Goal: Contribute content: Contribute content

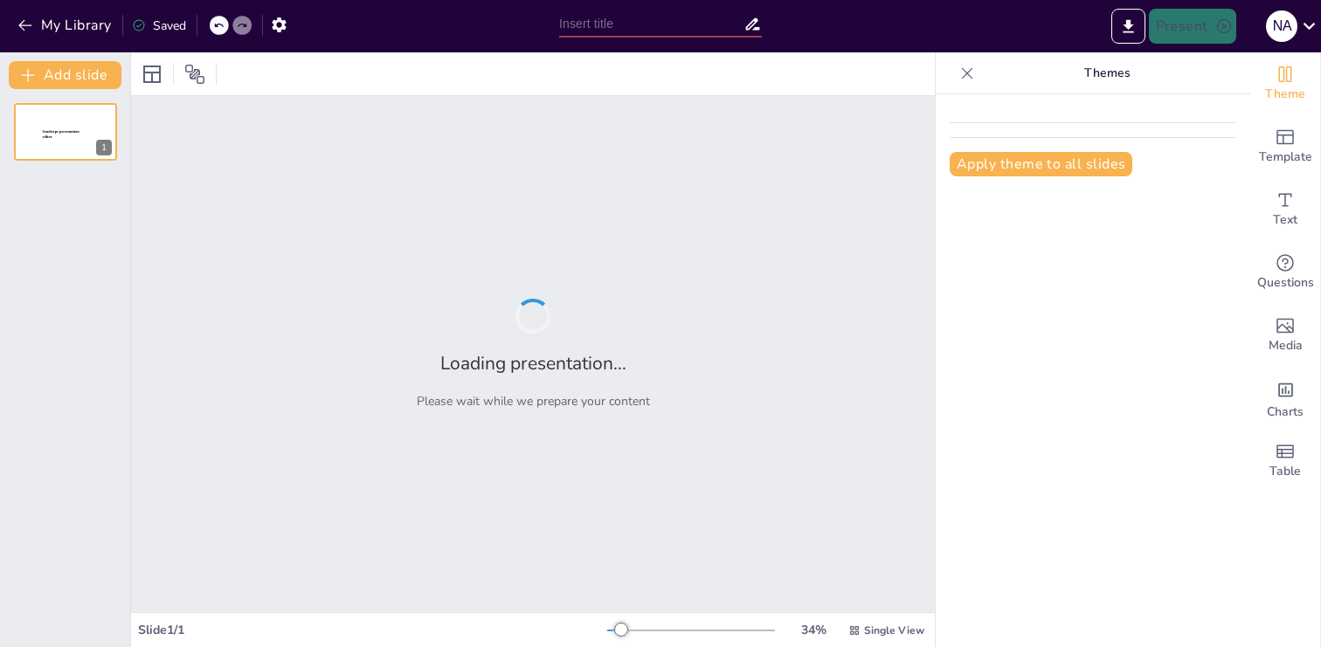
type input "Fundamentos de la Gestión de Servicios de TI: Principios y Prácticas"
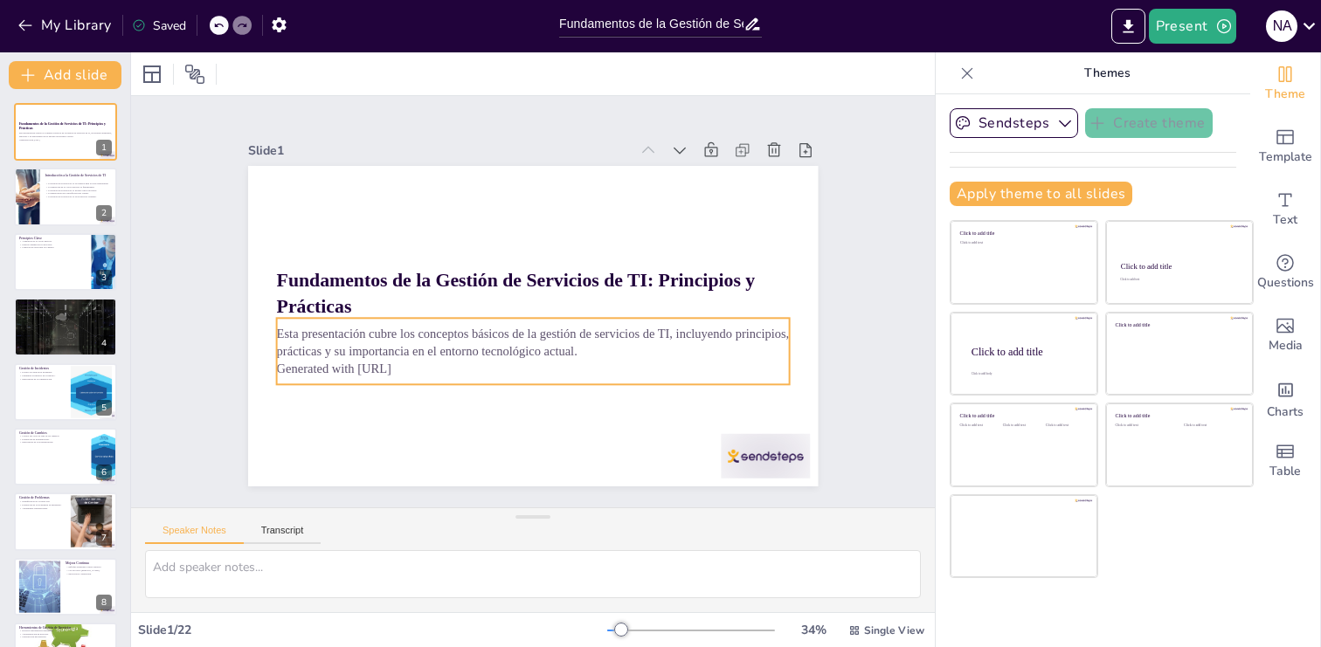
checkbox input "true"
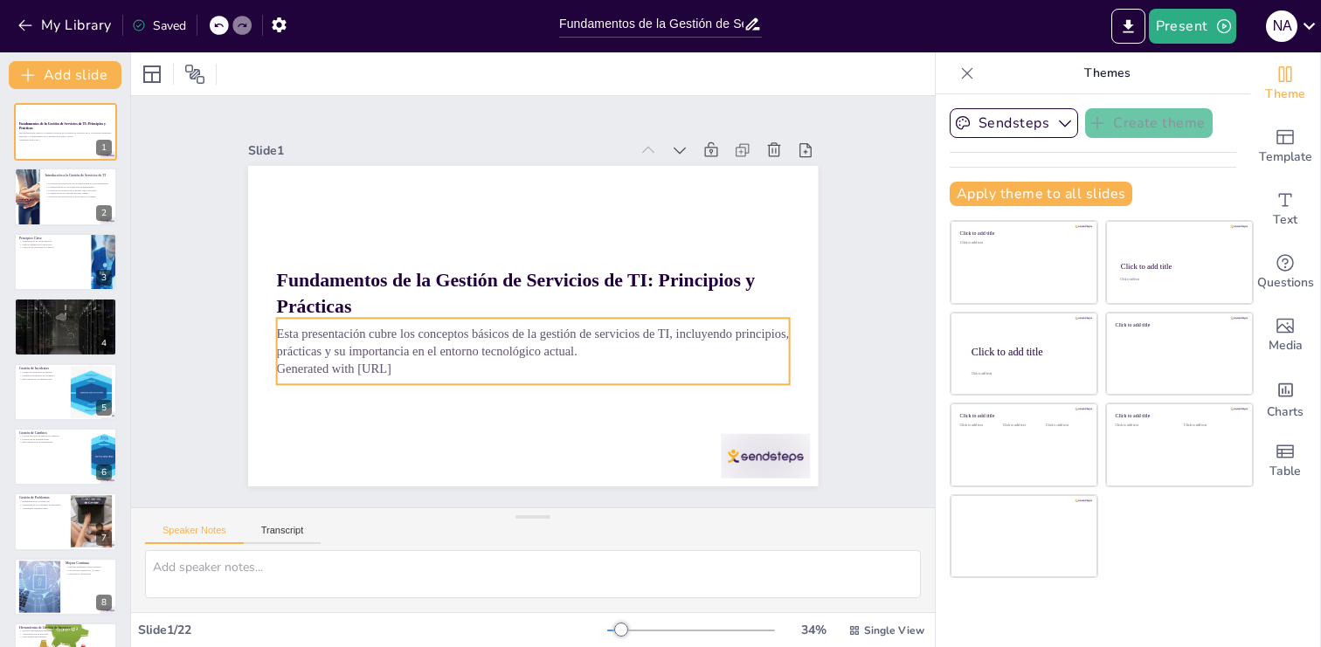
checkbox input "true"
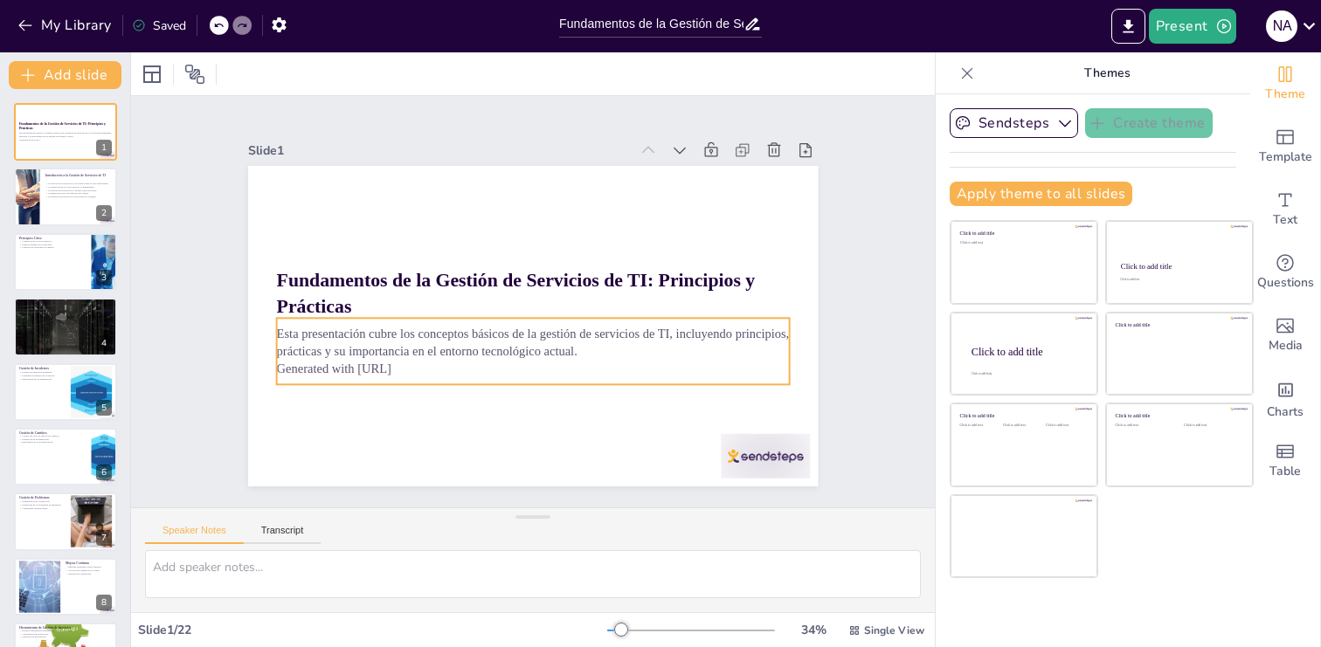
checkbox input "true"
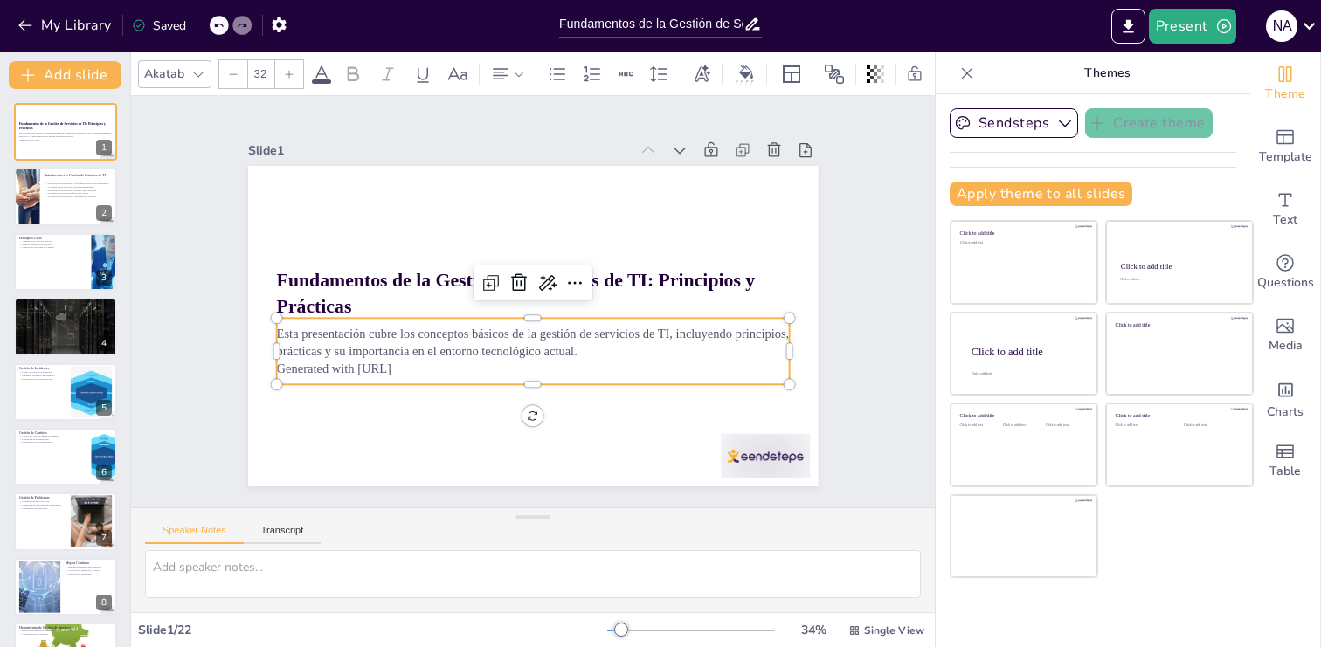
click at [440, 367] on p "Generated with [URL]" at bounding box center [532, 368] width 513 height 17
checkbox input "true"
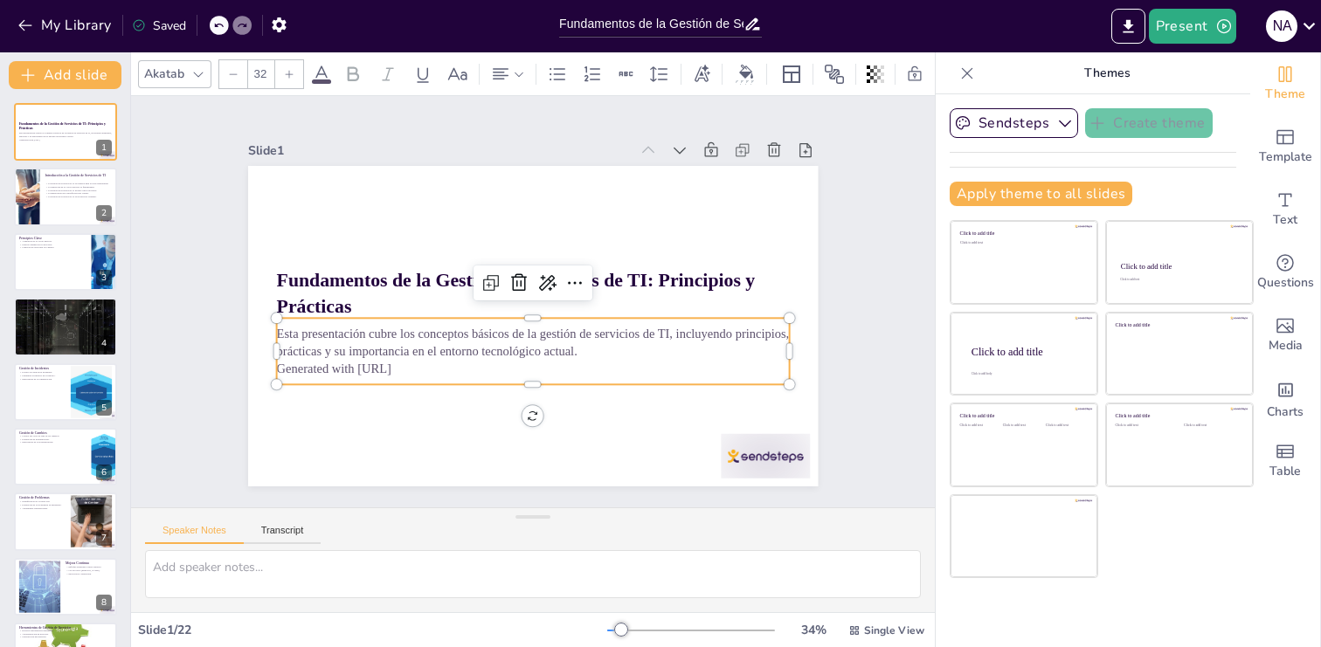
checkbox input "true"
click at [423, 369] on p "Generated with [URL]" at bounding box center [483, 346] width 357 height 393
checkbox input "true"
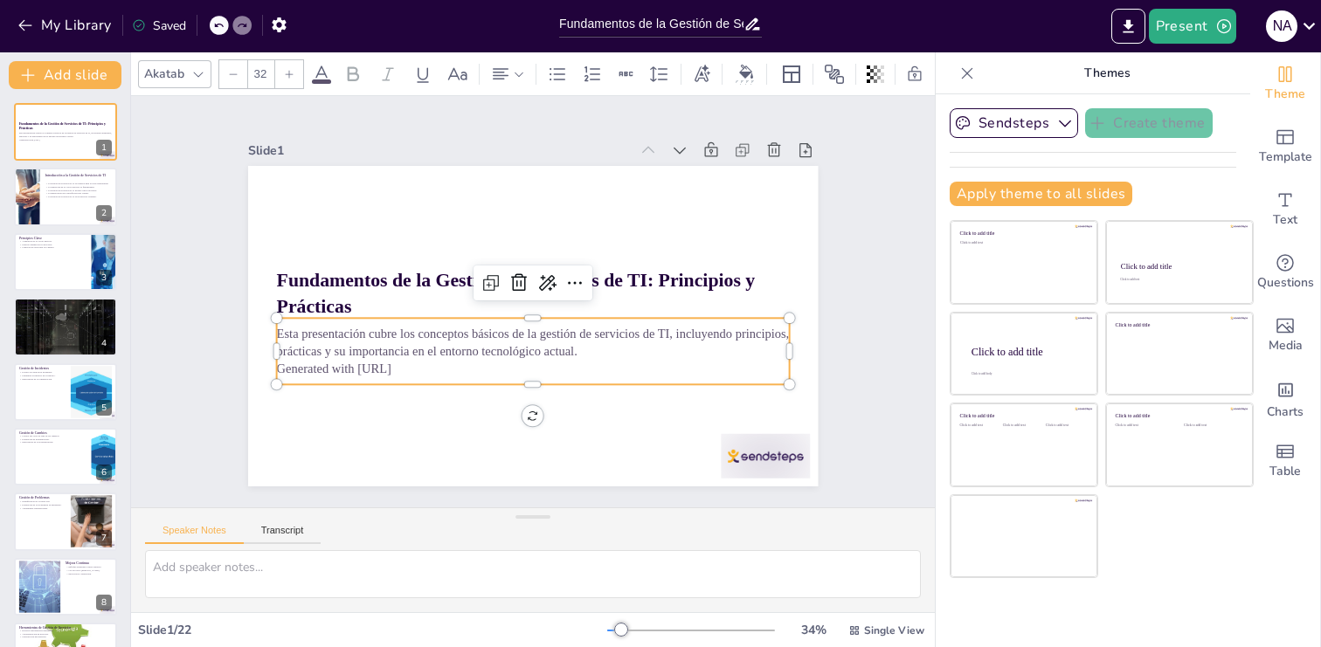
checkbox input "true"
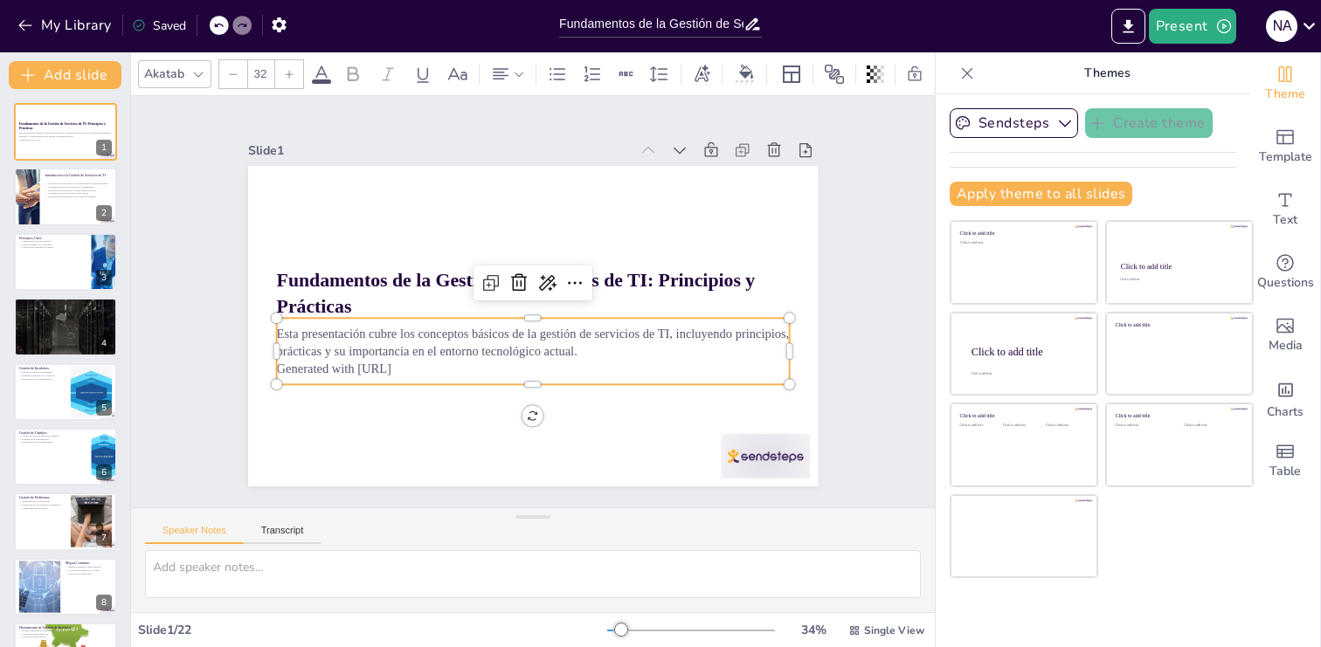
checkbox input "true"
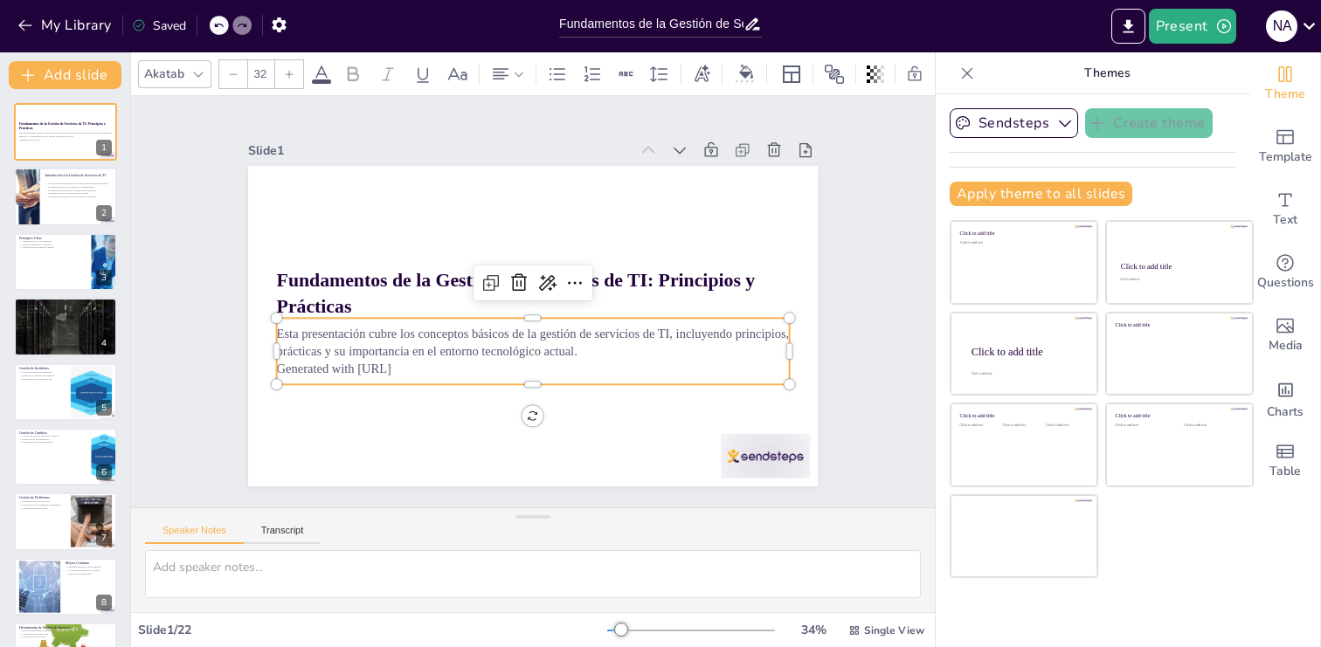
checkbox input "true"
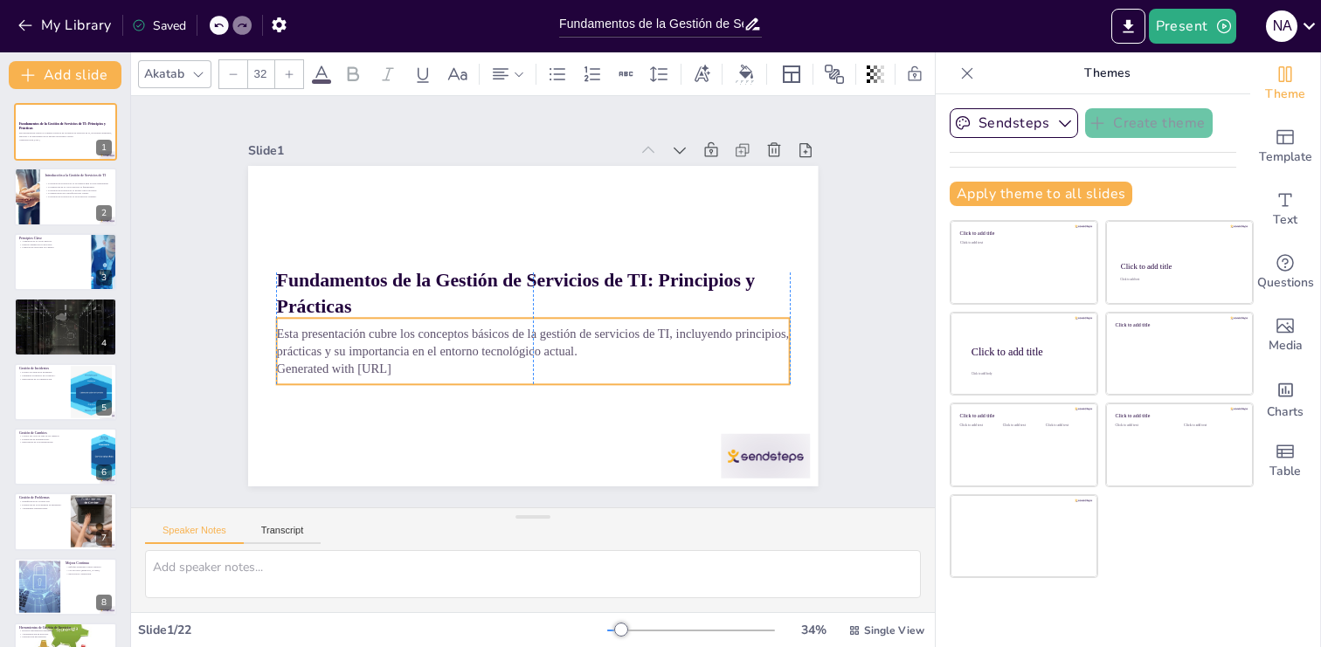
checkbox input "true"
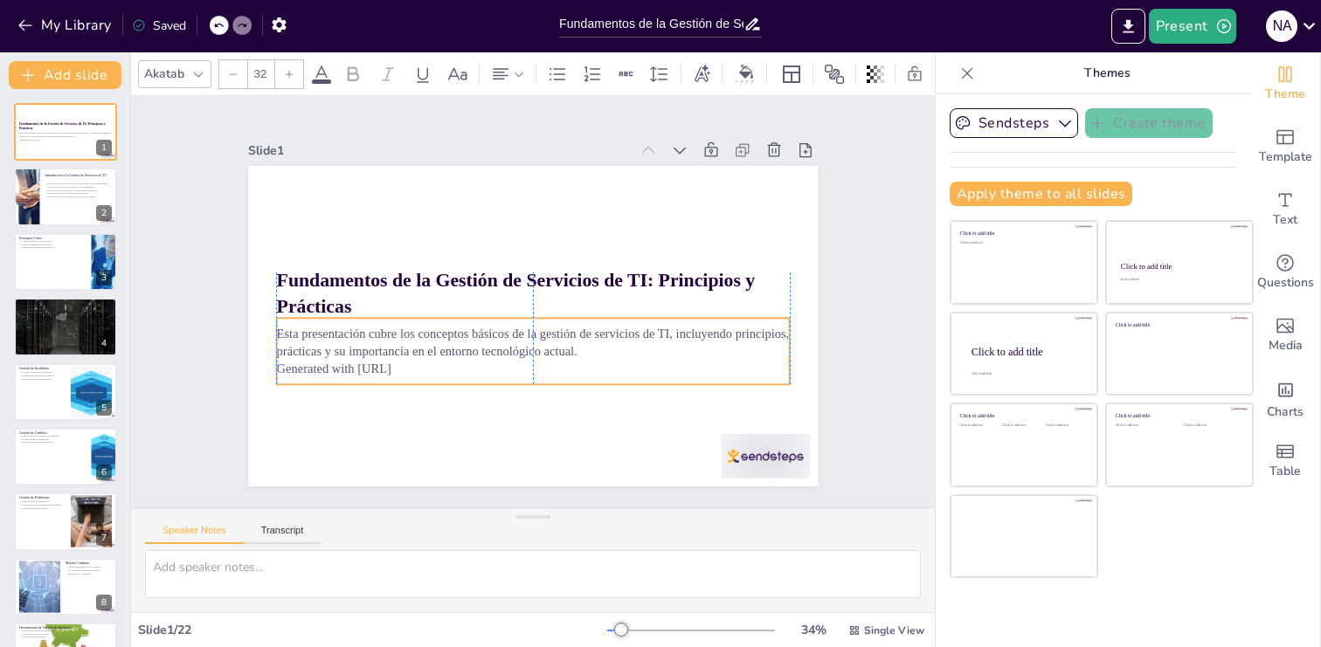
checkbox input "true"
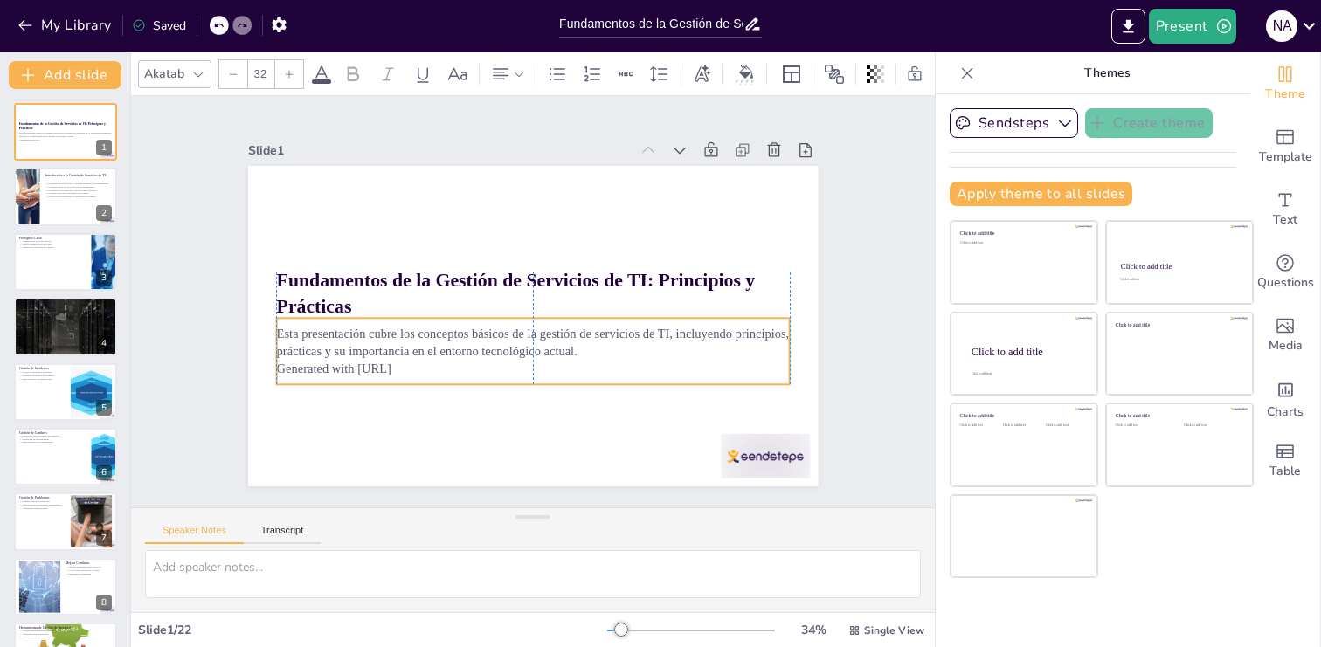
checkbox input "true"
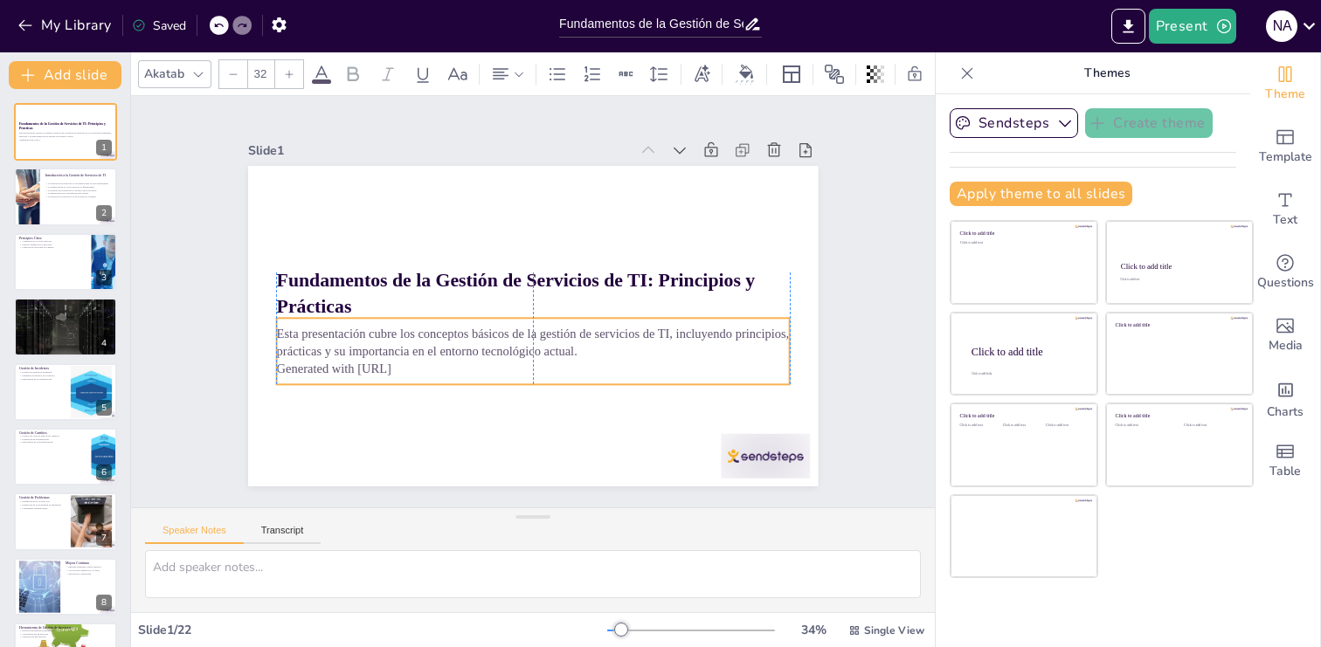
checkbox input "true"
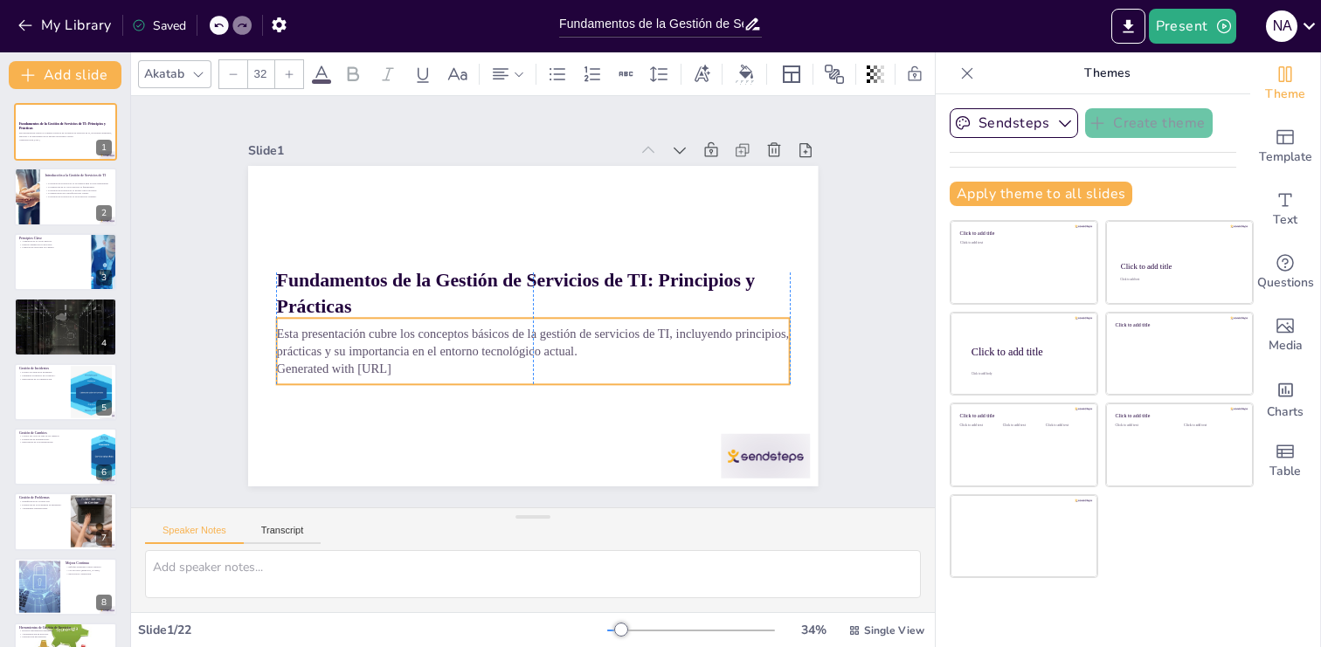
checkbox input "true"
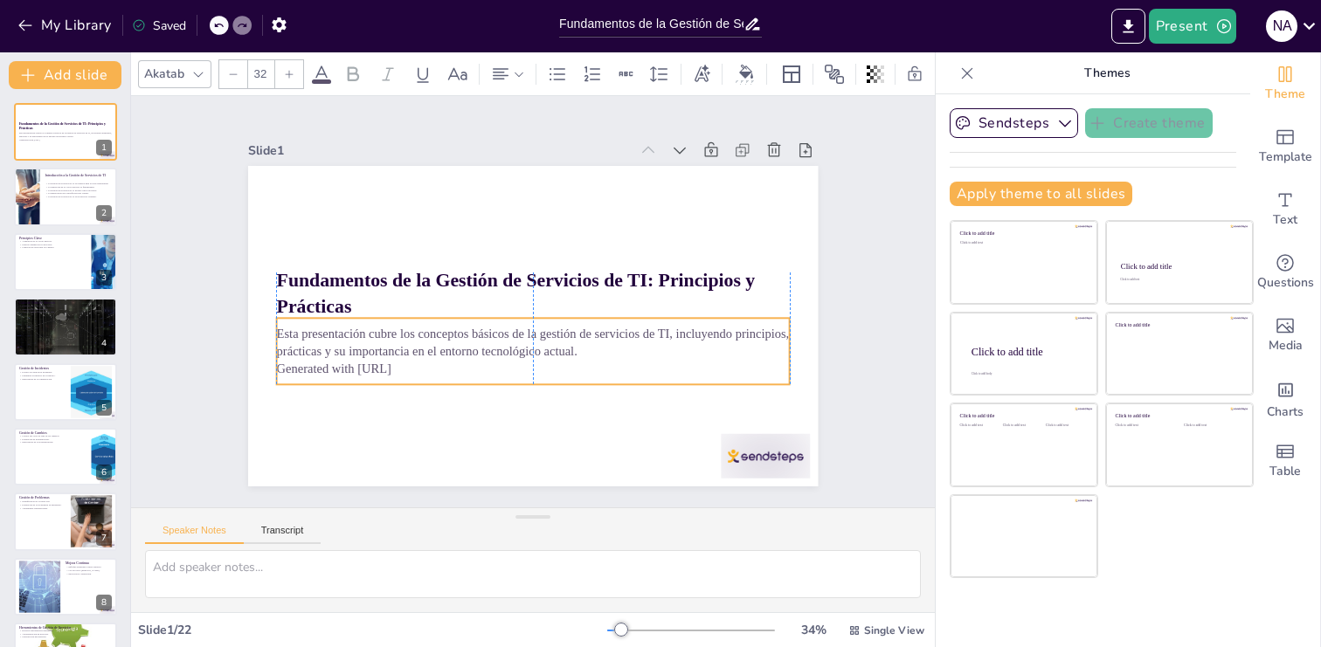
checkbox input "true"
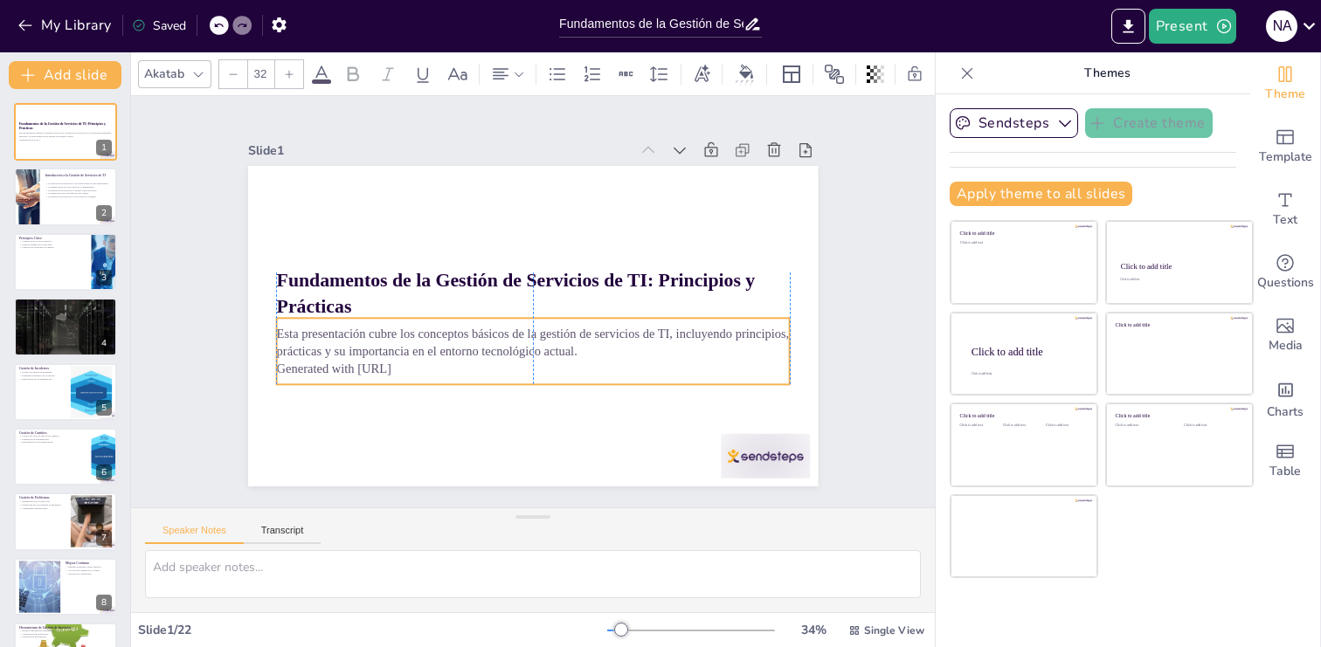
checkbox input "true"
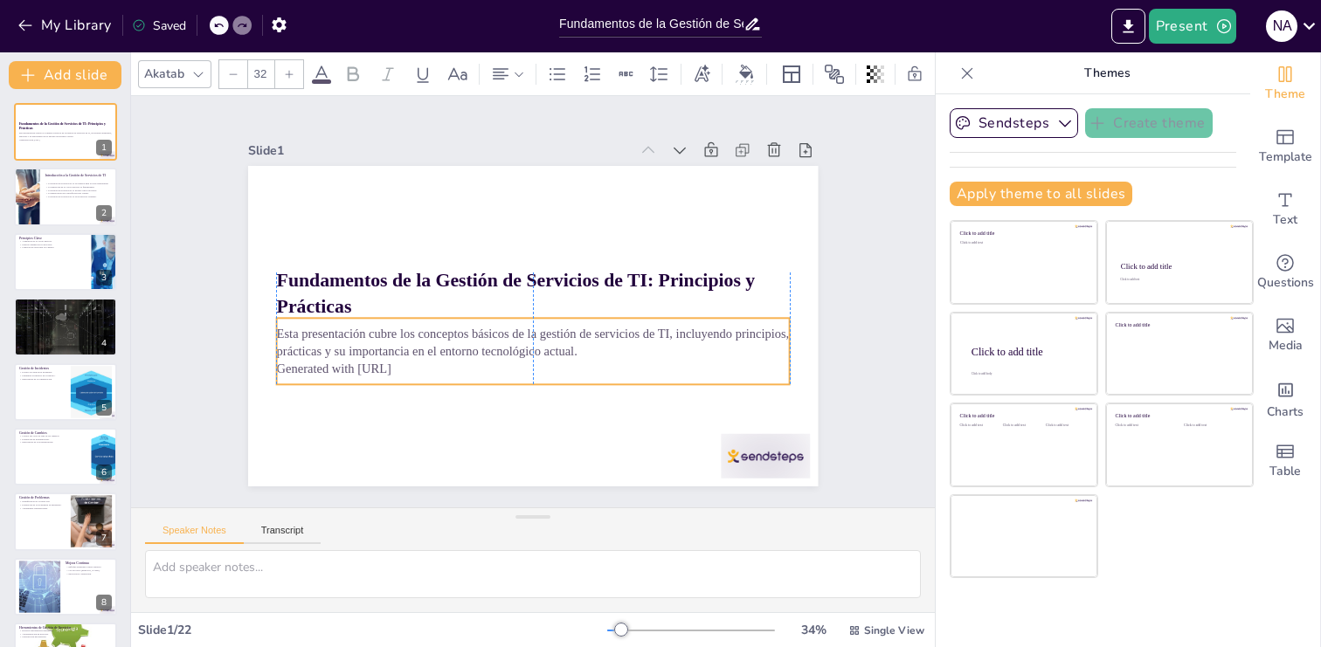
checkbox input "true"
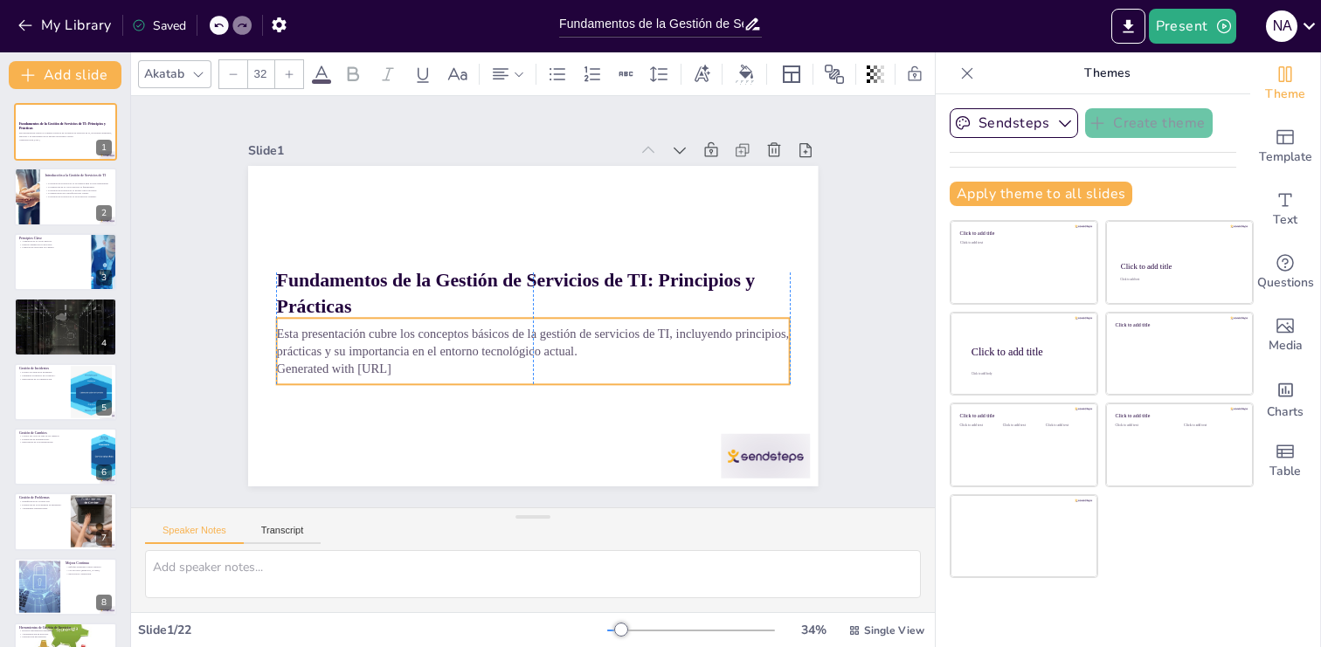
checkbox input "true"
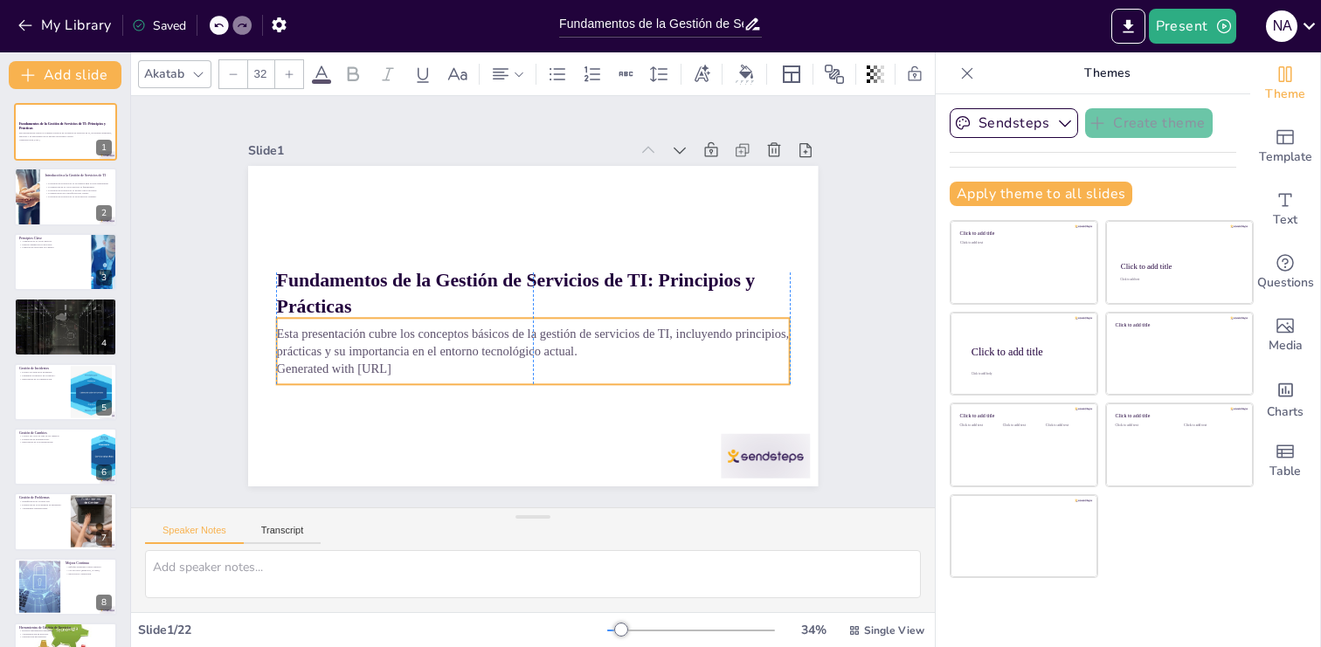
checkbox input "true"
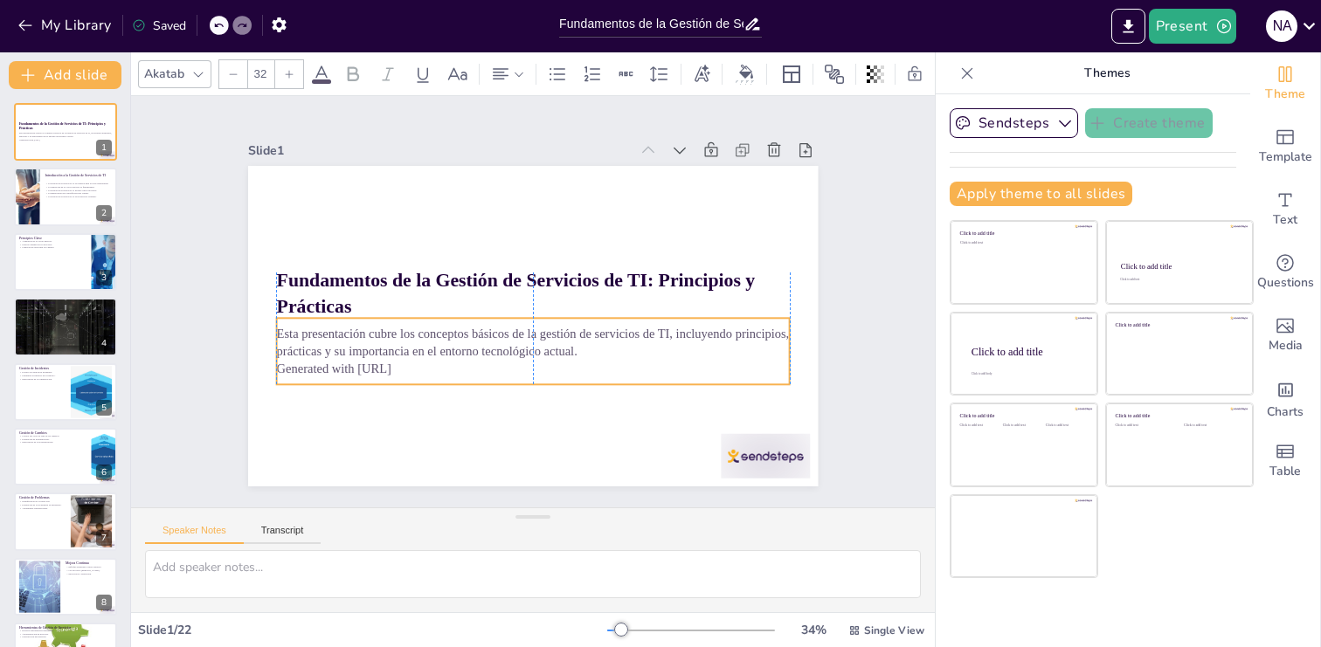
checkbox input "true"
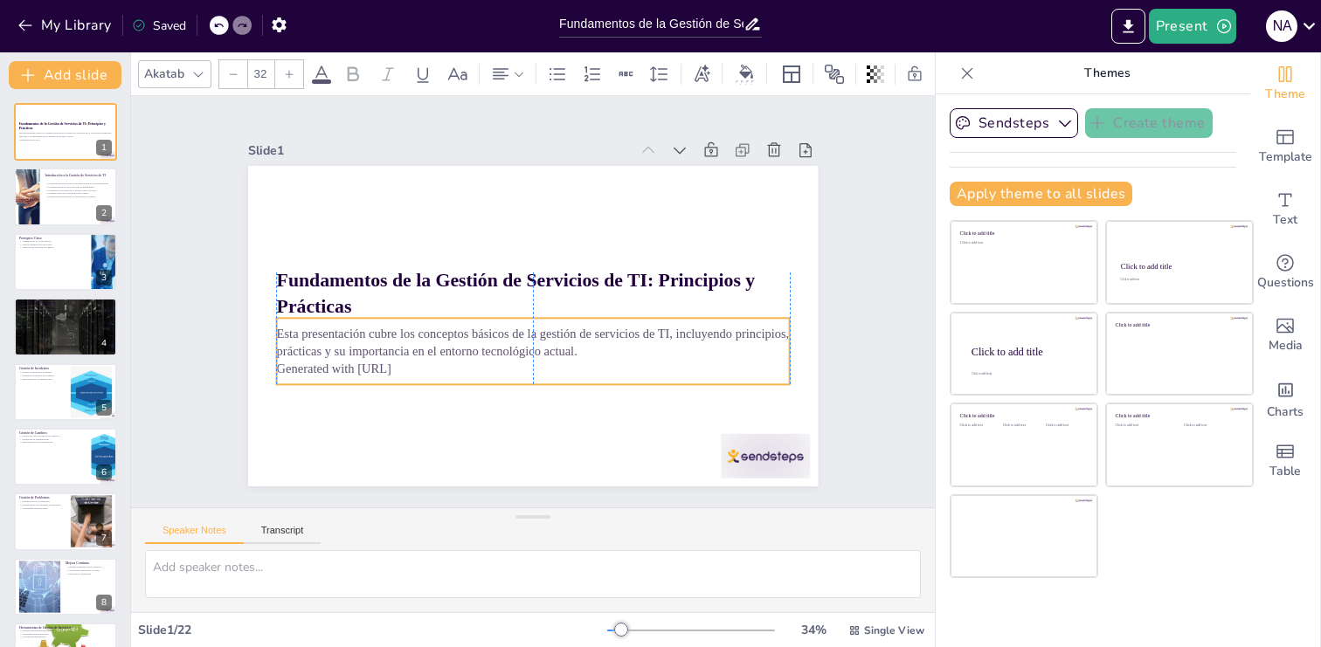
checkbox input "true"
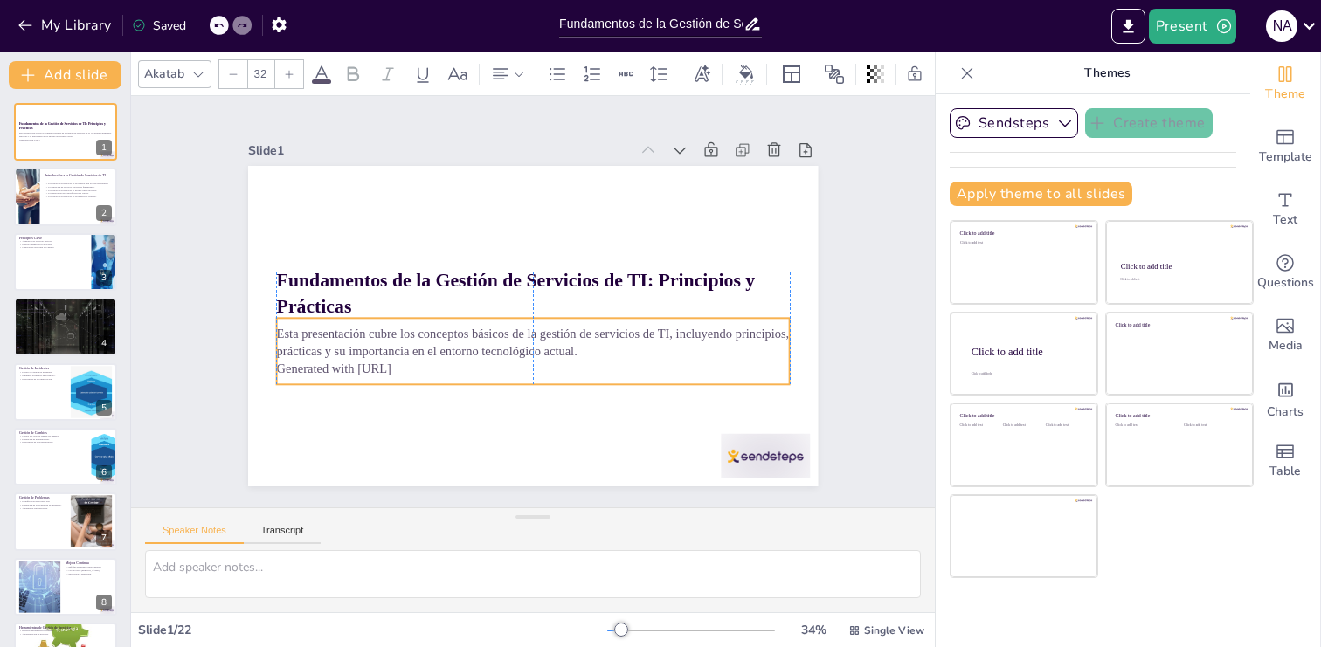
checkbox input "true"
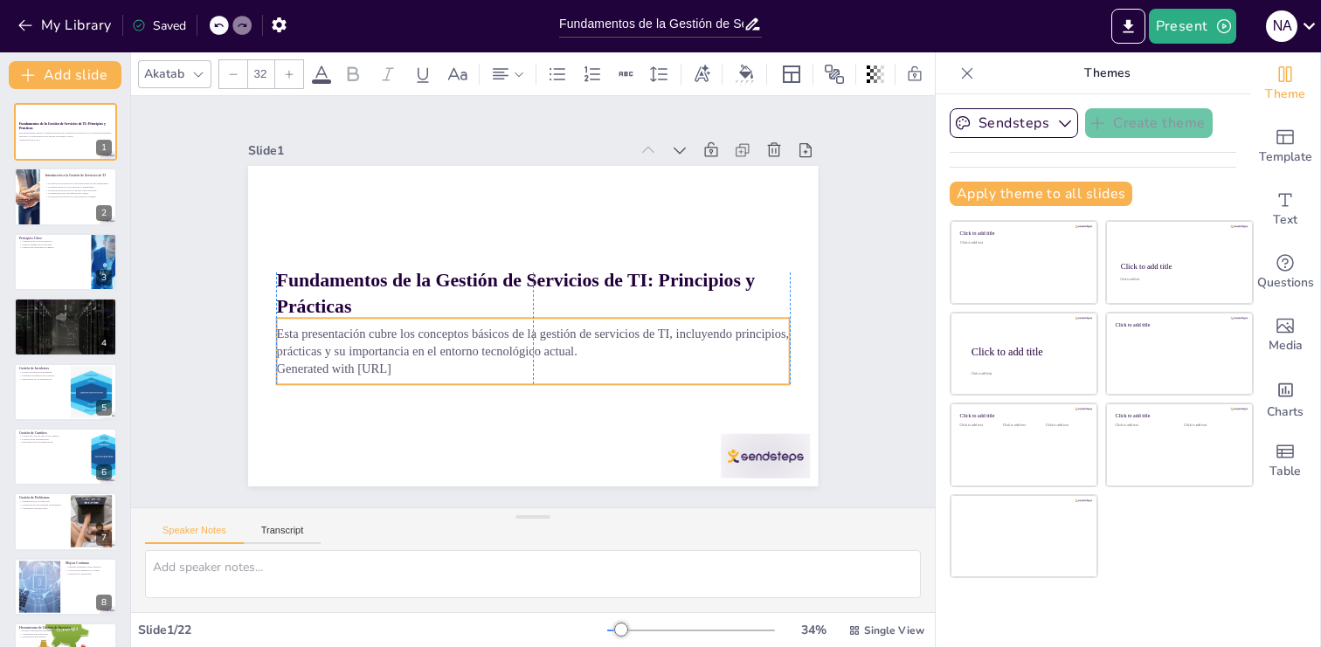
checkbox input "true"
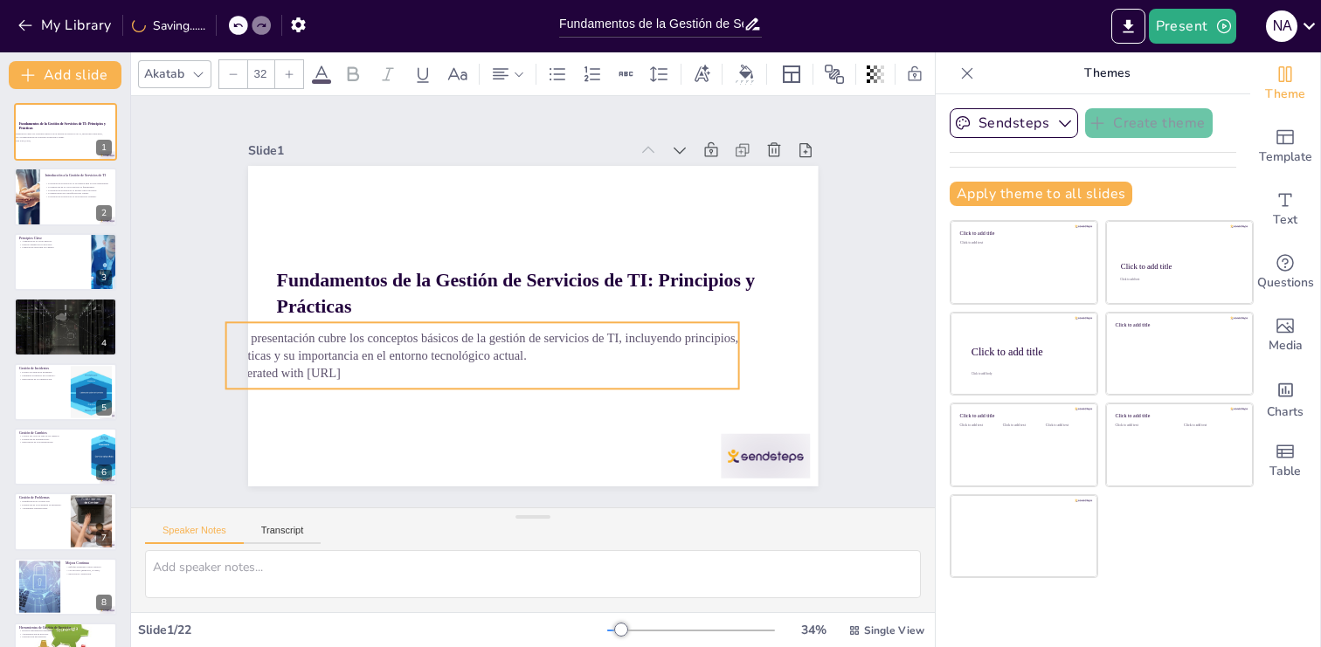
checkbox input "true"
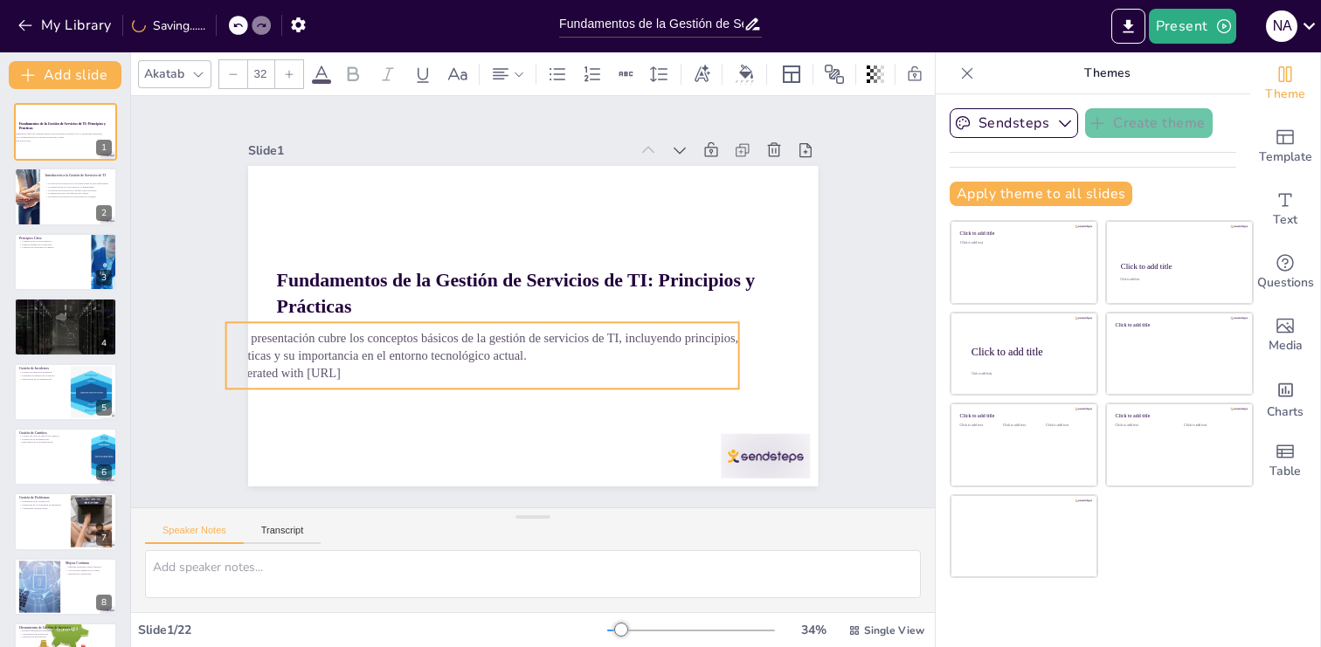
checkbox input "true"
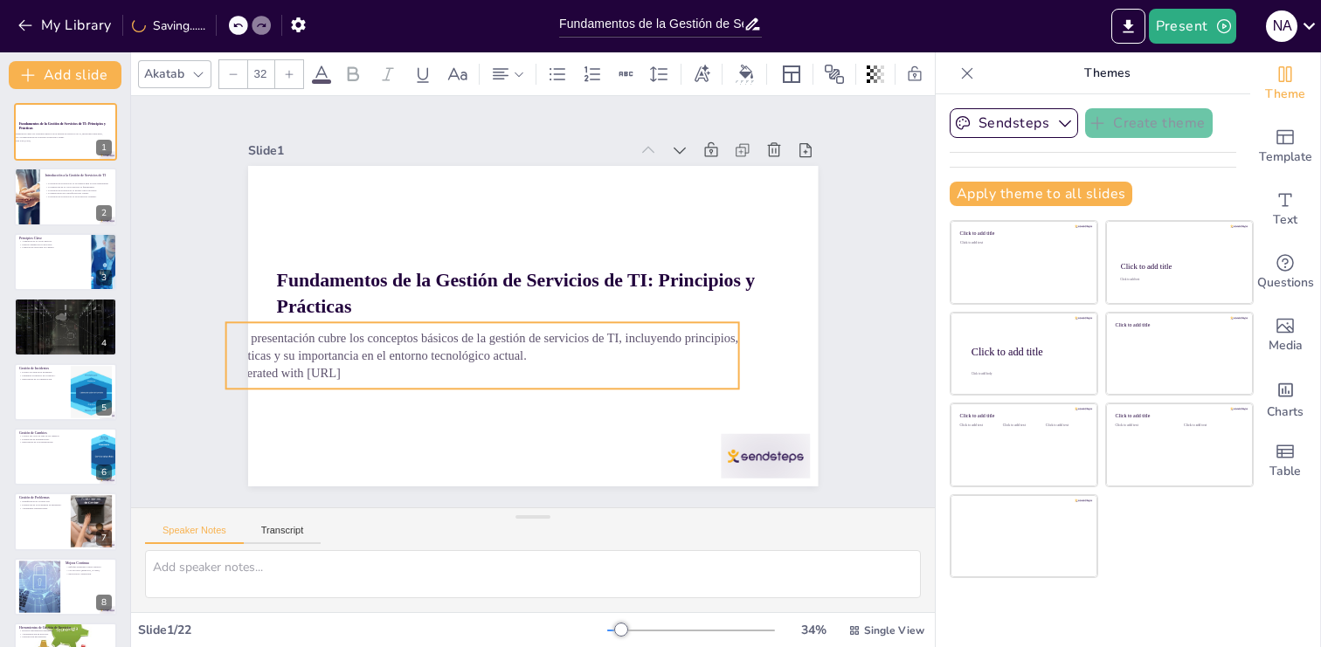
checkbox input "true"
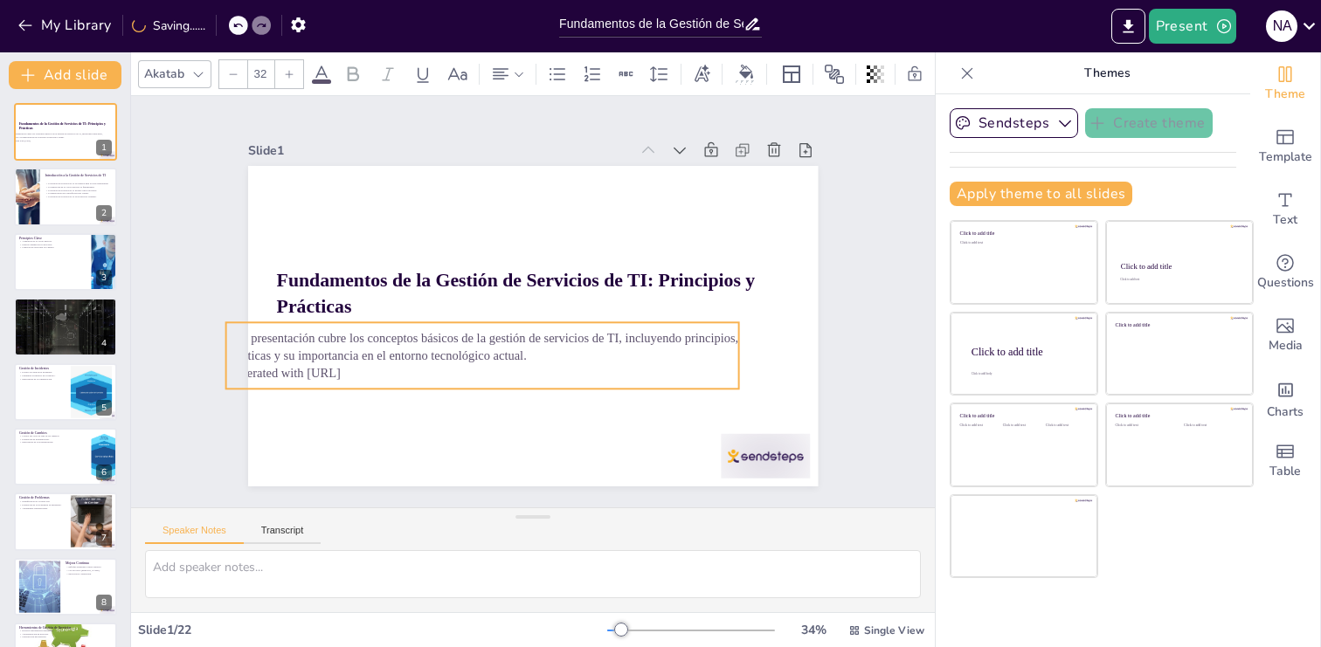
checkbox input "true"
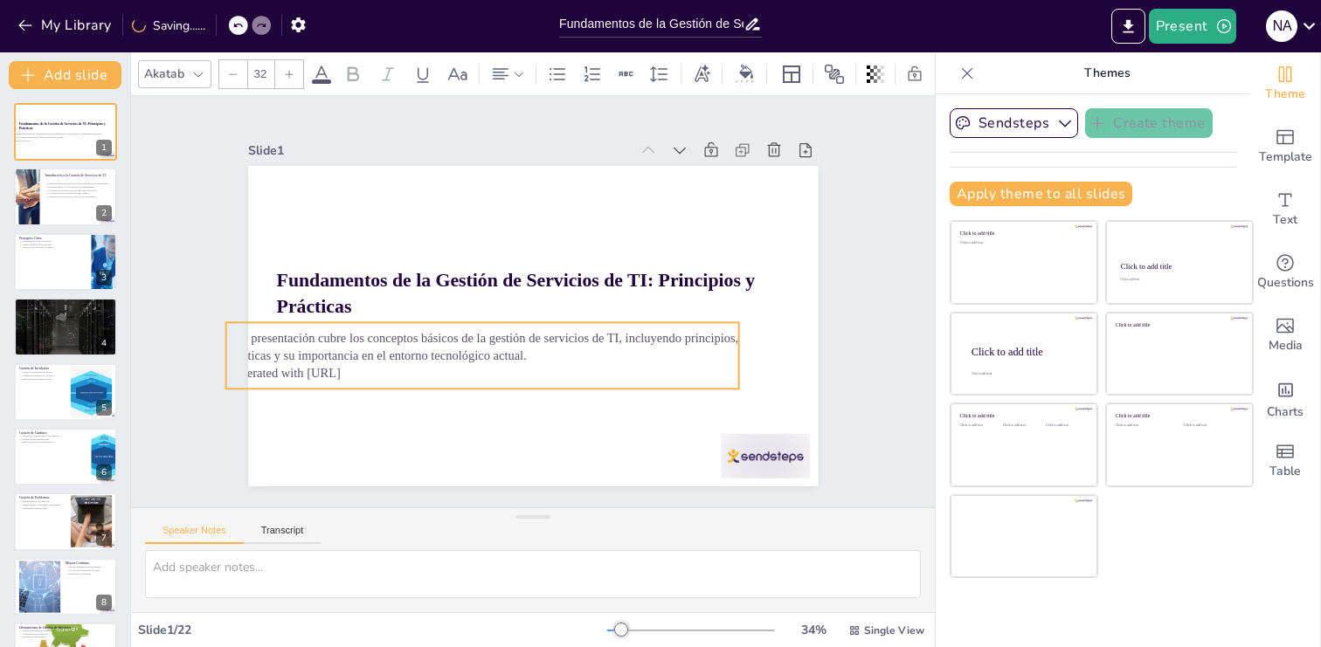
checkbox input "true"
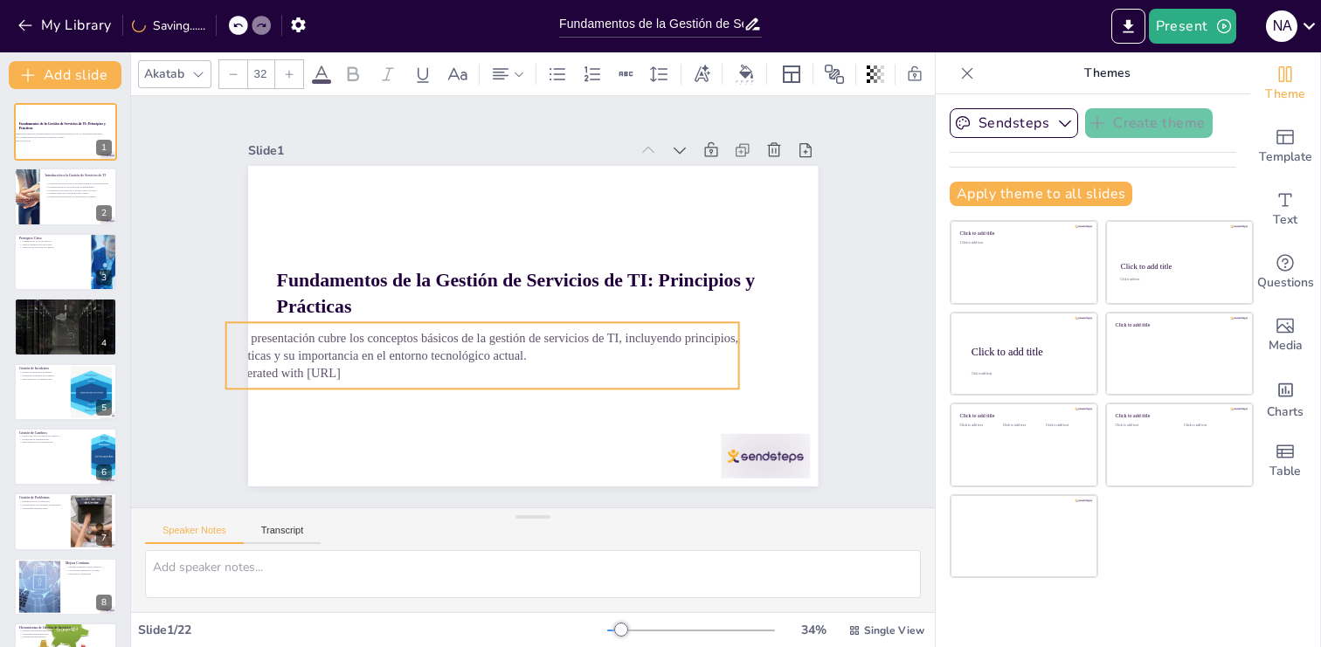
checkbox input "true"
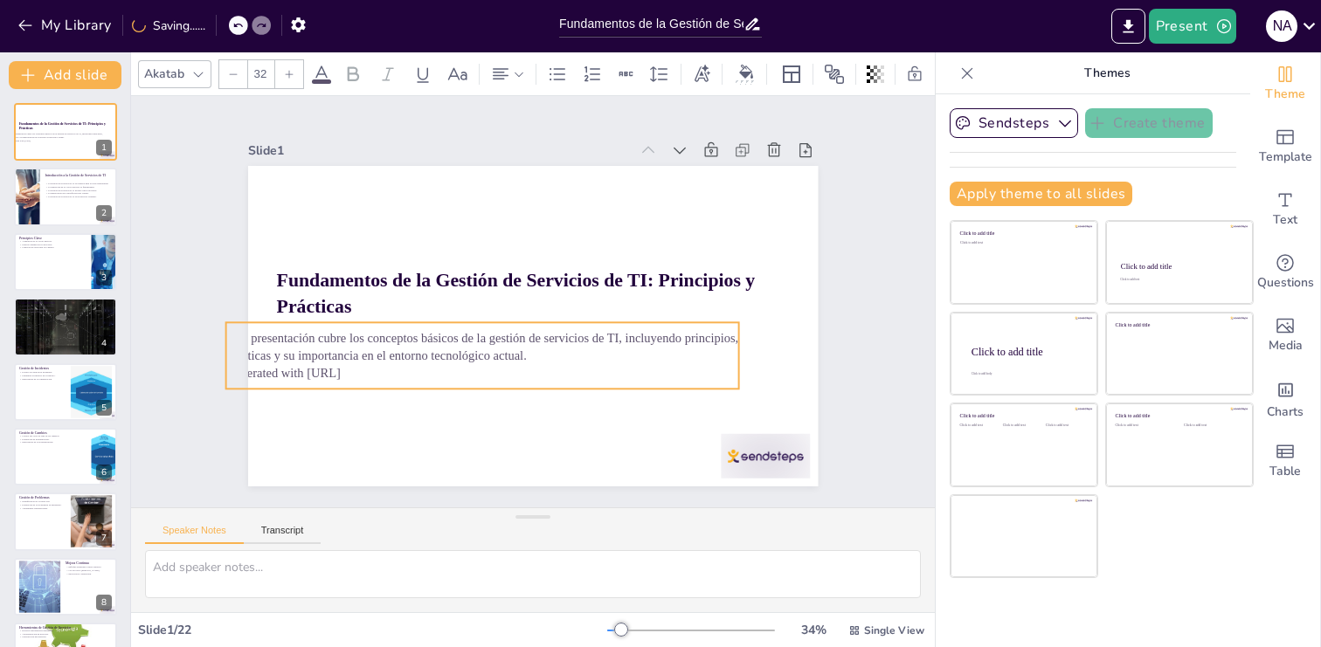
checkbox input "true"
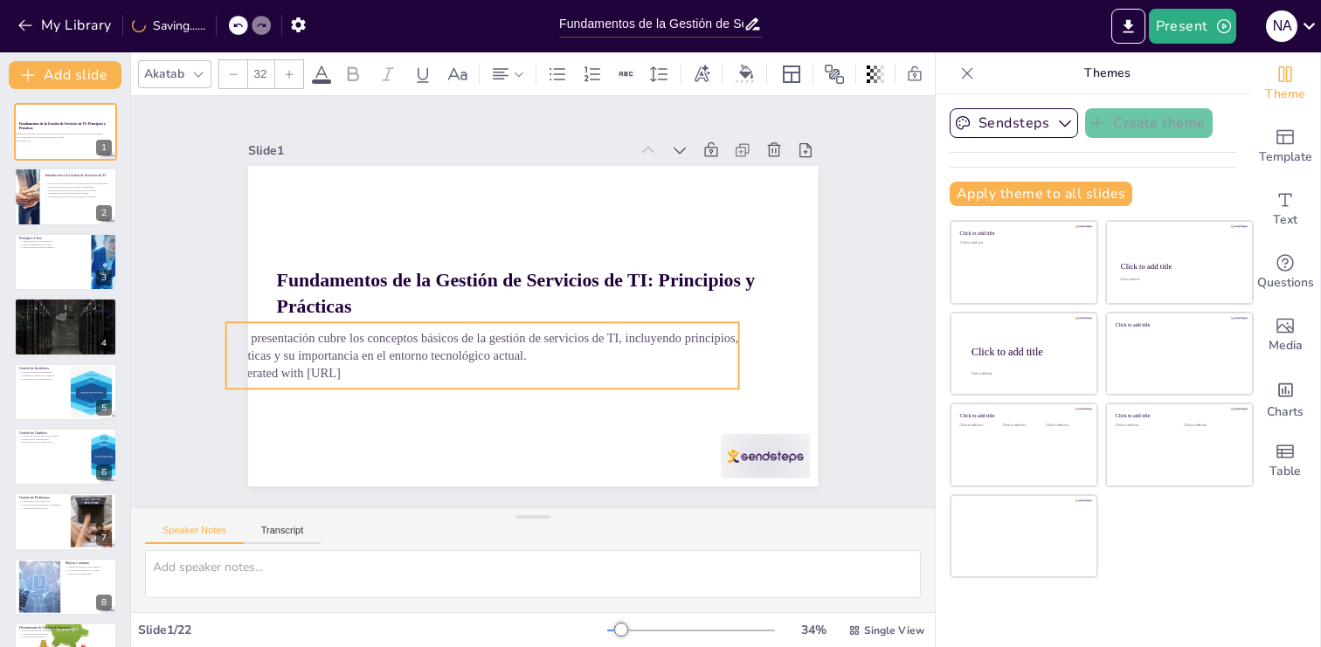
checkbox input "true"
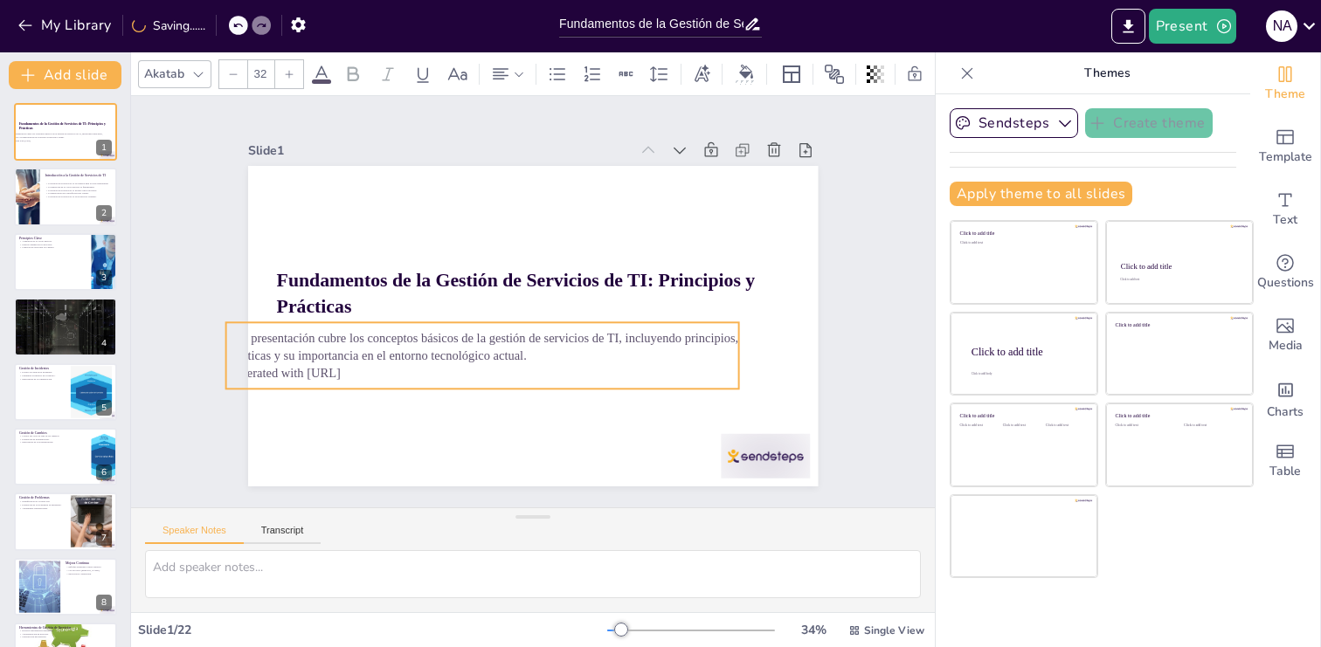
checkbox input "true"
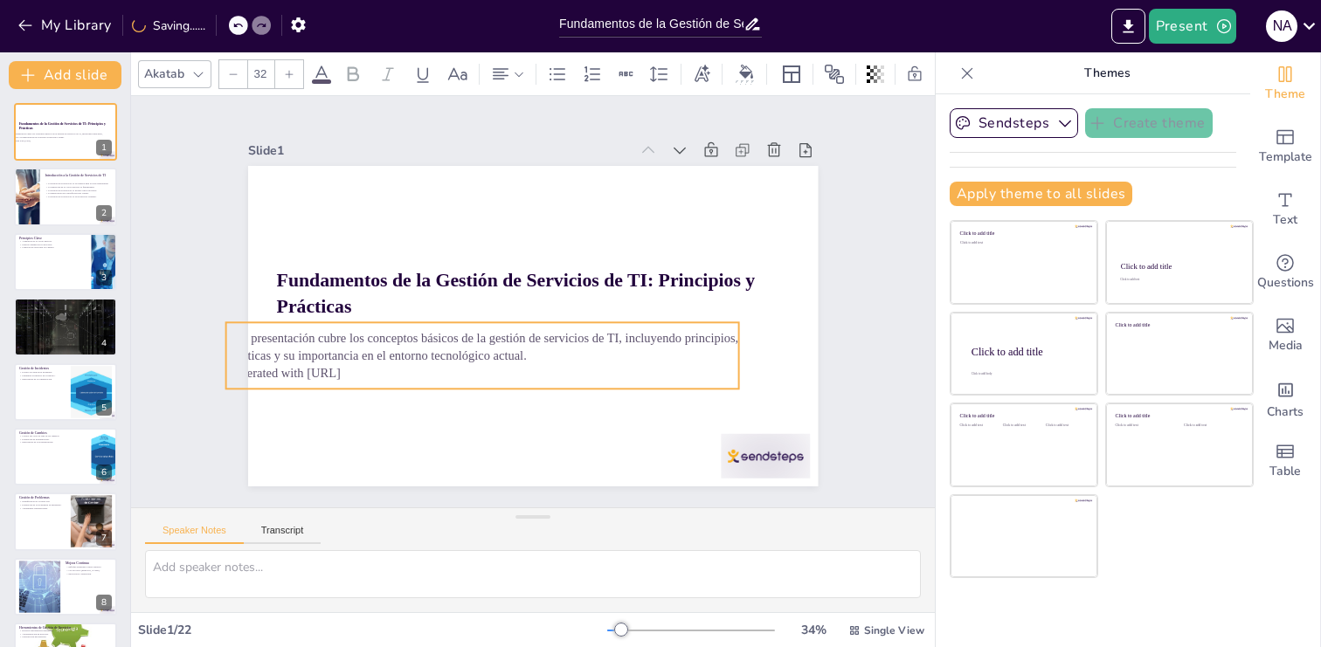
checkbox input "true"
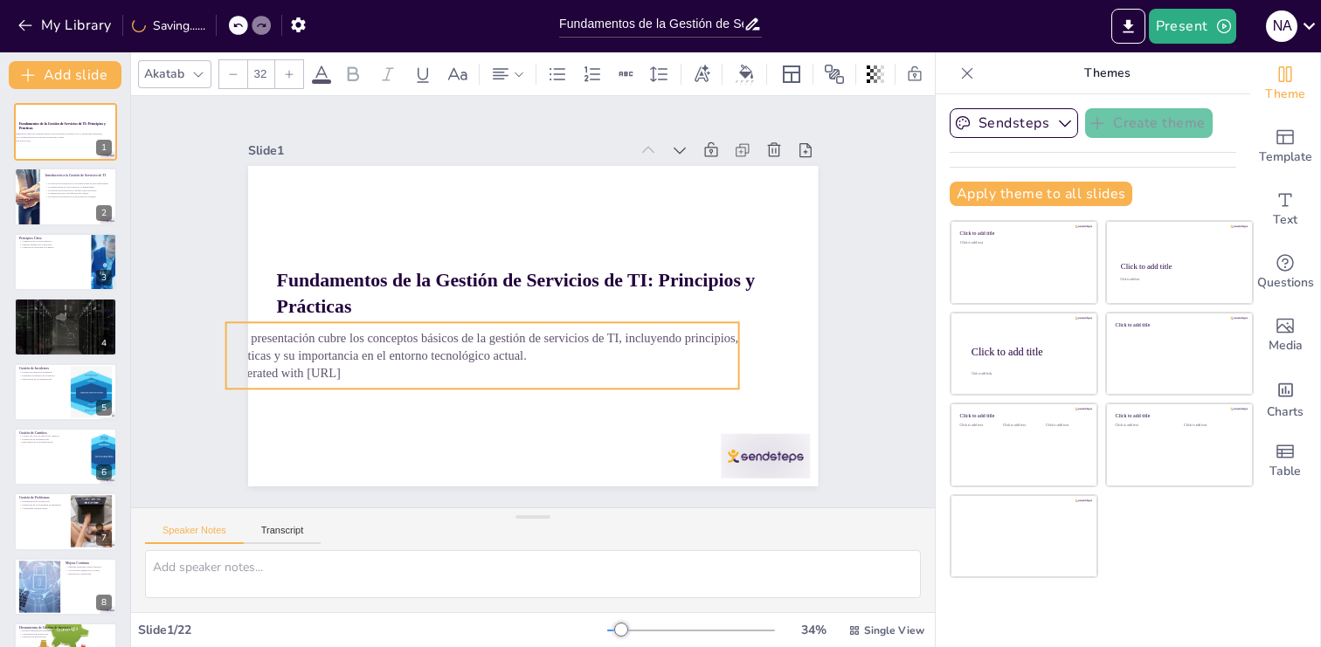
checkbox input "true"
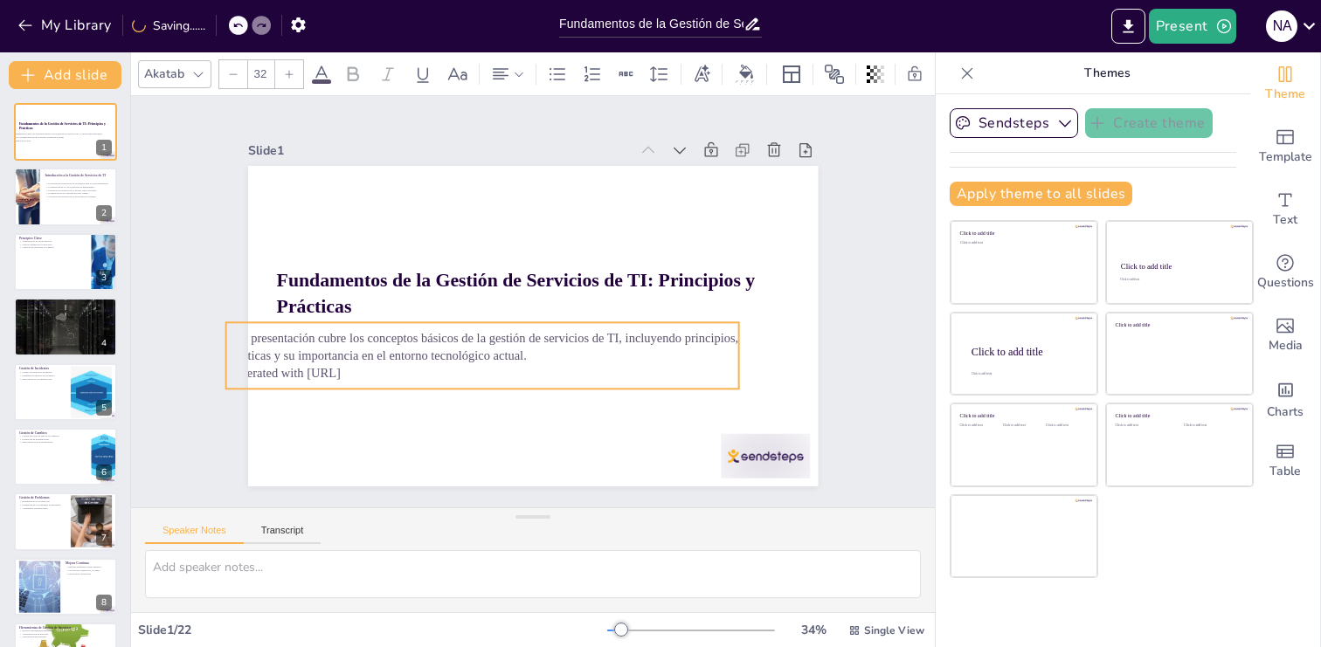
checkbox input "true"
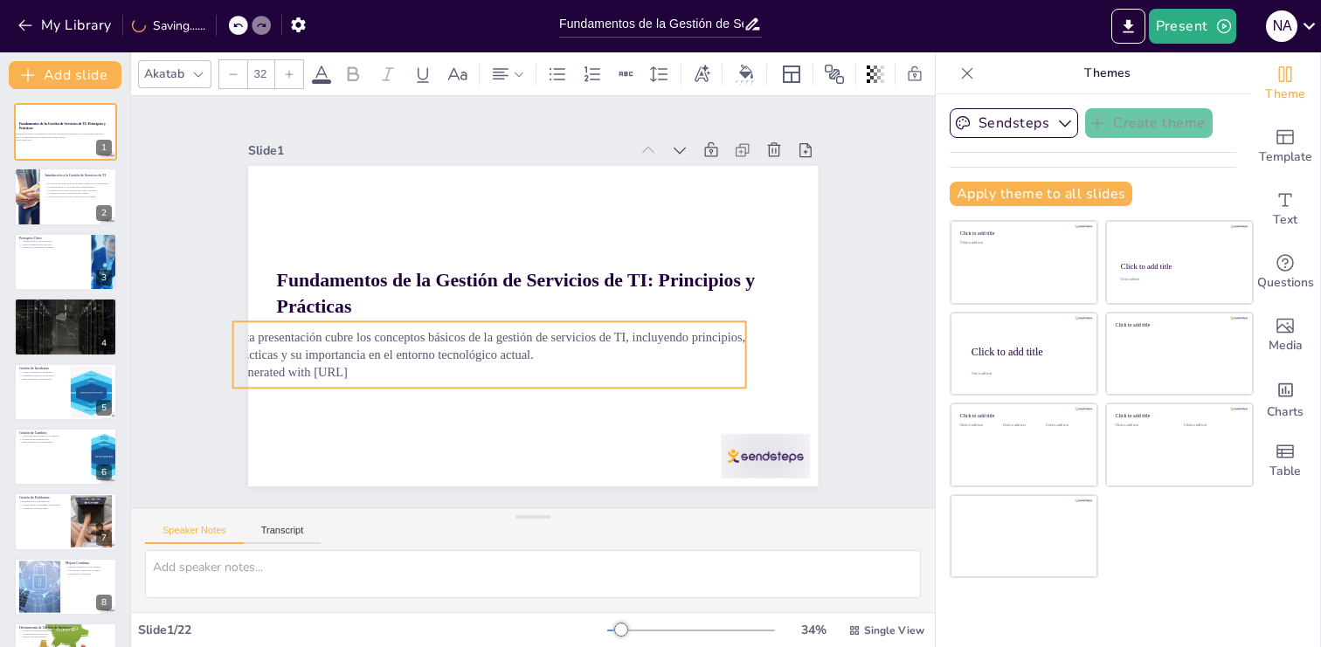
checkbox input "true"
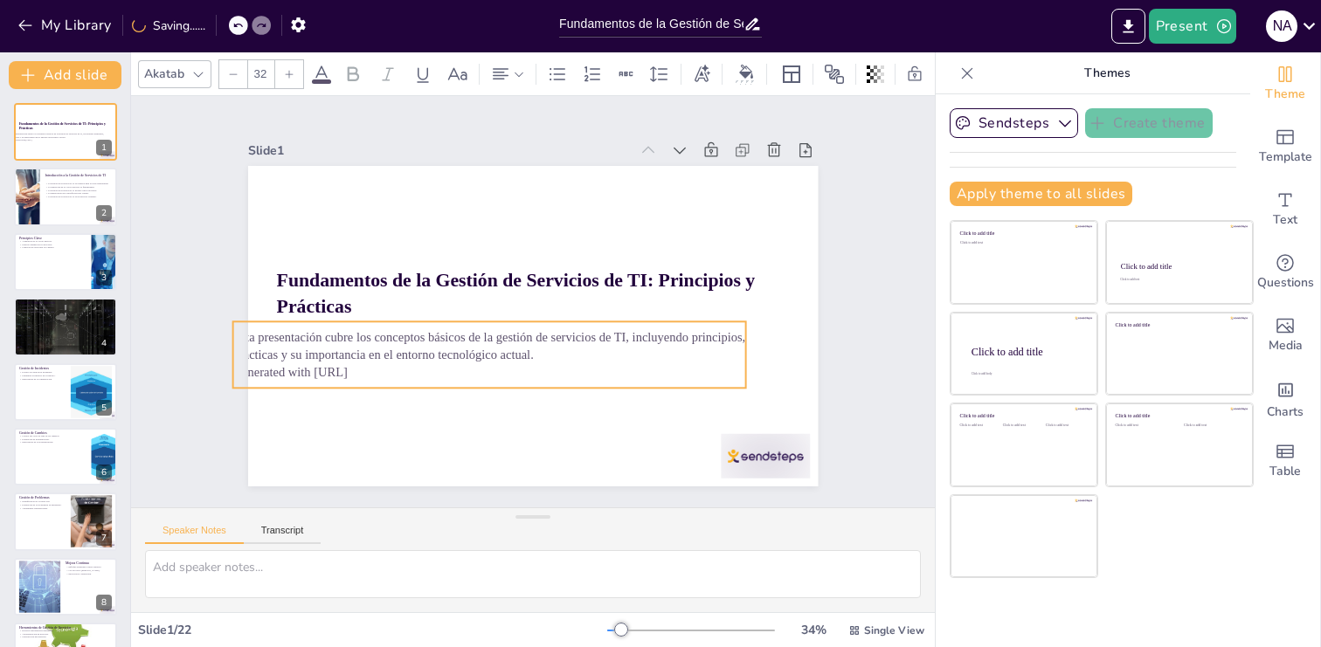
checkbox input "true"
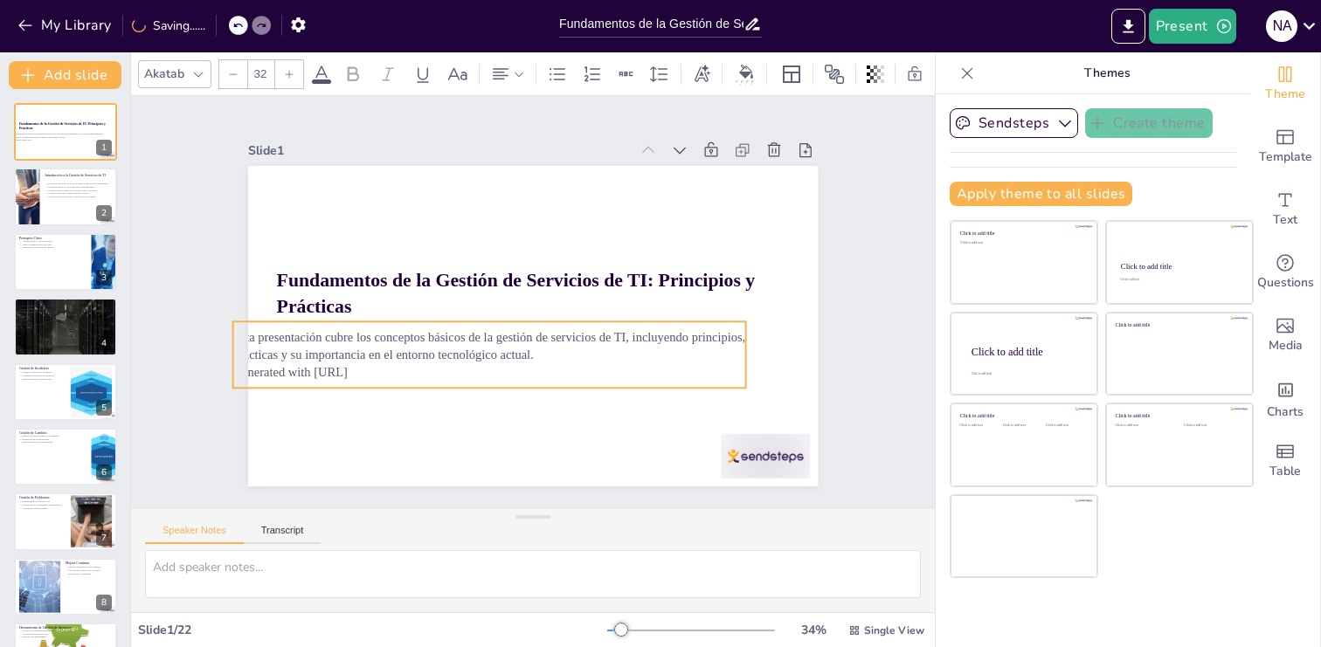
checkbox input "true"
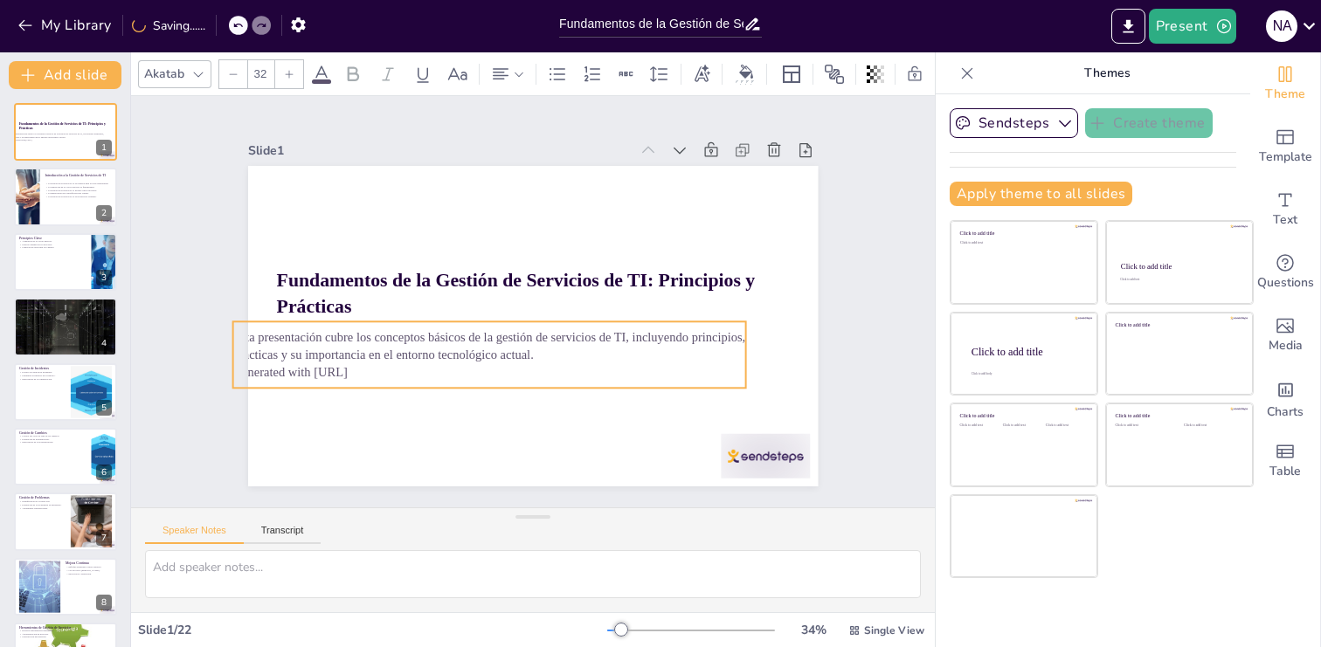
checkbox input "true"
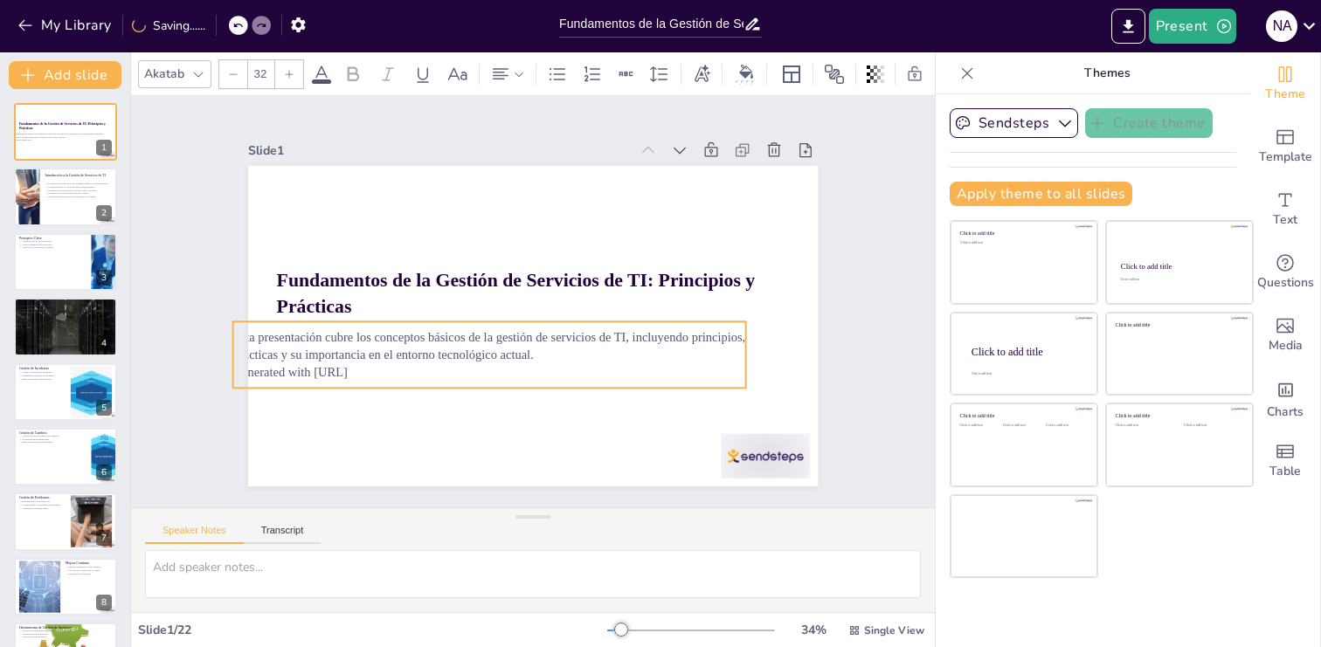
checkbox input "true"
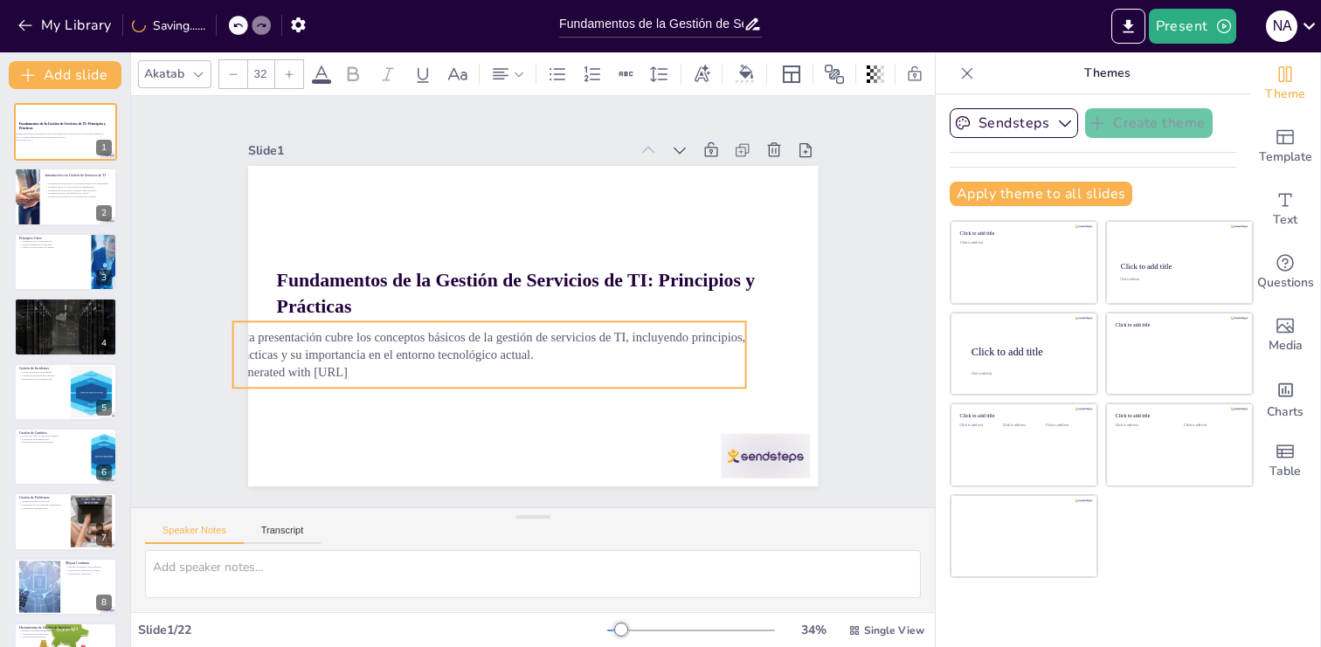
checkbox input "true"
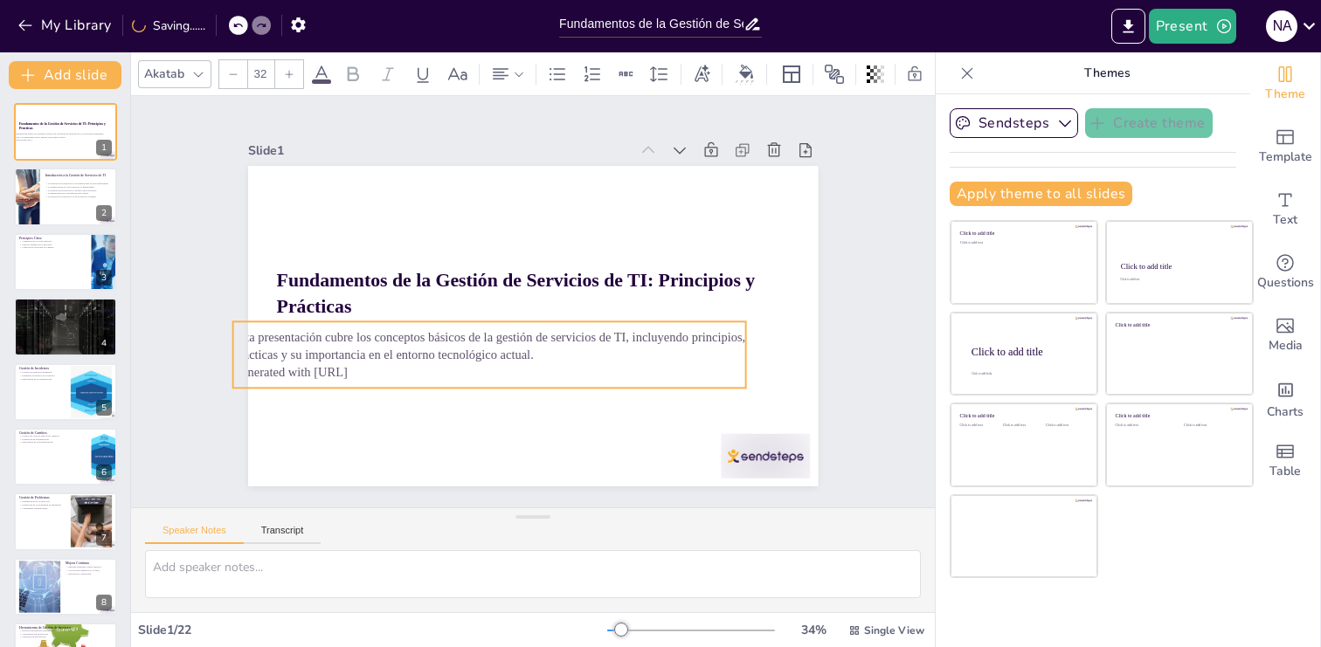
checkbox input "true"
click at [418, 376] on p "Generated with [URL]" at bounding box center [527, 375] width 513 height 17
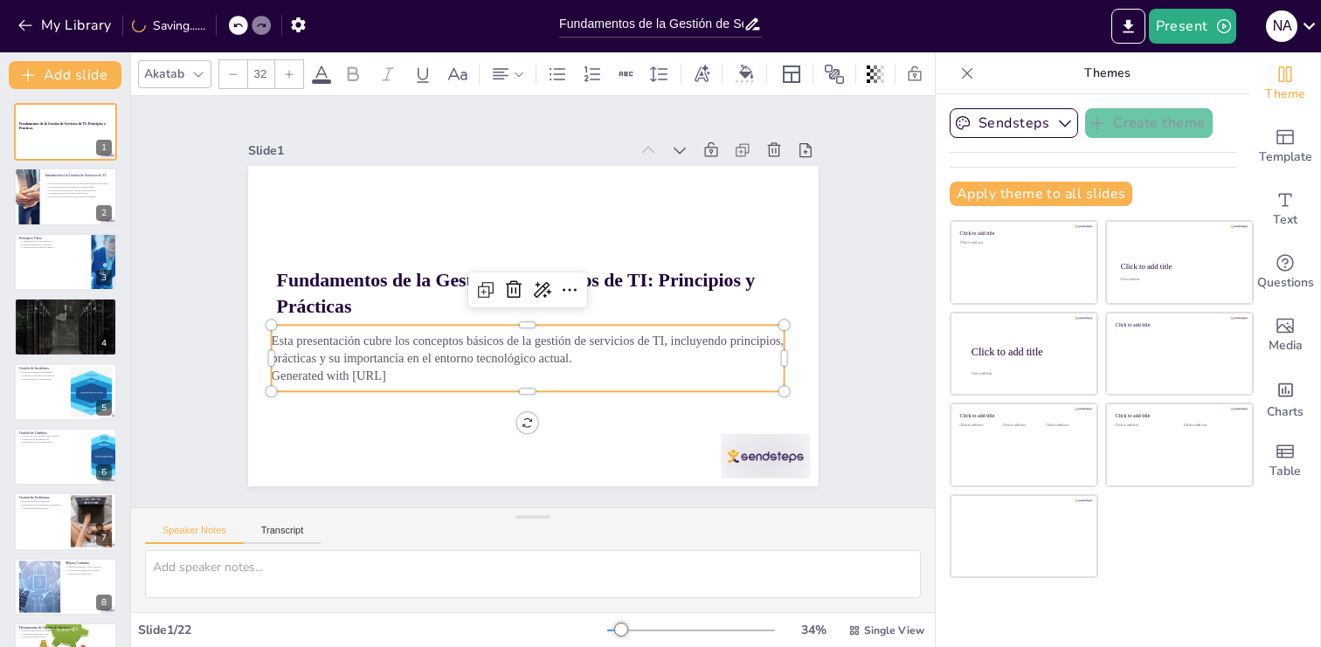
click at [418, 376] on p "Generated with [URL]" at bounding box center [506, 371] width 494 height 176
click at [418, 376] on p "Generated with [URL]" at bounding box center [466, 334] width 272 height 454
click at [459, 376] on p "Generated with [URL]" at bounding box center [595, 344] width 272 height 454
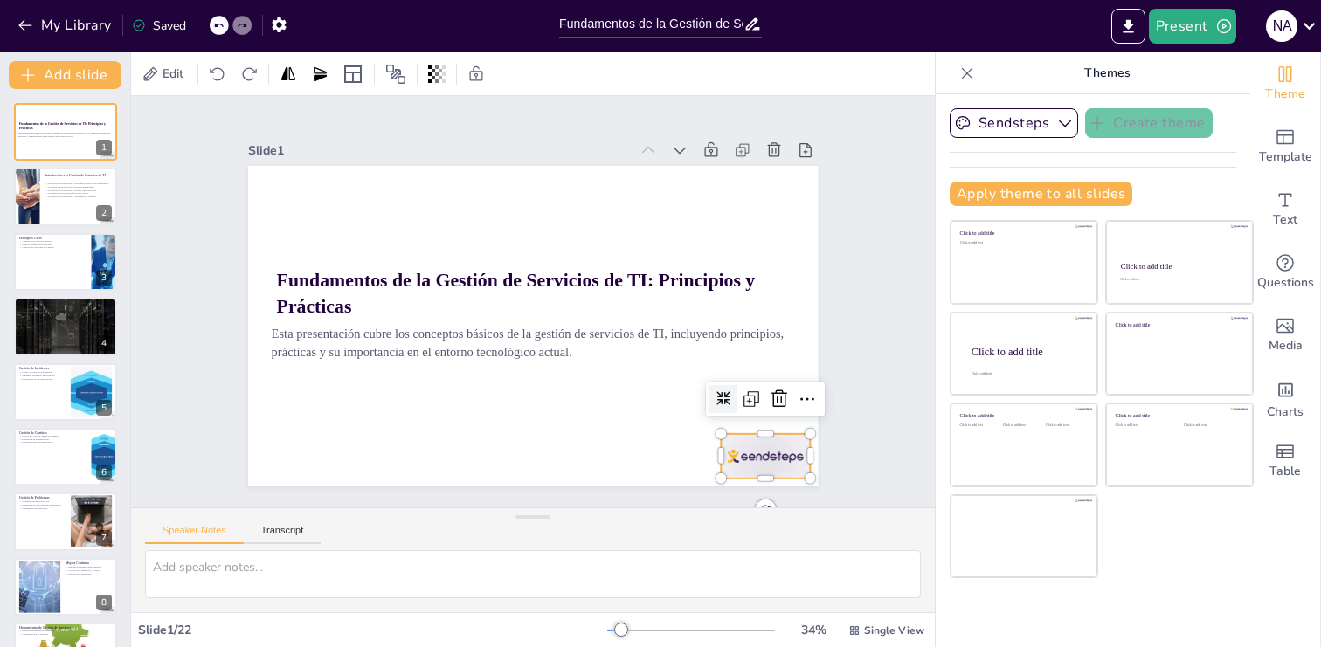
click at [525, 528] on div at bounding box center [486, 578] width 77 height 100
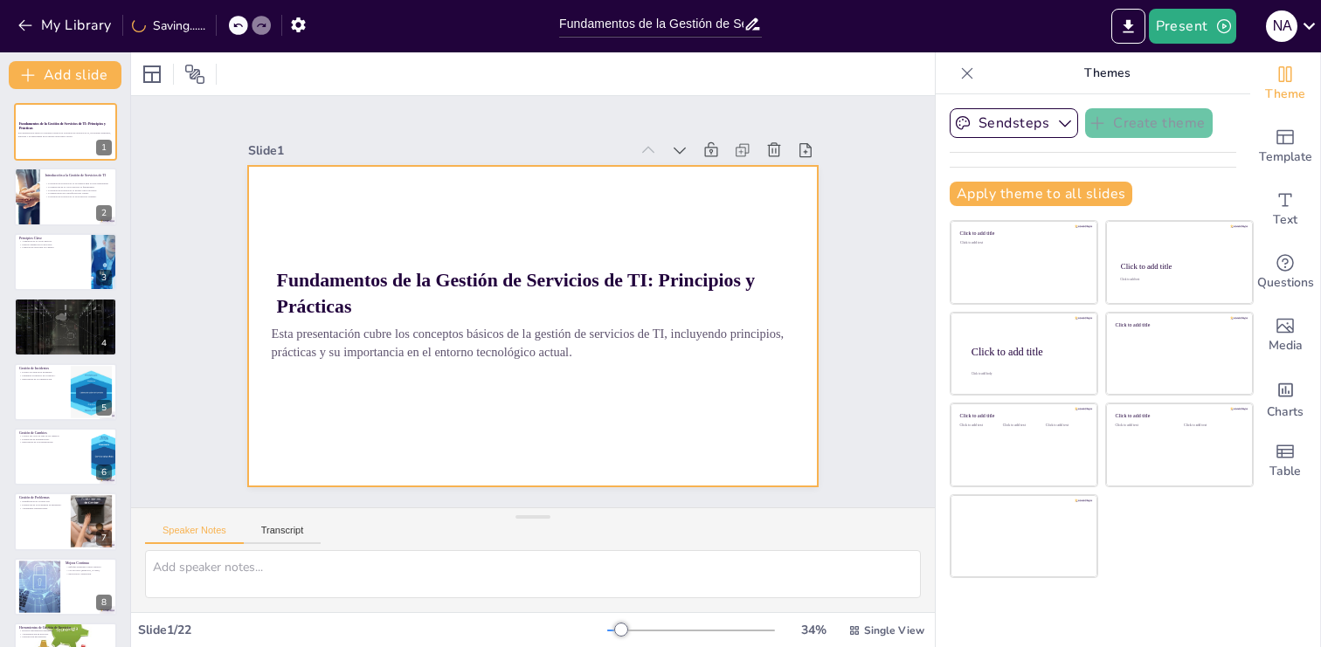
click at [627, 463] on div at bounding box center [528, 326] width 625 height 433
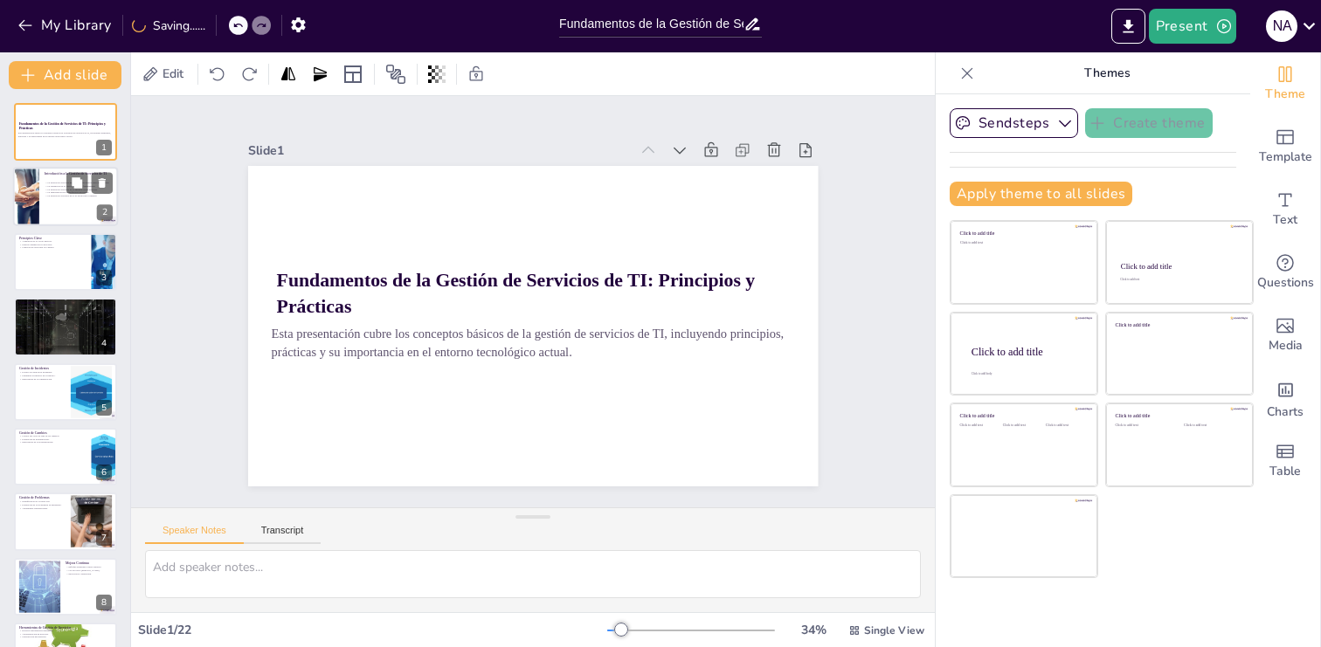
click at [53, 196] on p "La gestión de servicios de TI es un proceso continuo." at bounding box center [79, 196] width 68 height 3
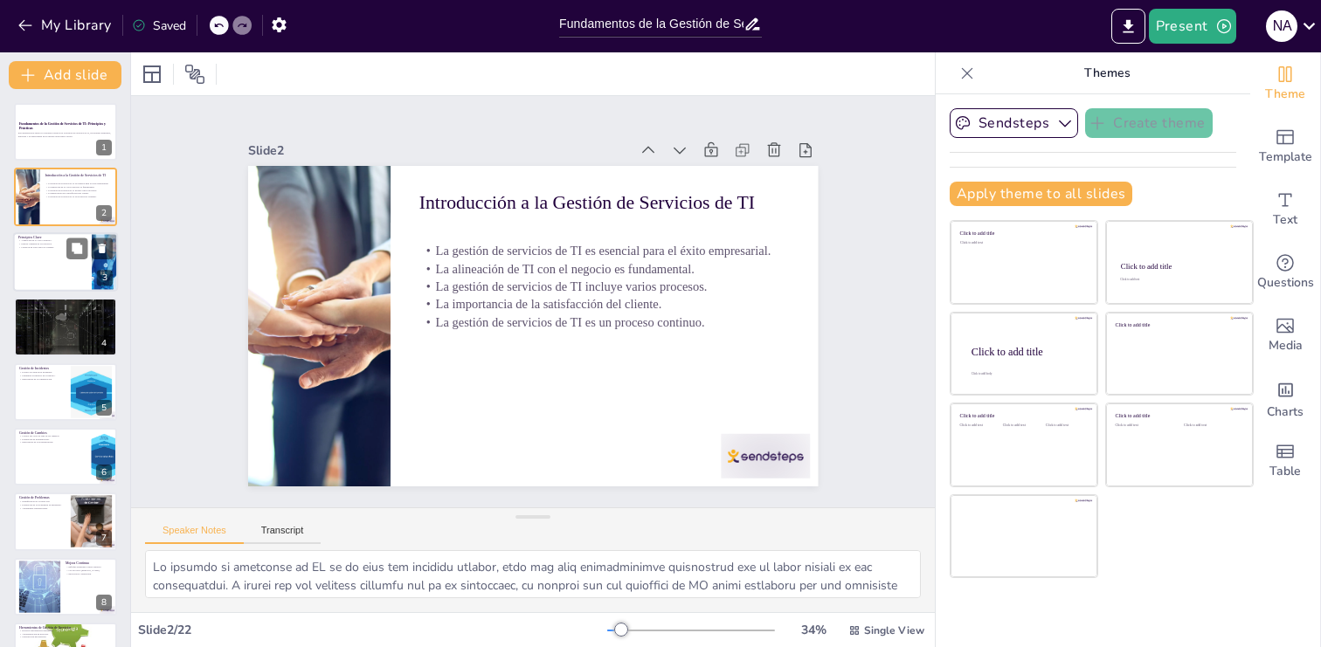
click at [54, 274] on div at bounding box center [65, 261] width 105 height 59
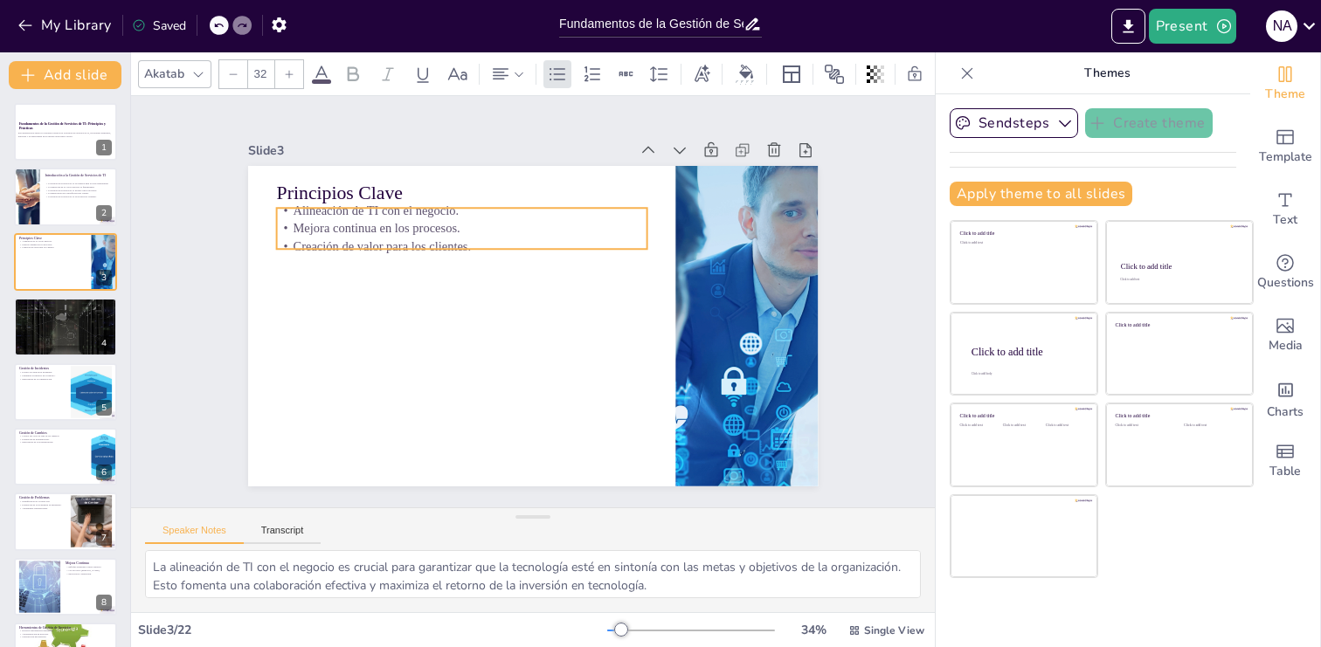
click at [409, 225] on p "Mejora continua en los procesos." at bounding box center [539, 199] width 261 height 287
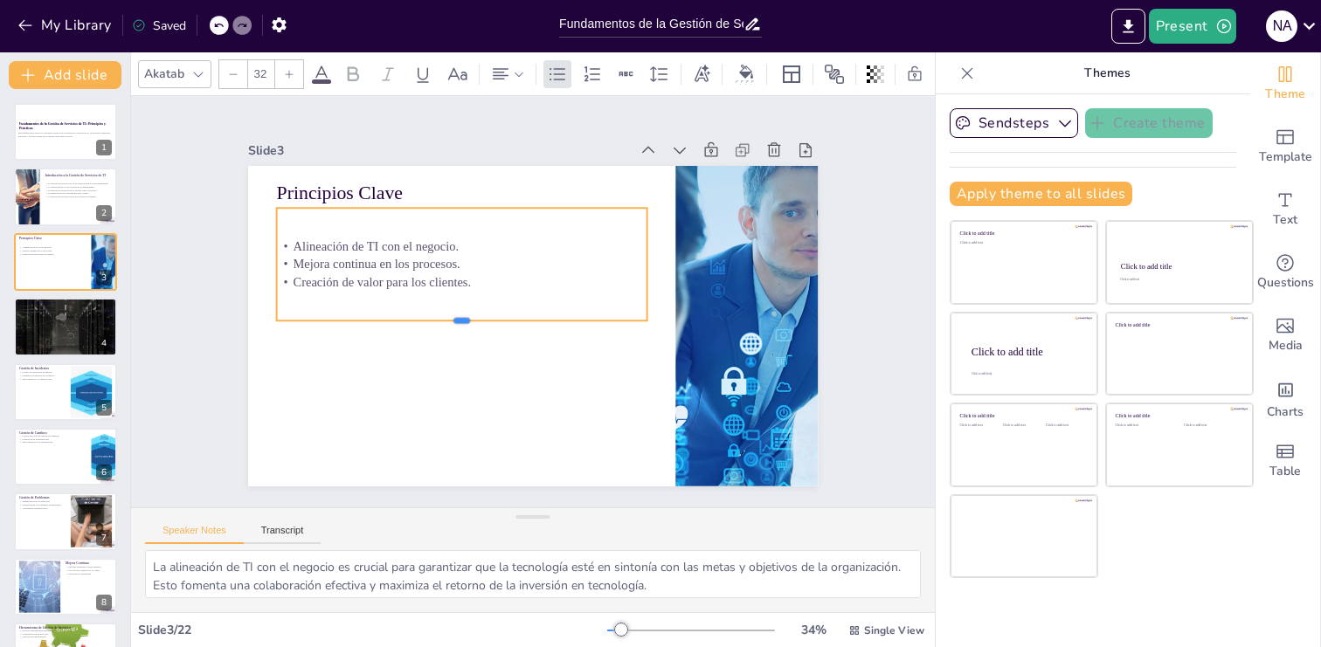
drag, startPoint x: 461, startPoint y: 248, endPoint x: 461, endPoint y: 319, distance: 70.8
click at [461, 319] on div at bounding box center [463, 273] width 285 height 259
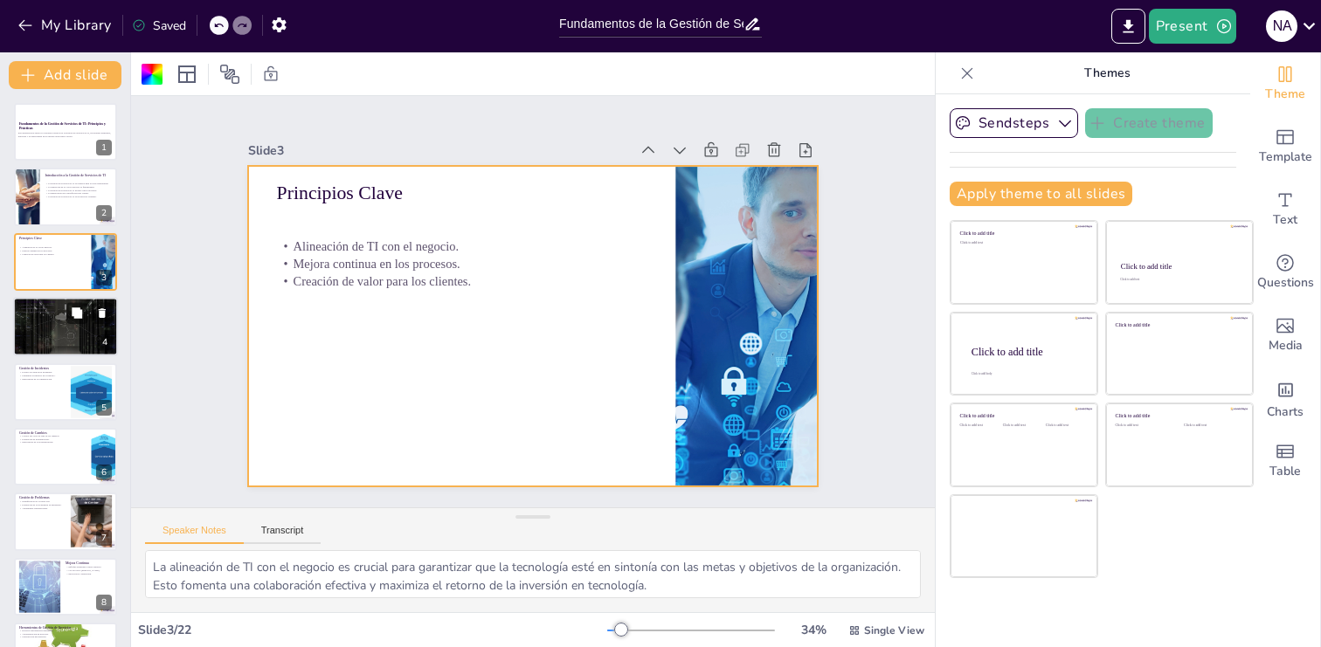
click at [64, 324] on div at bounding box center [65, 326] width 105 height 59
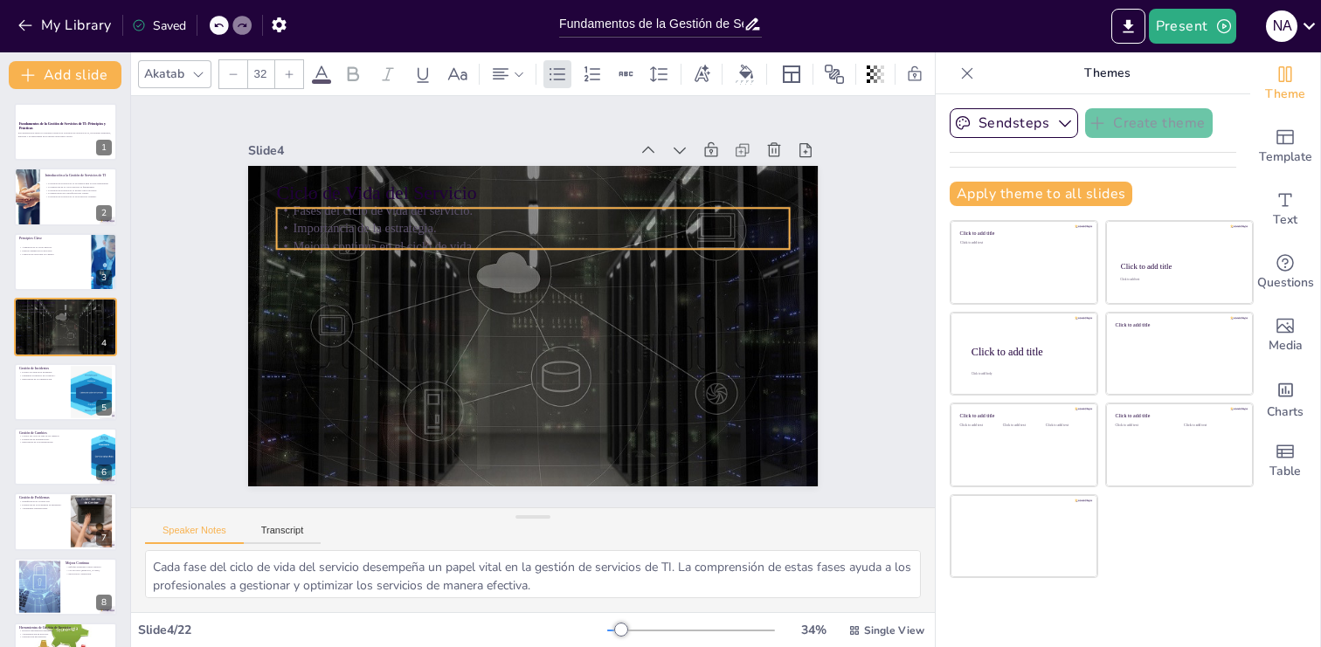
click at [399, 253] on p "Mejora continua en el ciclo de vida." at bounding box center [574, 264] width 357 height 393
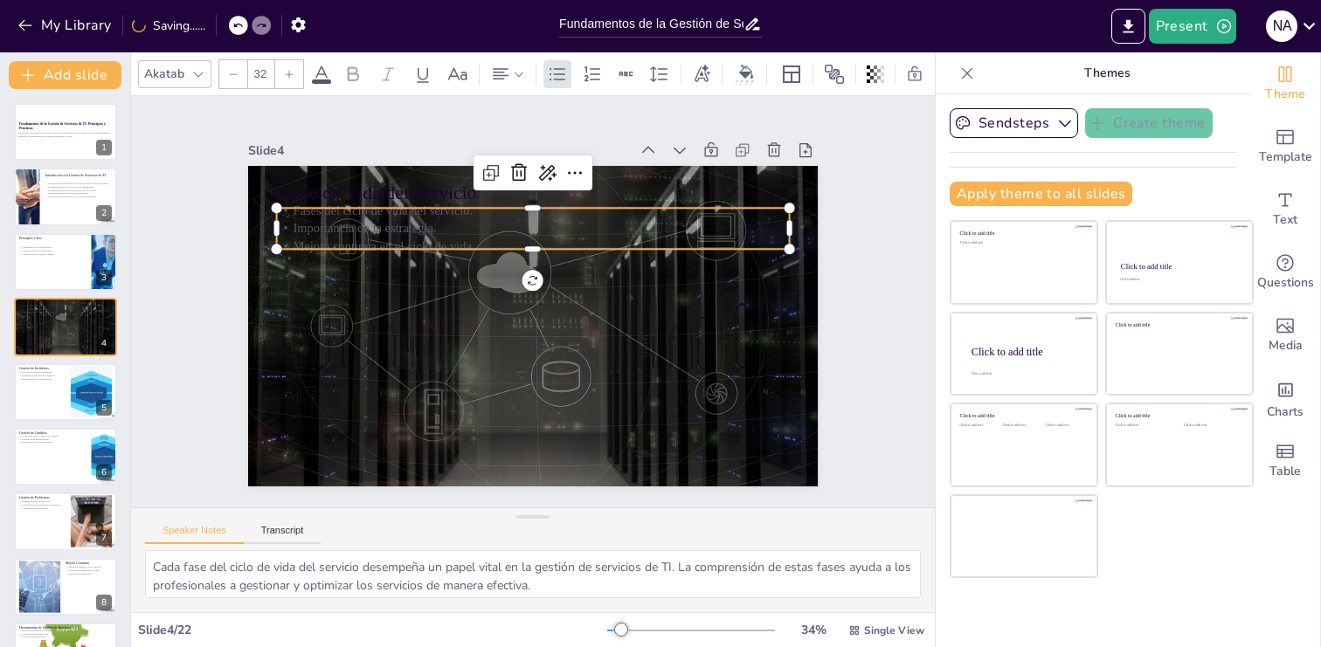
click at [316, 72] on icon at bounding box center [321, 74] width 21 height 21
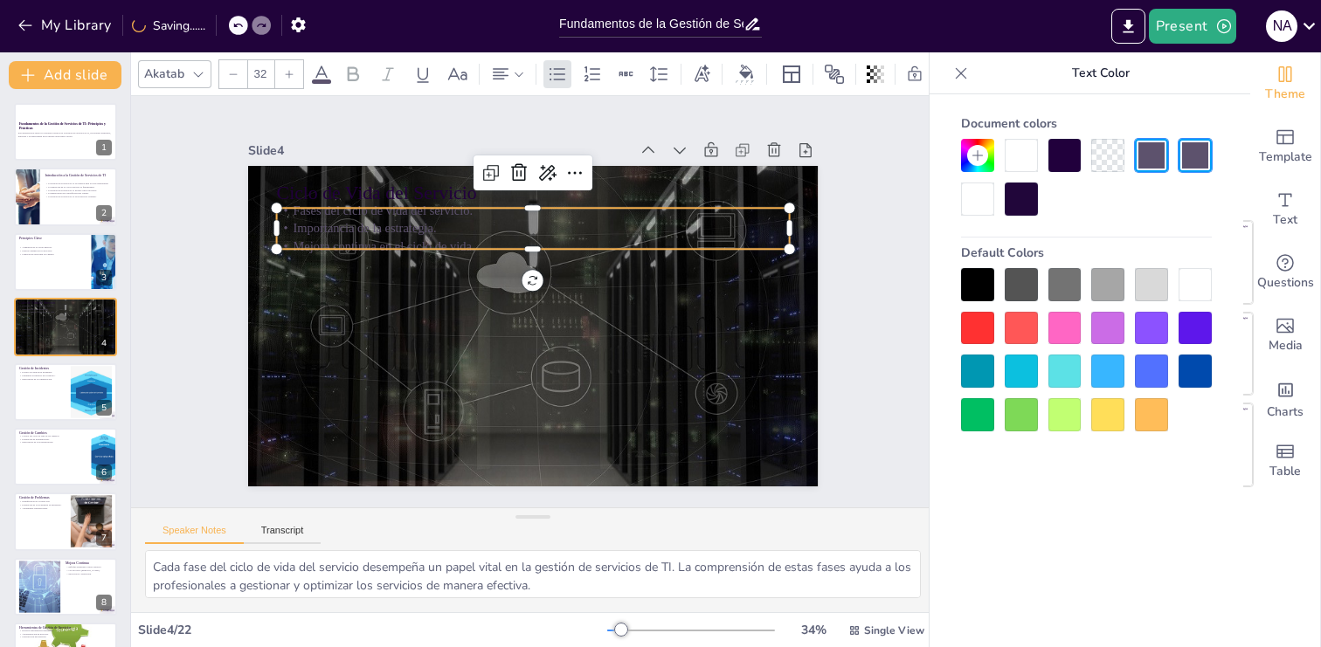
click at [979, 204] on div at bounding box center [977, 199] width 33 height 33
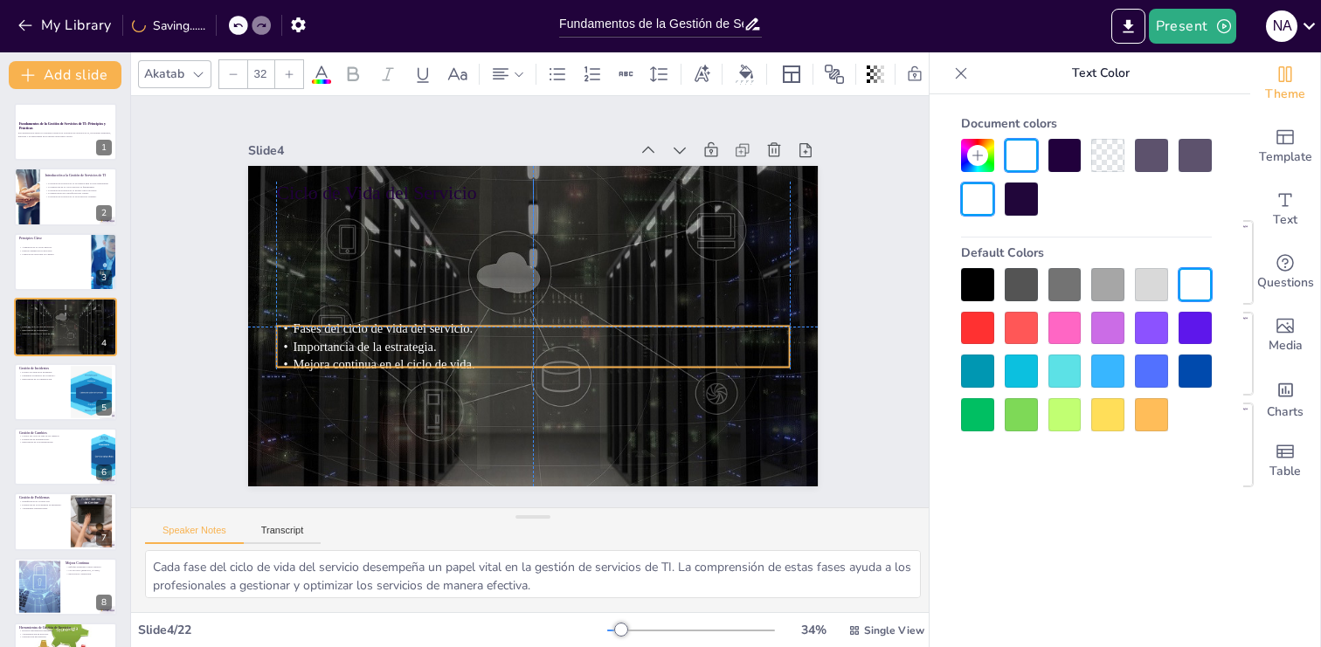
drag, startPoint x: 530, startPoint y: 246, endPoint x: 530, endPoint y: 367, distance: 120.6
click at [530, 367] on p "Mejora continua en el ciclo de vida." at bounding box center [486, 343] width 357 height 393
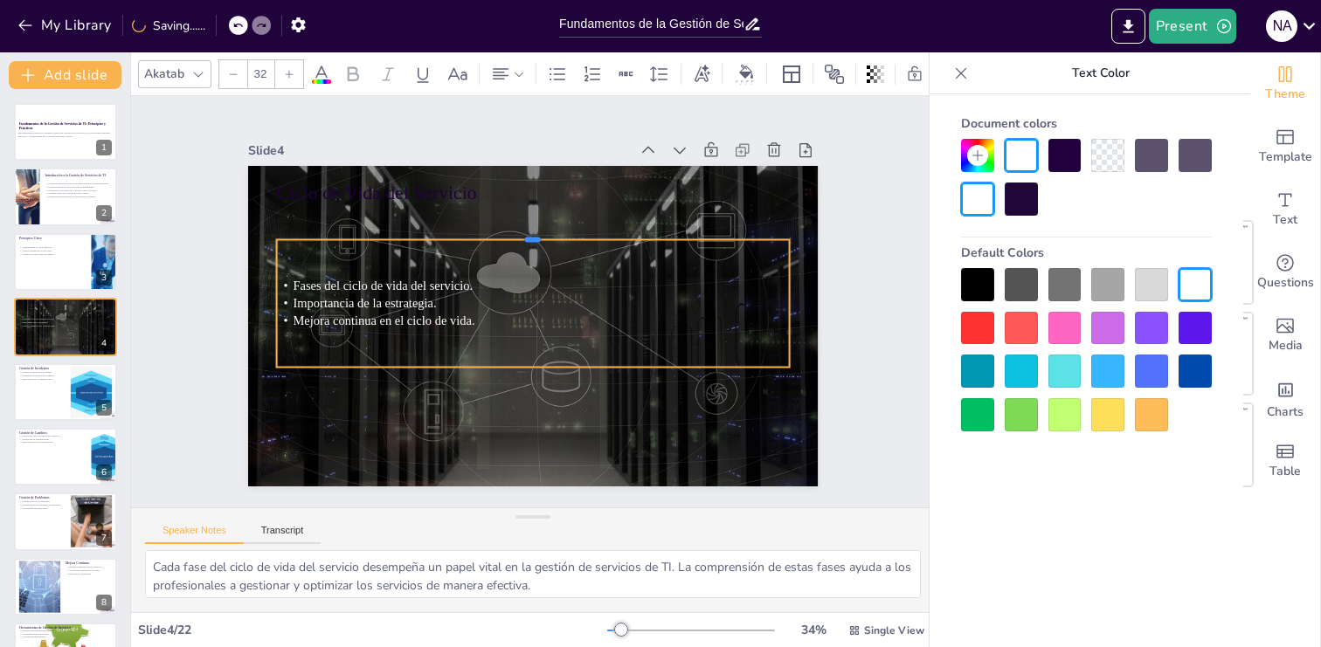
drag, startPoint x: 535, startPoint y: 322, endPoint x: 530, endPoint y: 238, distance: 84.9
click at [568, 237] on div at bounding box center [601, 294] width 67 height 512
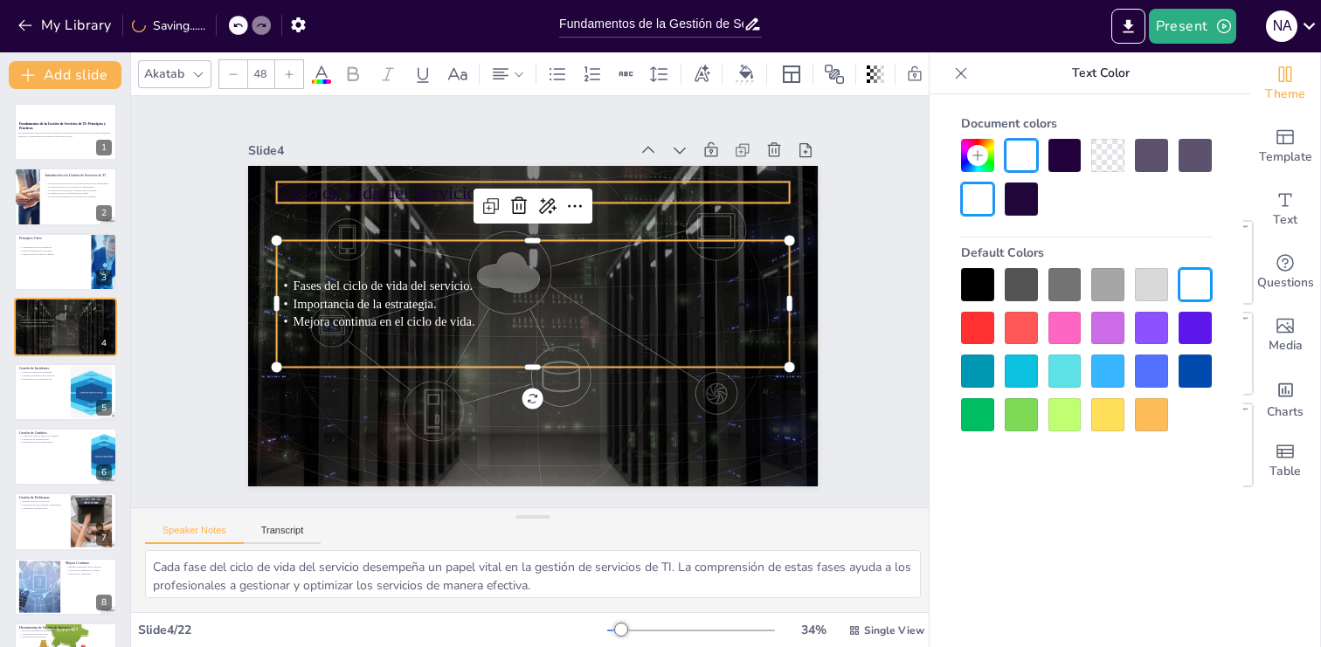
click at [433, 184] on p "Ciclo de Vida del Servicio" at bounding box center [615, 375] width 364 height 399
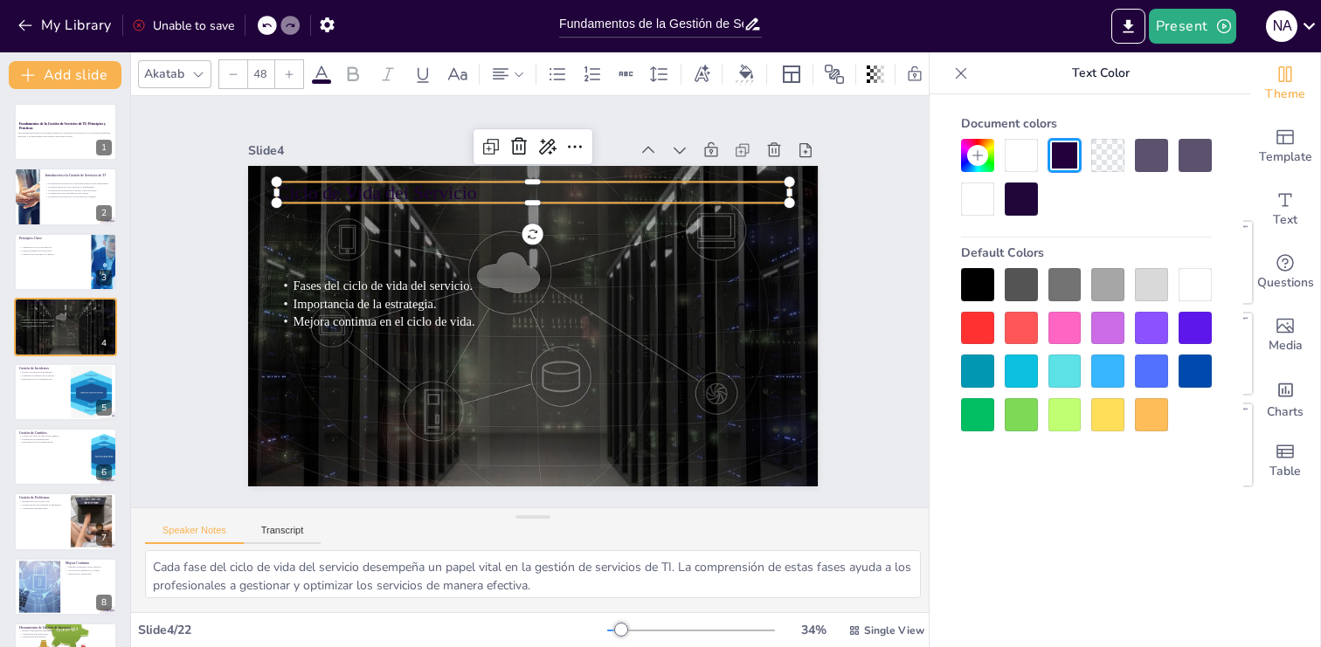
click at [965, 206] on div at bounding box center [977, 199] width 33 height 33
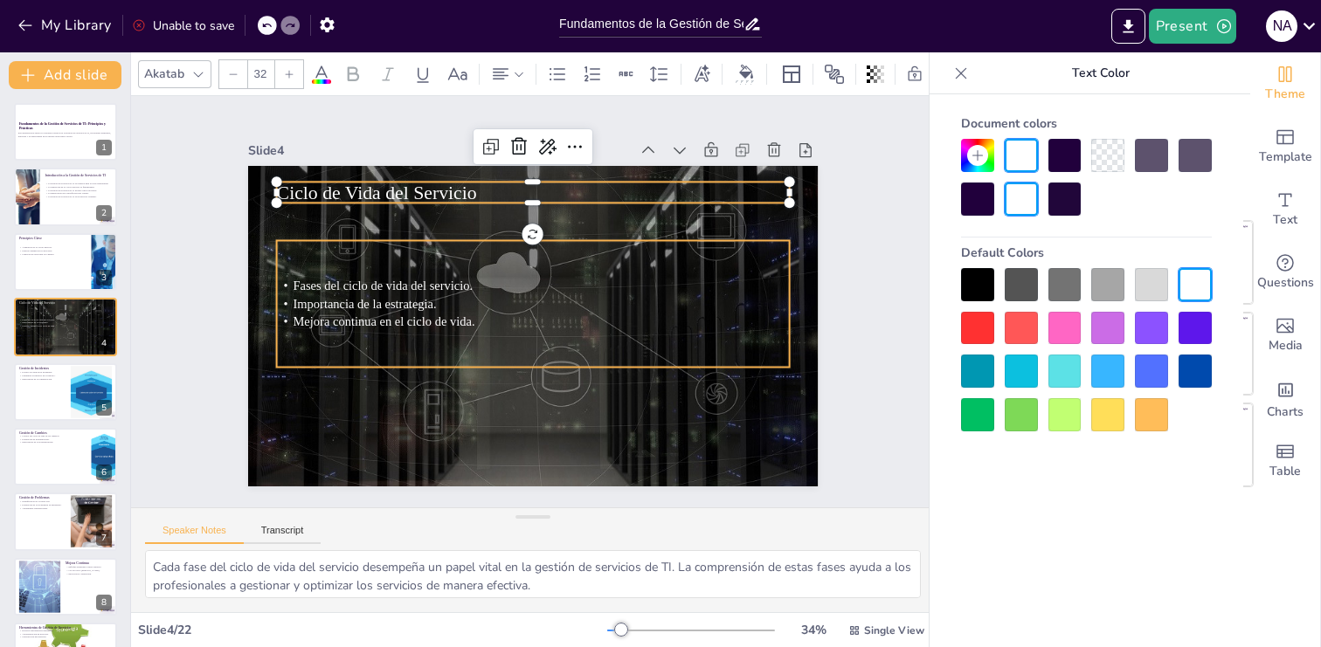
click at [600, 349] on div "Fases del ciclo de vida del servicio. Importancia de la estrategia. Mejora cont…" at bounding box center [534, 300] width 520 height 324
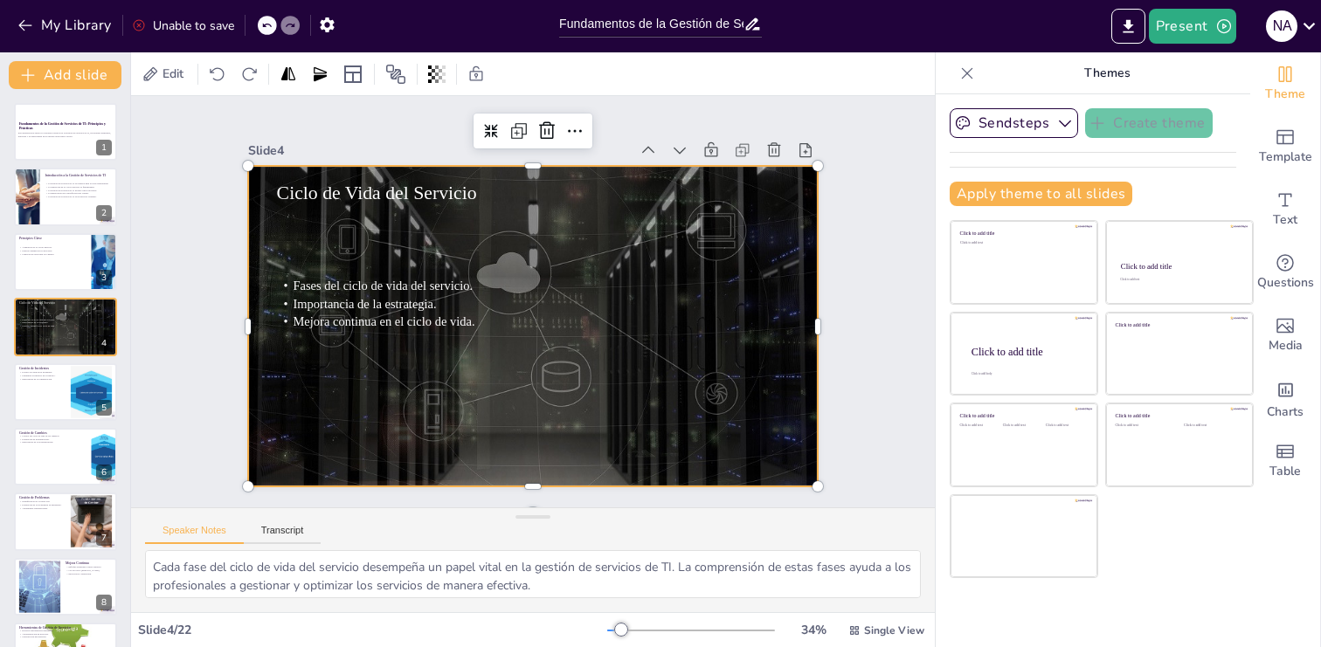
click at [564, 428] on div at bounding box center [533, 326] width 571 height 321
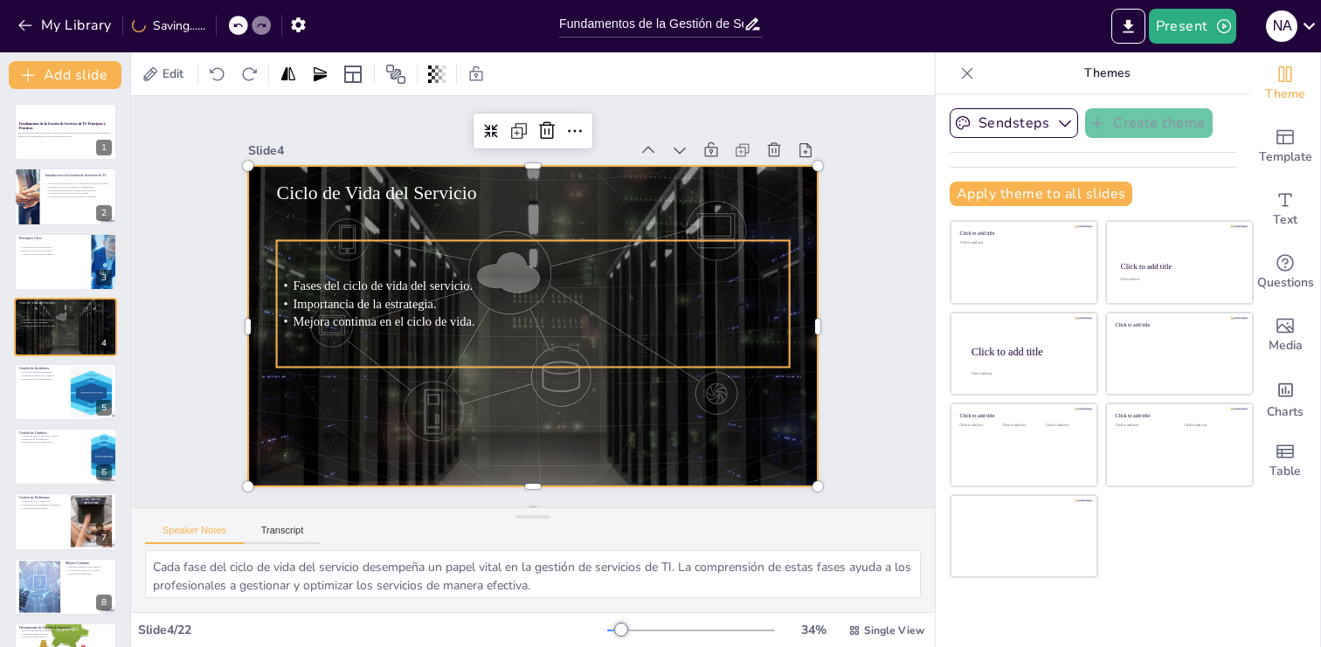
click at [590, 327] on span "Mejora continua en el ciclo de vida." at bounding box center [672, 359] width 164 height 103
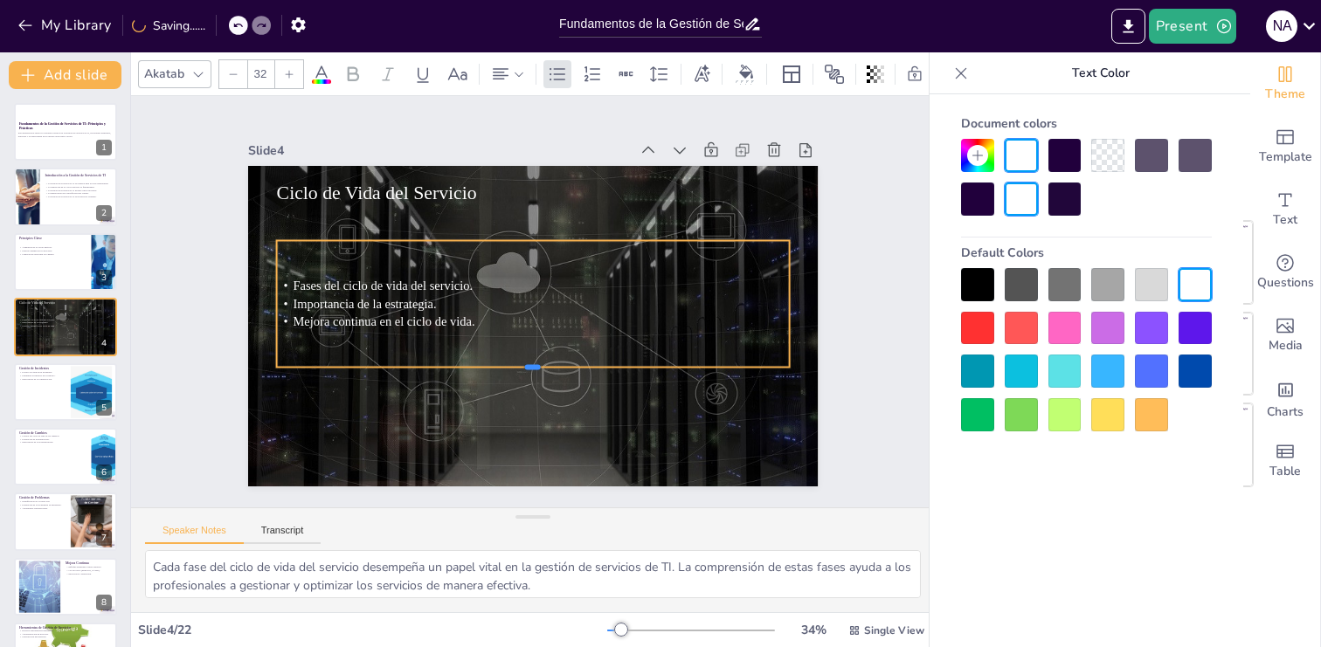
click at [523, 369] on div at bounding box center [462, 317] width 121 height 505
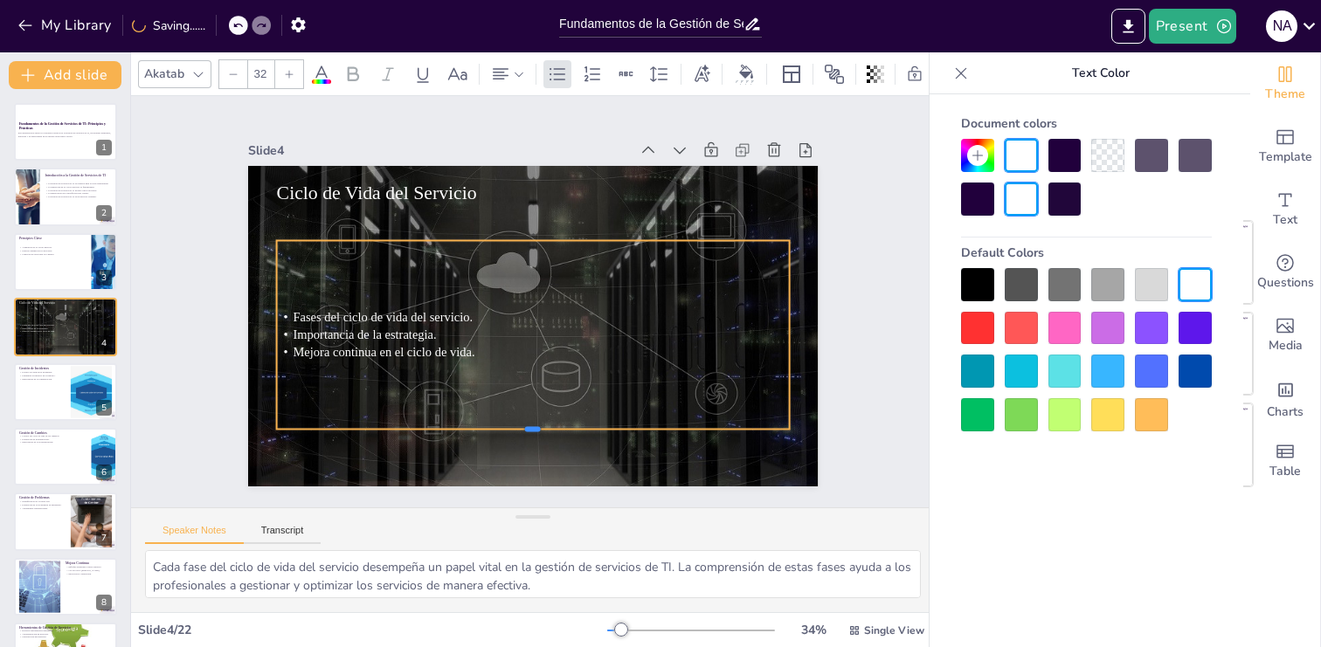
drag, startPoint x: 533, startPoint y: 370, endPoint x: 525, endPoint y: 432, distance: 62.5
click at [521, 432] on div at bounding box center [410, 356] width 221 height 474
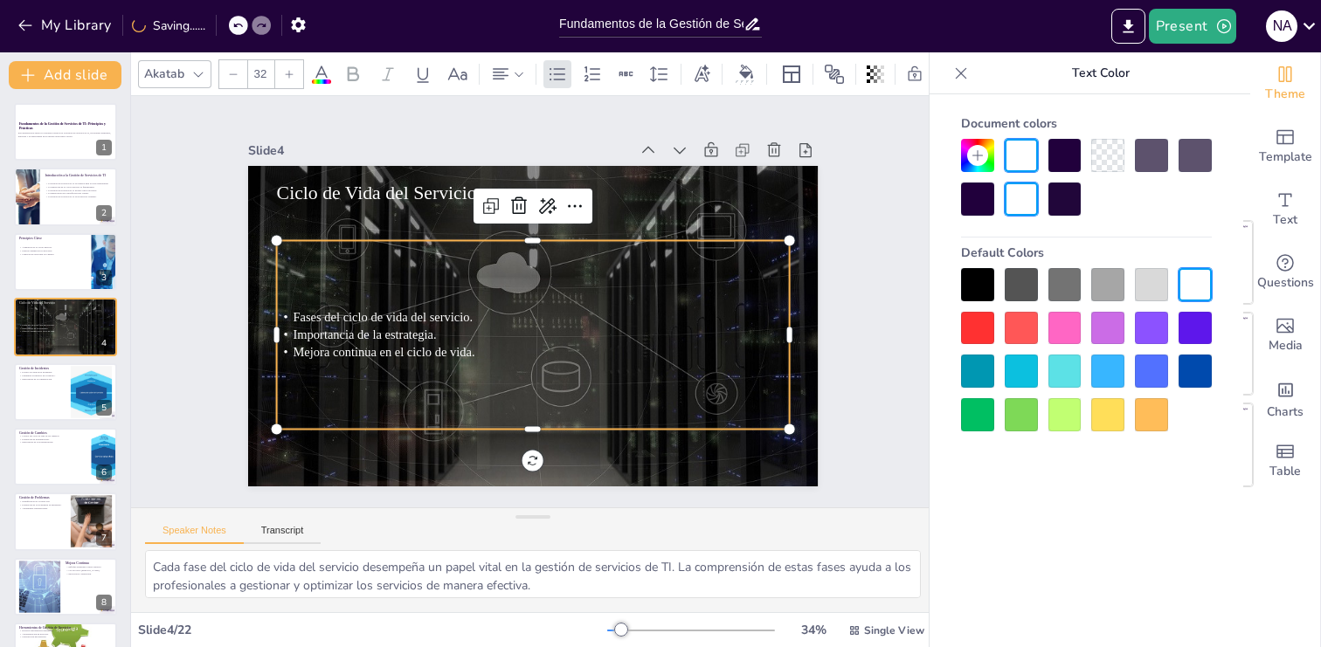
click at [305, 78] on div "Akatab 32" at bounding box center [541, 74] width 807 height 30
click at [292, 77] on icon at bounding box center [289, 74] width 10 height 10
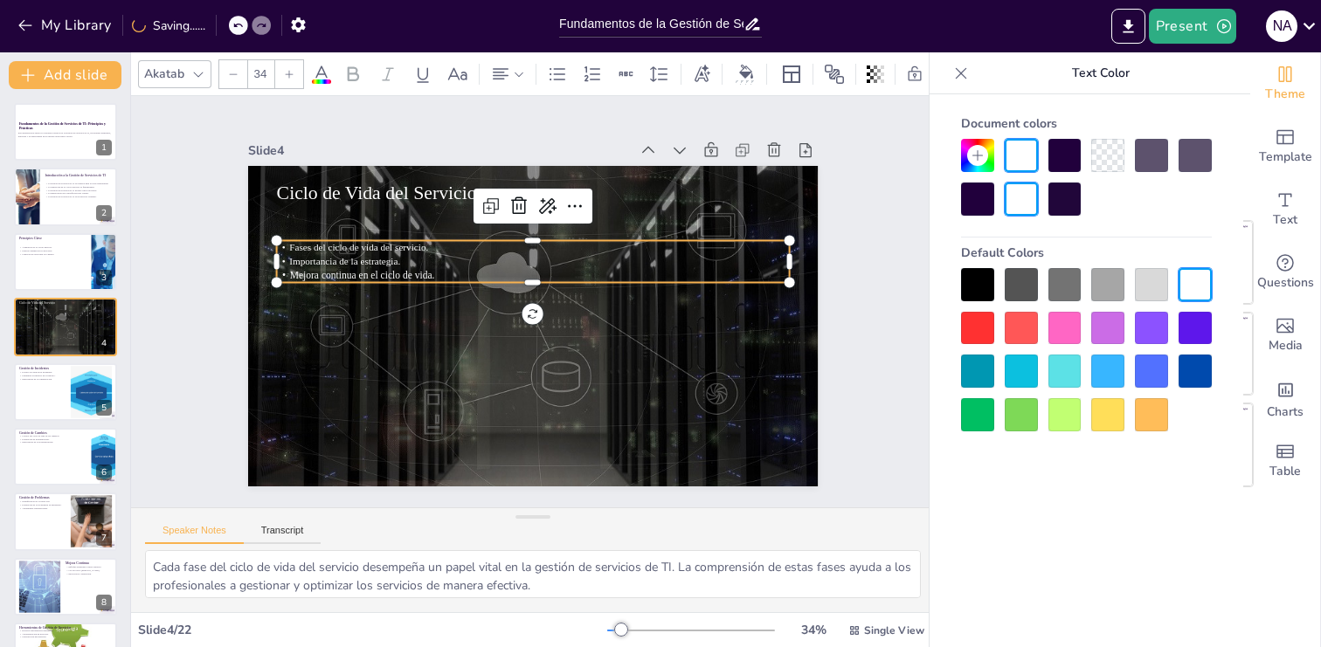
click at [292, 77] on icon at bounding box center [289, 74] width 10 height 10
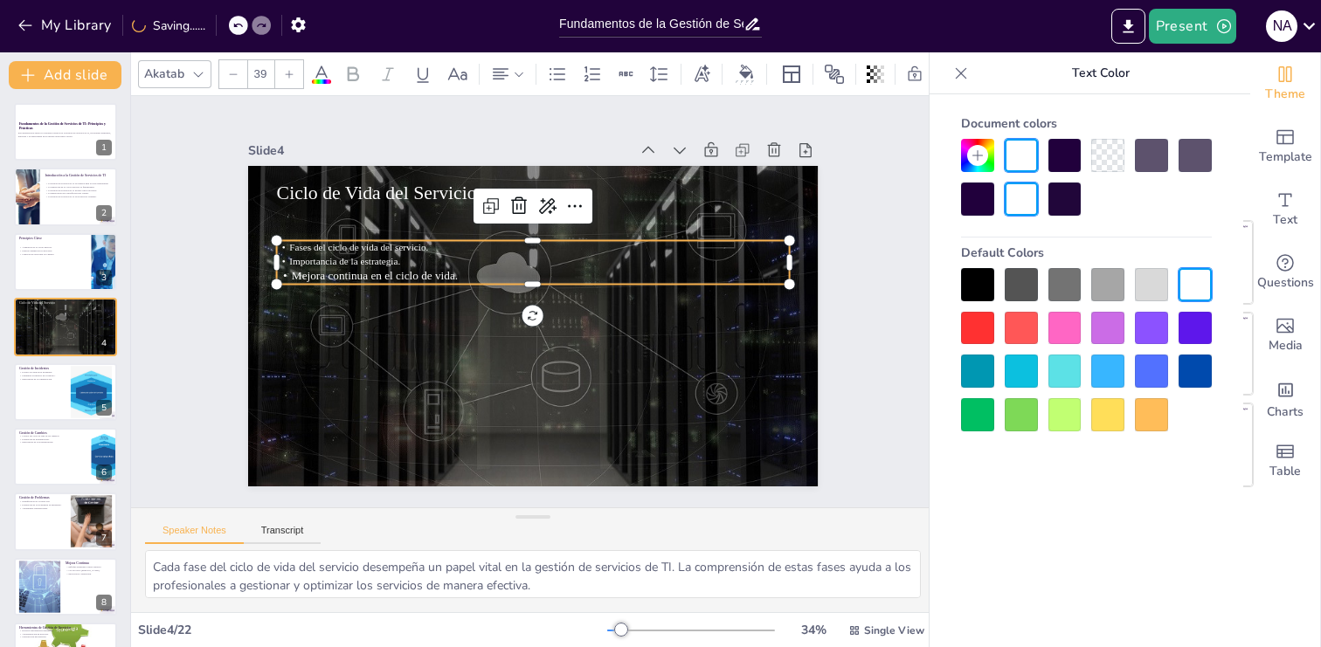
click at [292, 77] on icon at bounding box center [289, 74] width 10 height 10
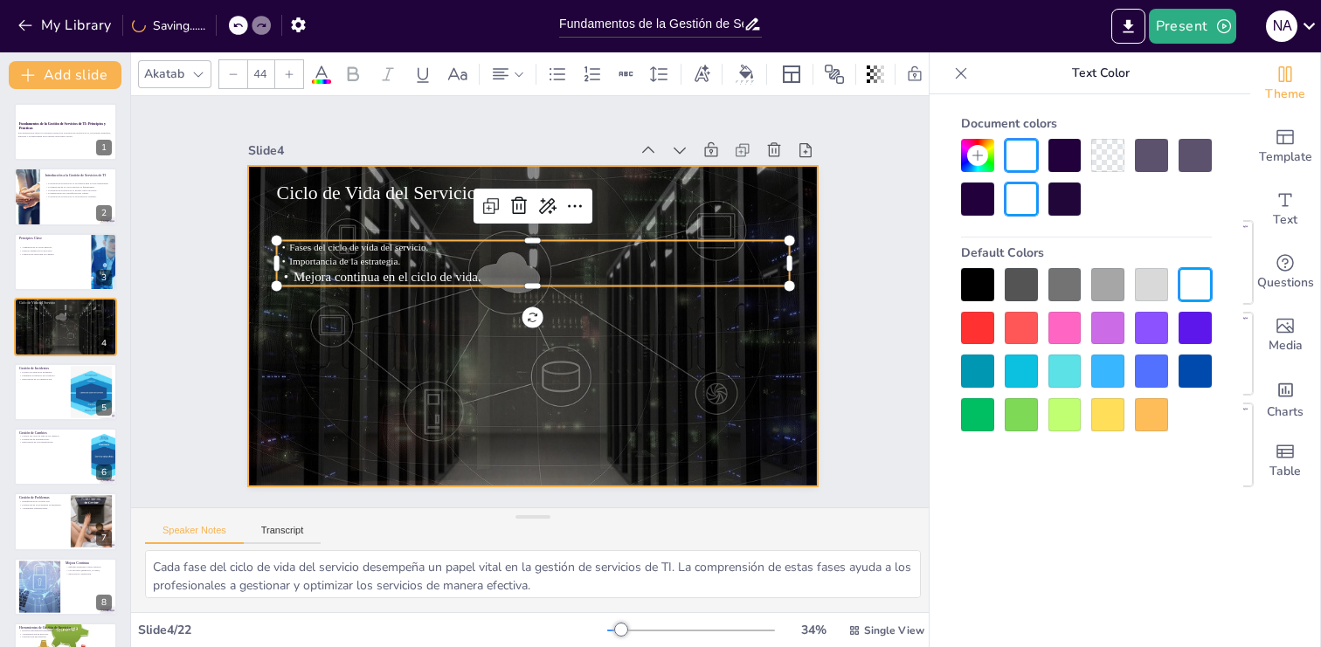
drag, startPoint x: 532, startPoint y: 285, endPoint x: 535, endPoint y: 412, distance: 126.7
click at [535, 412] on div "Ciclo de Vida del Servicio Fases del ciclo de vida del servicio. Importancia de…" at bounding box center [524, 325] width 641 height 481
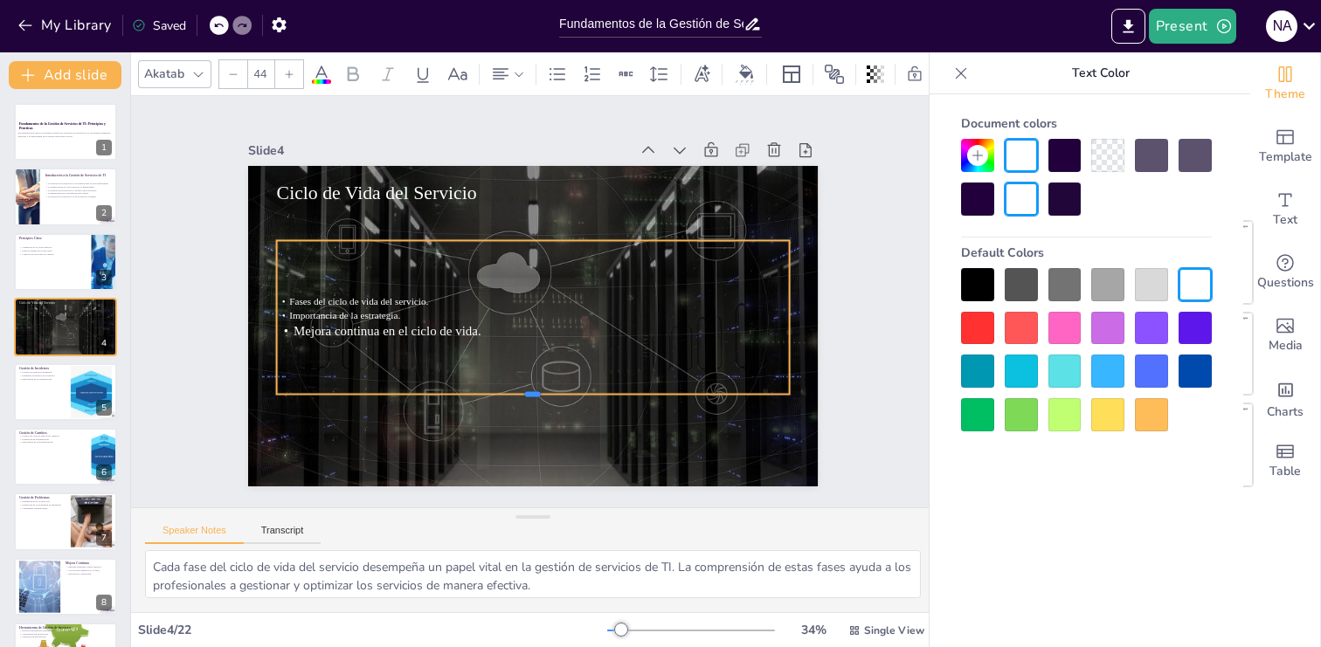
drag, startPoint x: 537, startPoint y: 291, endPoint x: 538, endPoint y: 399, distance: 108.4
click at [538, 399] on div at bounding box center [466, 376] width 391 height 354
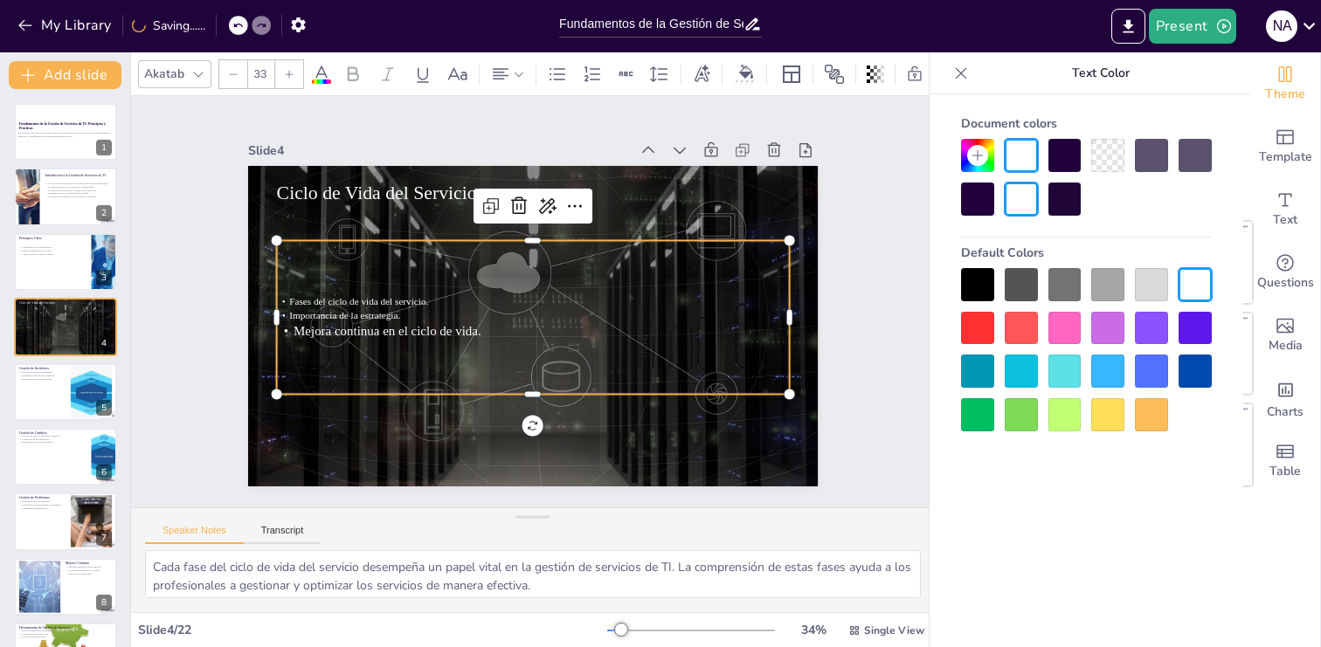
click at [513, 314] on p "Importancia de la estrategia." at bounding box center [520, 301] width 14 height 513
click at [415, 314] on p "Importancia de la estrategia." at bounding box center [543, 293] width 354 height 391
click at [415, 314] on p "Importancia de la estrategia." at bounding box center [524, 312] width 391 height 354
click at [415, 314] on p "Importancia de la estrategia." at bounding box center [525, 291] width 423 height 313
click at [371, 243] on div "Fases del ciclo de vida del servicio. Importancia de la estrategia. Mejora cont…" at bounding box center [524, 314] width 506 height 426
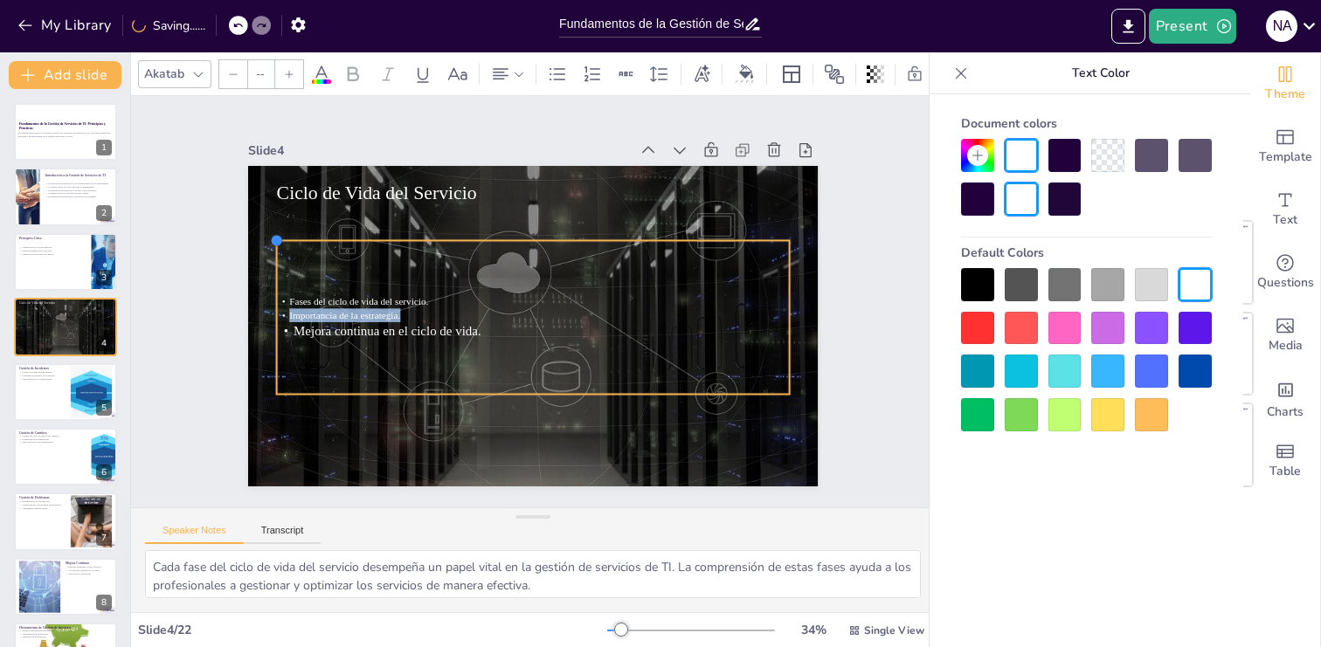
click at [695, 492] on div at bounding box center [704, 501] width 19 height 19
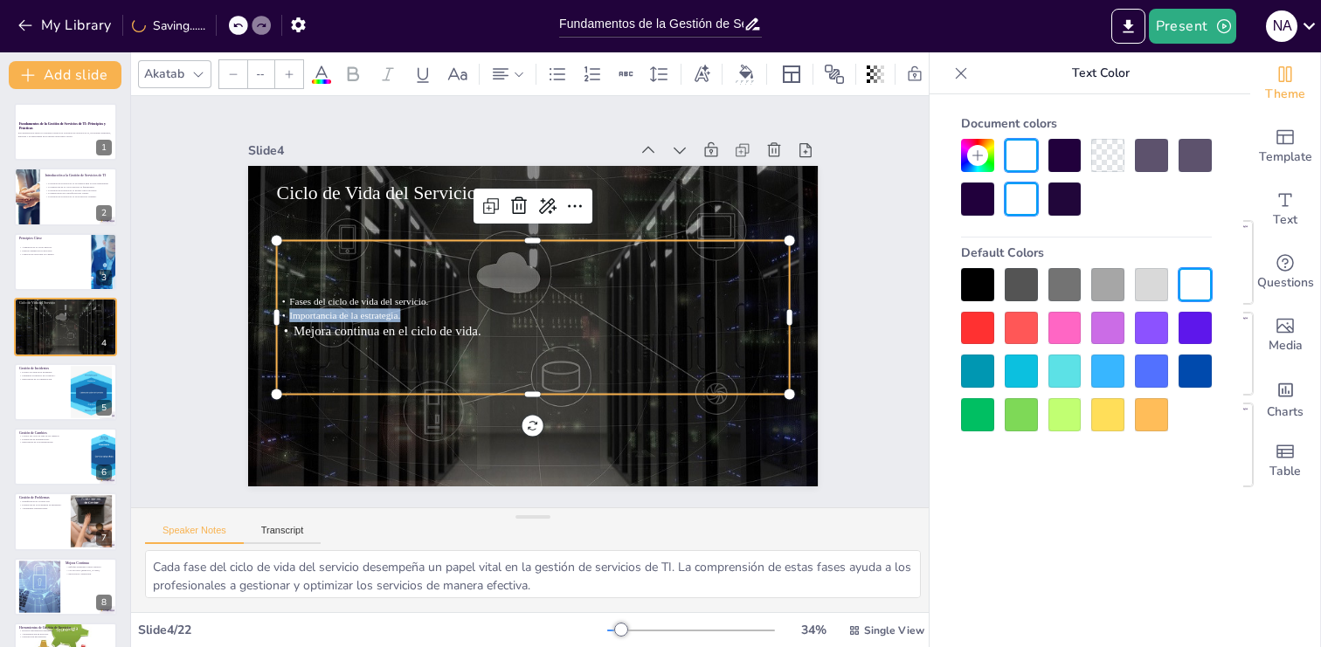
click at [294, 76] on icon at bounding box center [289, 74] width 10 height 10
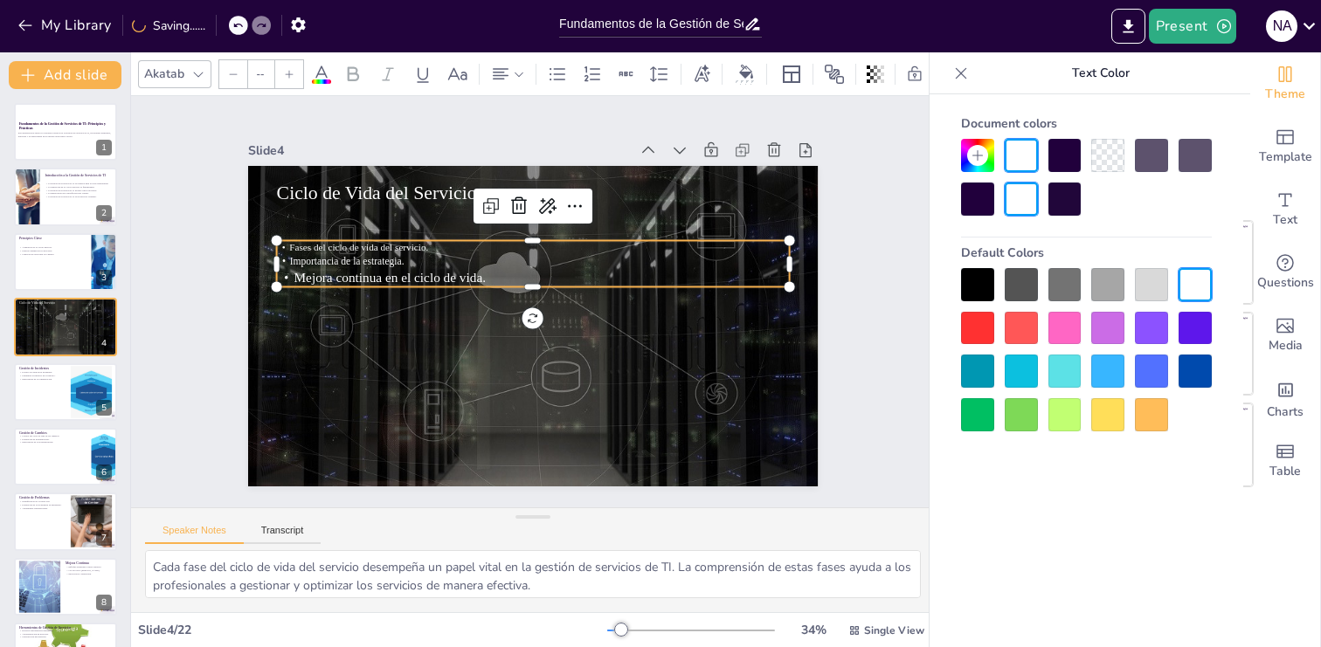
click at [294, 76] on icon at bounding box center [289, 74] width 10 height 10
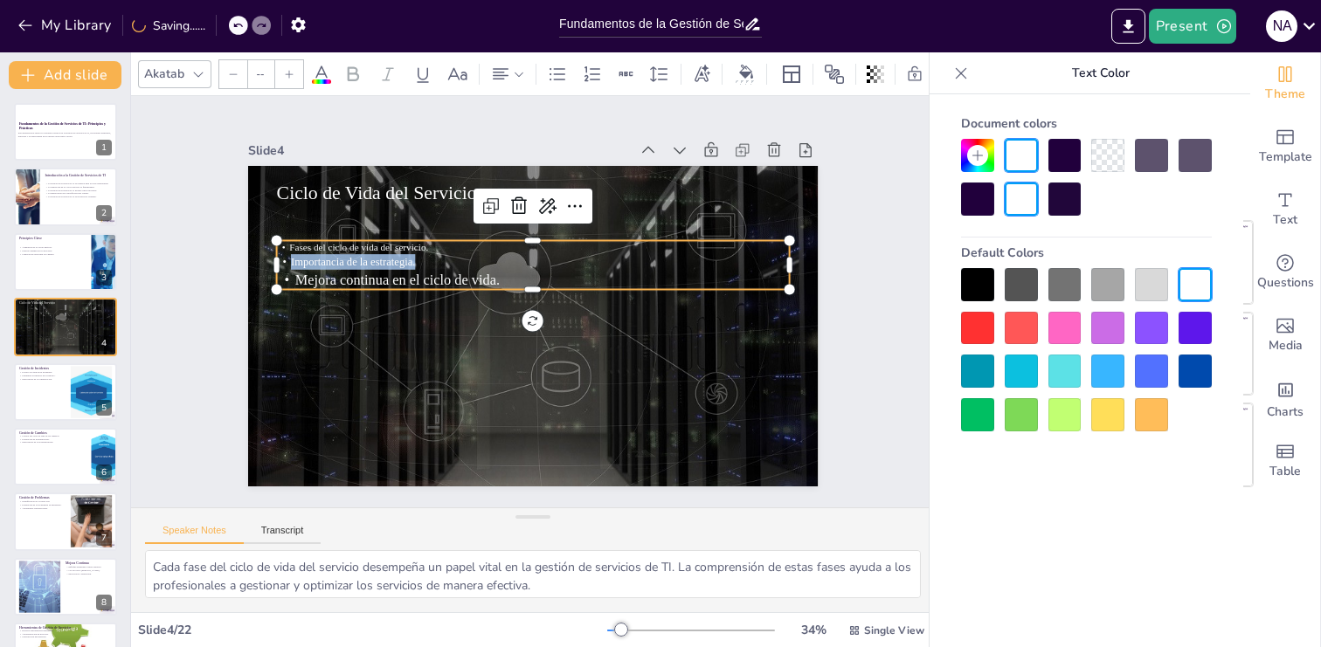
click at [294, 76] on icon at bounding box center [289, 74] width 10 height 10
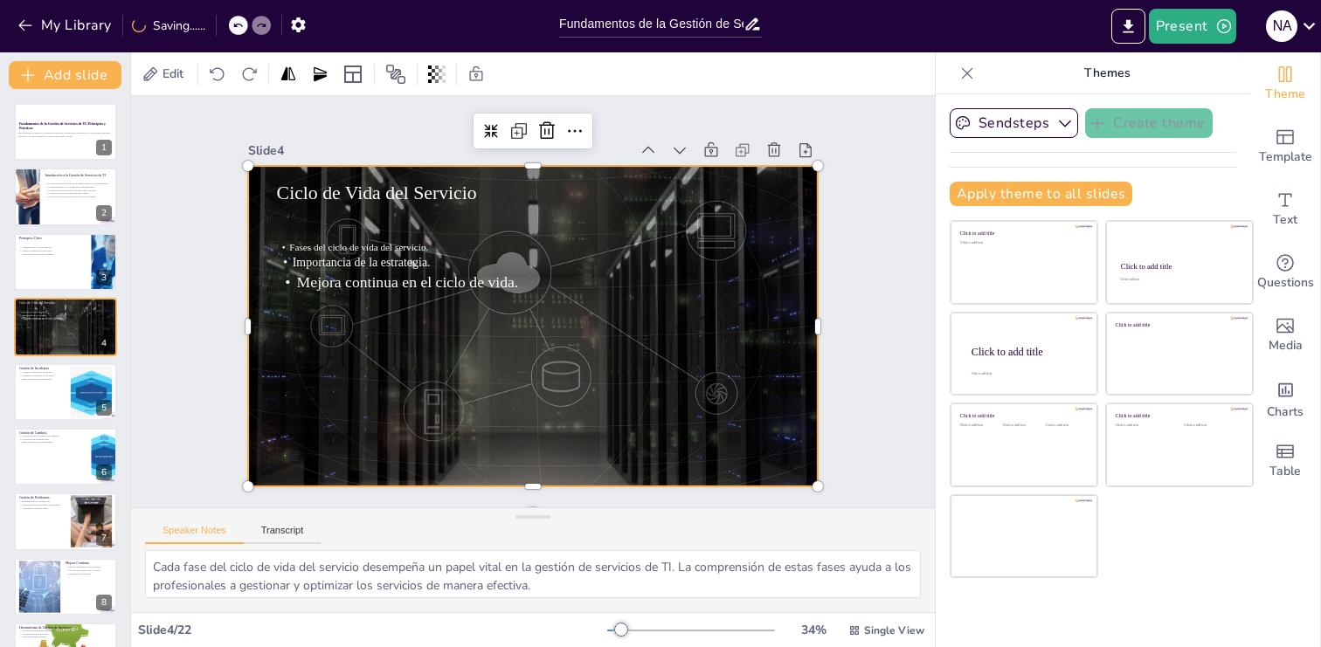
click at [403, 347] on div at bounding box center [516, 320] width 639 height 620
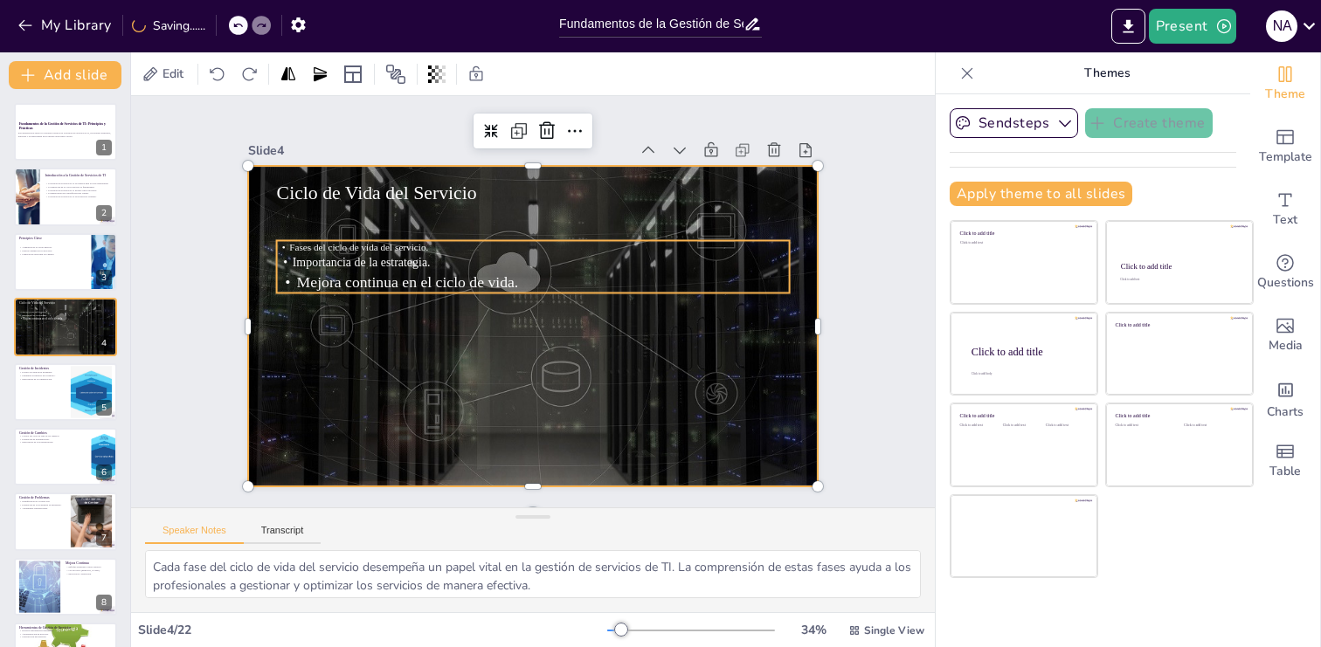
click at [623, 371] on span "Fases del ciclo de vida del servicio." at bounding box center [692, 390] width 138 height 39
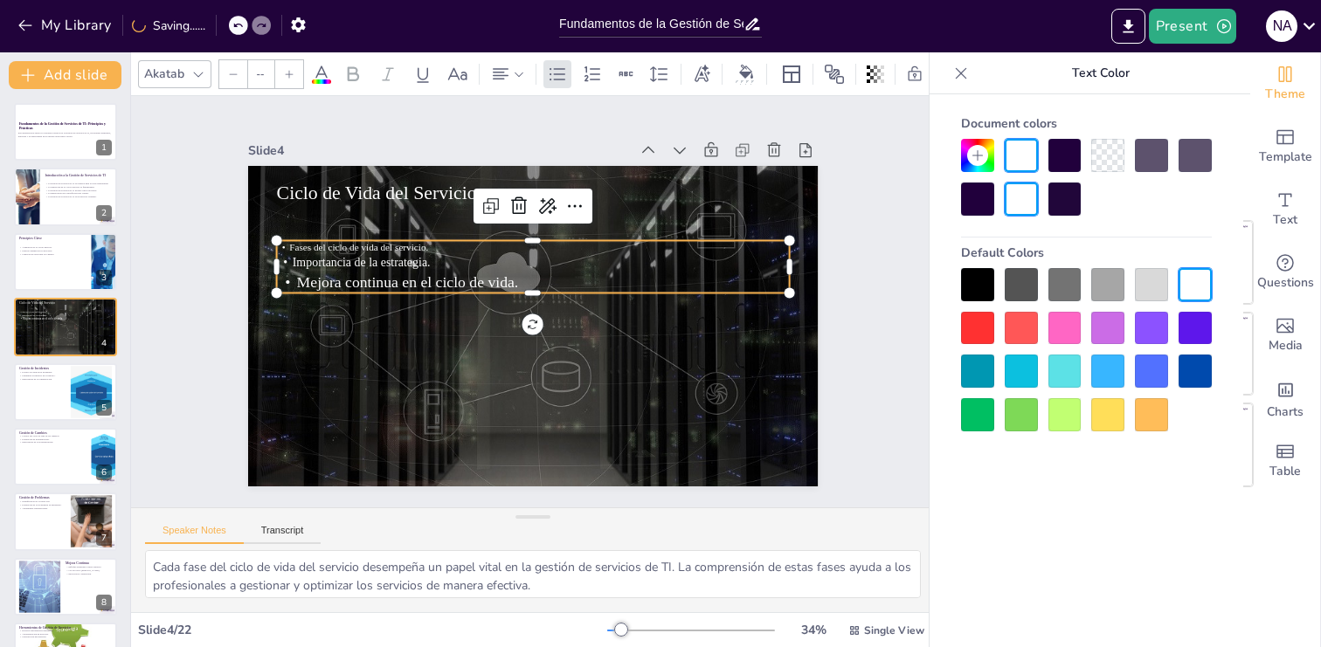
click at [287, 73] on icon at bounding box center [289, 74] width 10 height 10
click at [265, 74] on input "54" at bounding box center [260, 74] width 24 height 28
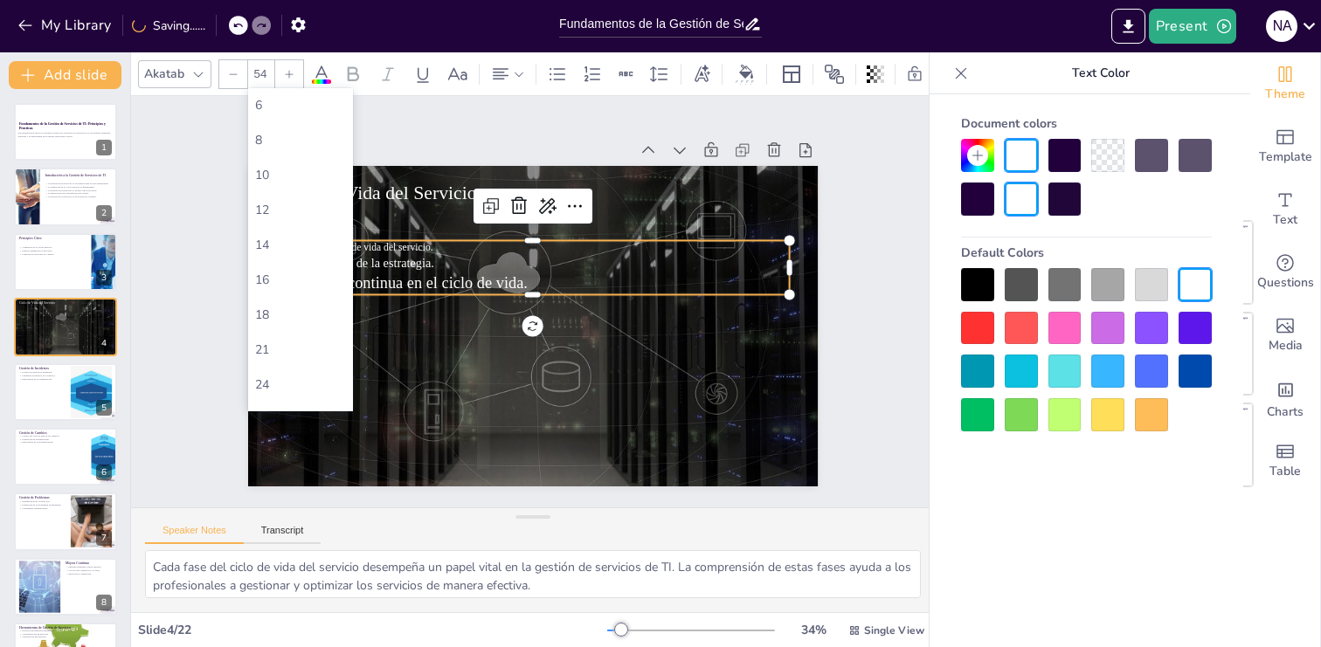
click at [265, 74] on input "54" at bounding box center [260, 74] width 24 height 28
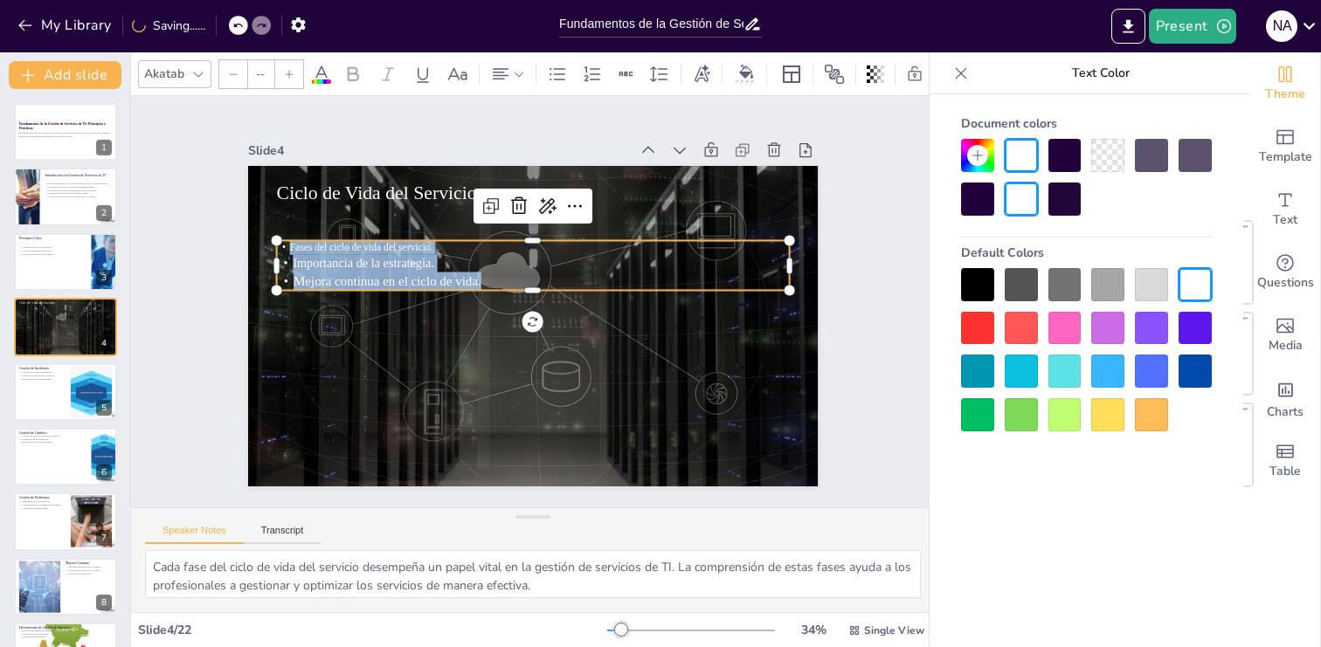
drag, startPoint x: 485, startPoint y: 285, endPoint x: 271, endPoint y: 253, distance: 216.5
click at [273, 253] on div "Ciclo de Vida del Servicio Fases del ciclo de vida del servicio. Importancia de…" at bounding box center [554, 289] width 563 height 654
click at [288, 80] on div at bounding box center [289, 74] width 28 height 28
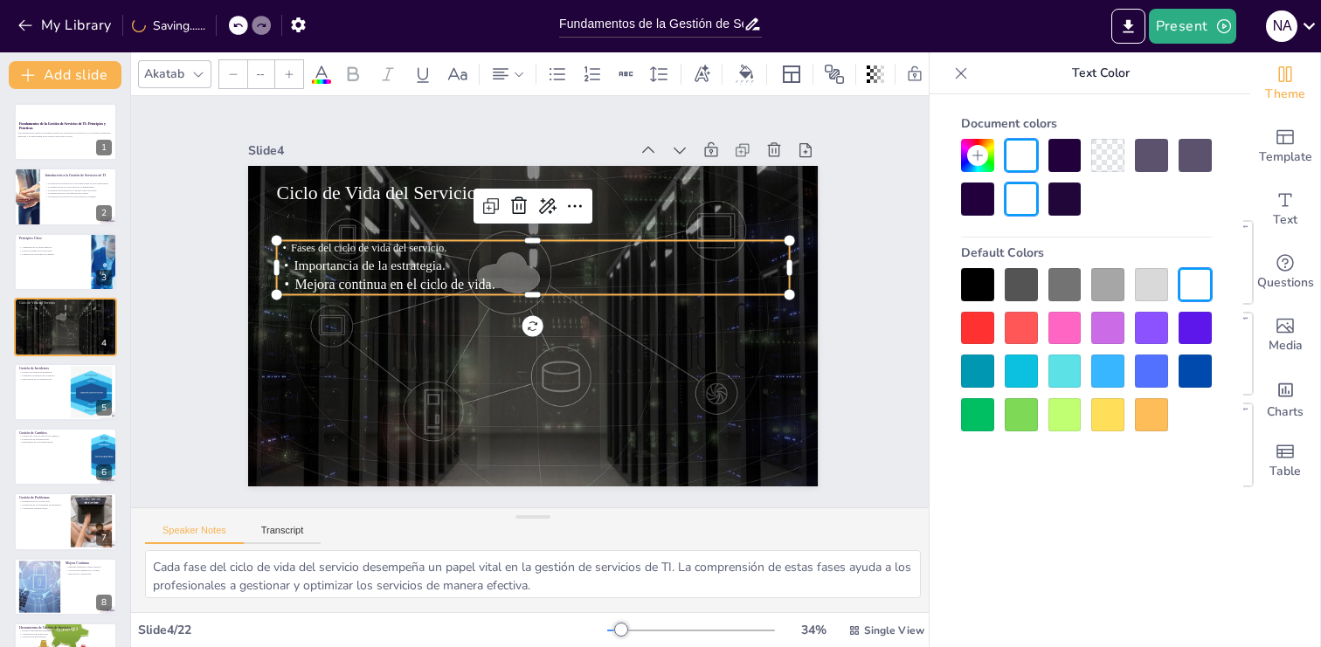
click at [288, 80] on div at bounding box center [289, 74] width 28 height 28
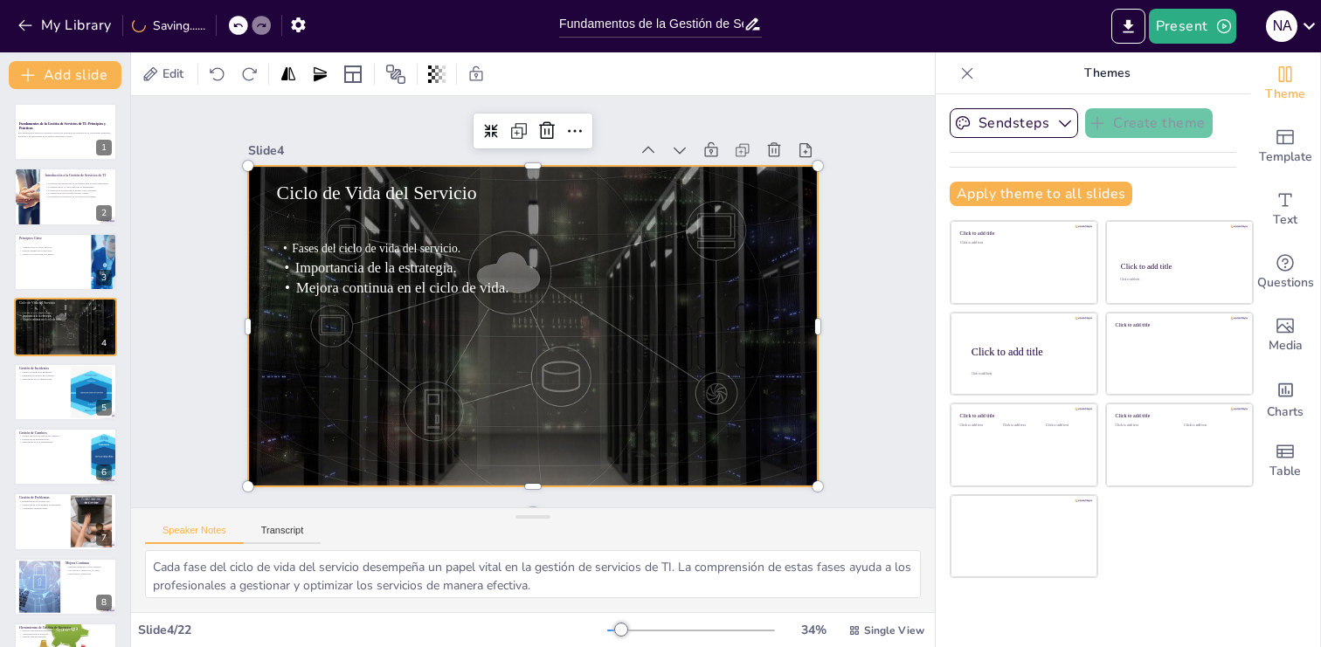
click at [424, 351] on div at bounding box center [509, 307] width 433 height 625
click at [467, 300] on div at bounding box center [509, 299] width 378 height 600
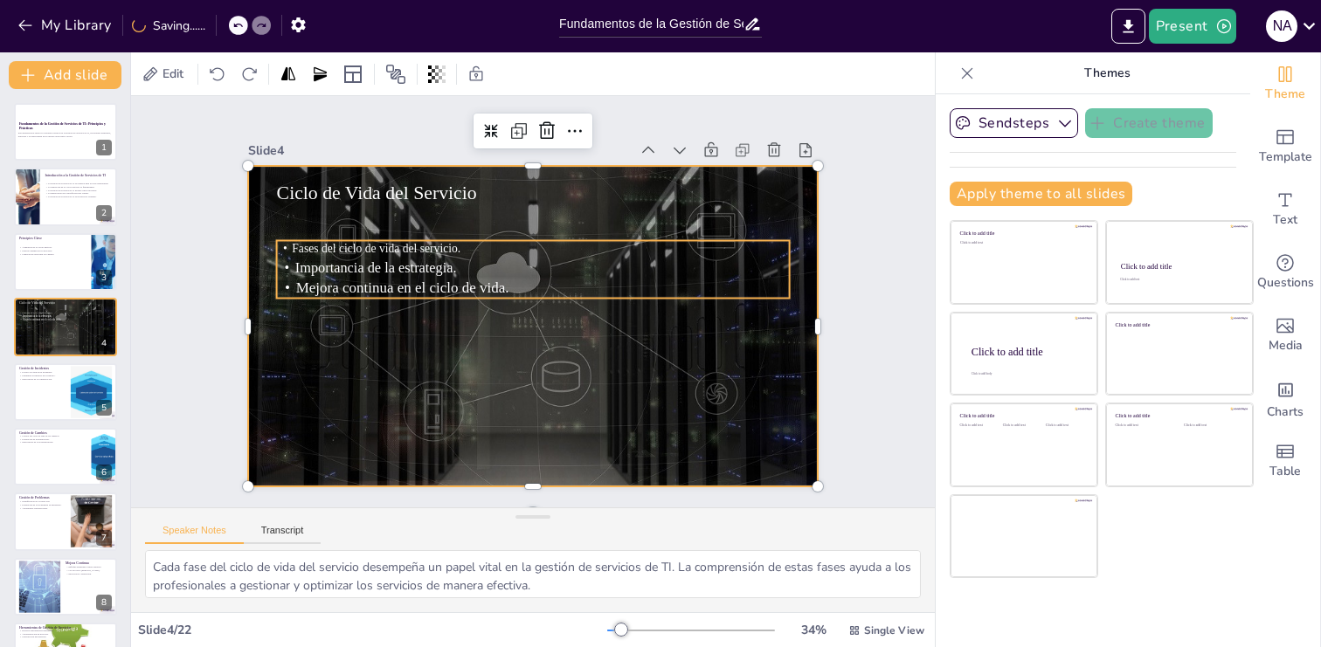
click at [557, 290] on span "Mejora continua en el ciclo de vida." at bounding box center [658, 262] width 202 height 102
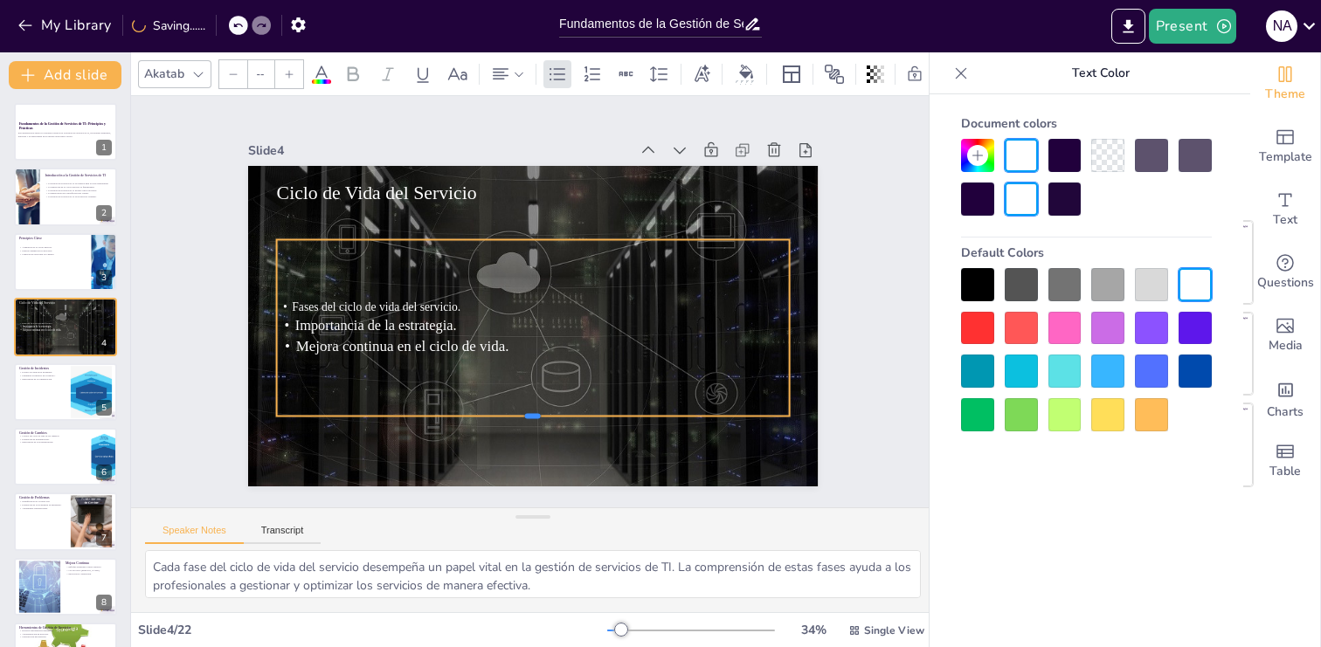
drag, startPoint x: 530, startPoint y: 301, endPoint x: 530, endPoint y: 420, distance: 119.7
click at [530, 419] on div at bounding box center [422, 351] width 221 height 474
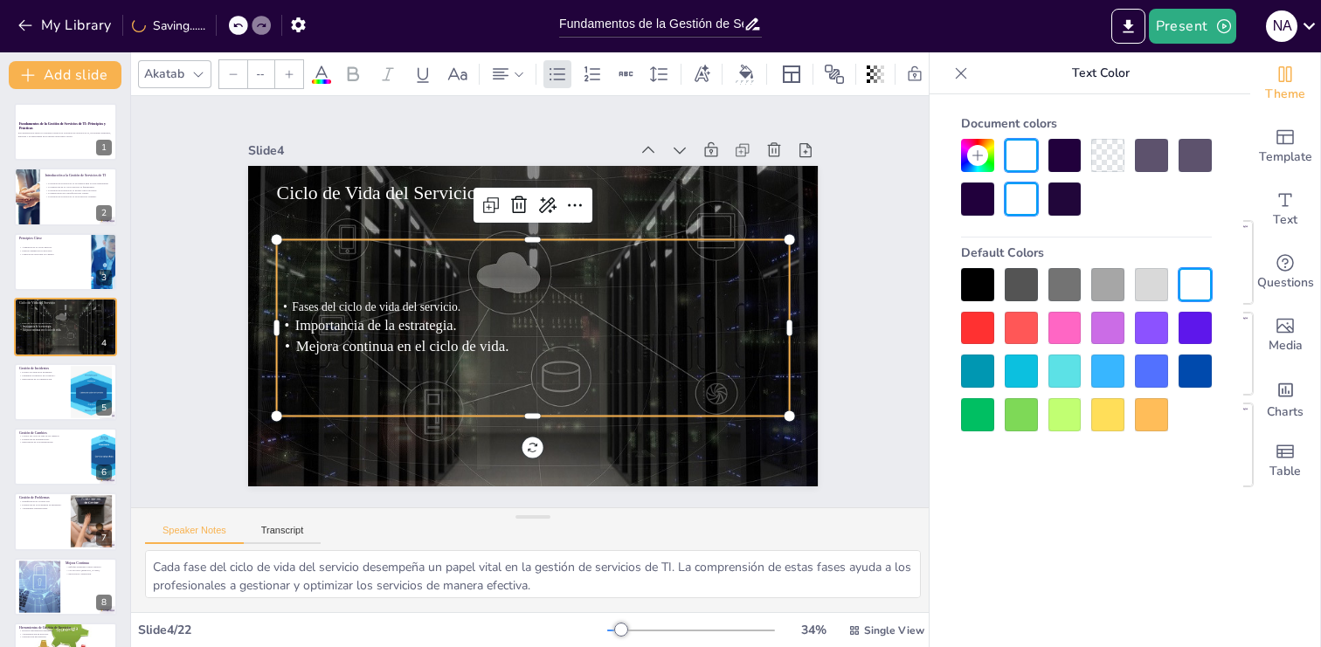
click at [363, 257] on span "Fases del ciclo de vida del servicio." at bounding box center [424, 189] width 122 height 135
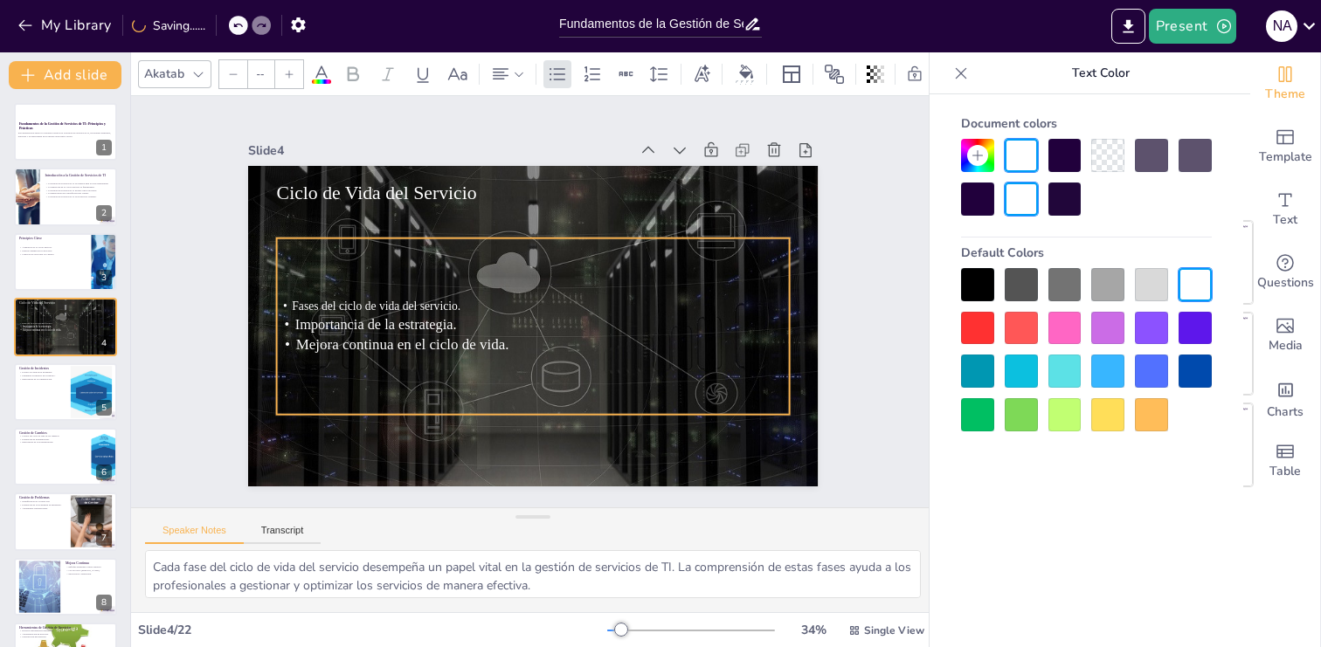
click at [306, 308] on span "Fases del ciclo de vida del servicio." at bounding box center [376, 305] width 169 height 13
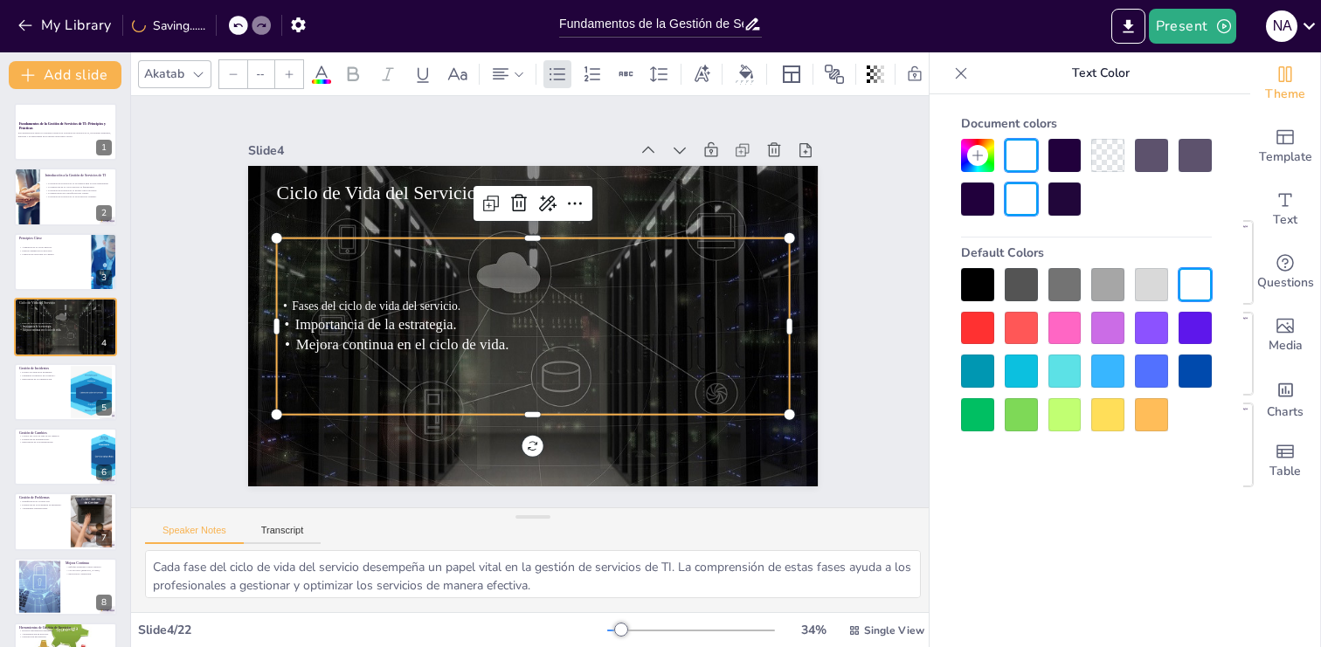
click at [308, 281] on span "Fases del ciclo de vida del servicio." at bounding box center [387, 241] width 159 height 80
click at [523, 230] on span "Fases del ciclo de vida del servicio." at bounding box center [529, 145] width 13 height 169
click at [290, 75] on icon at bounding box center [289, 74] width 10 height 10
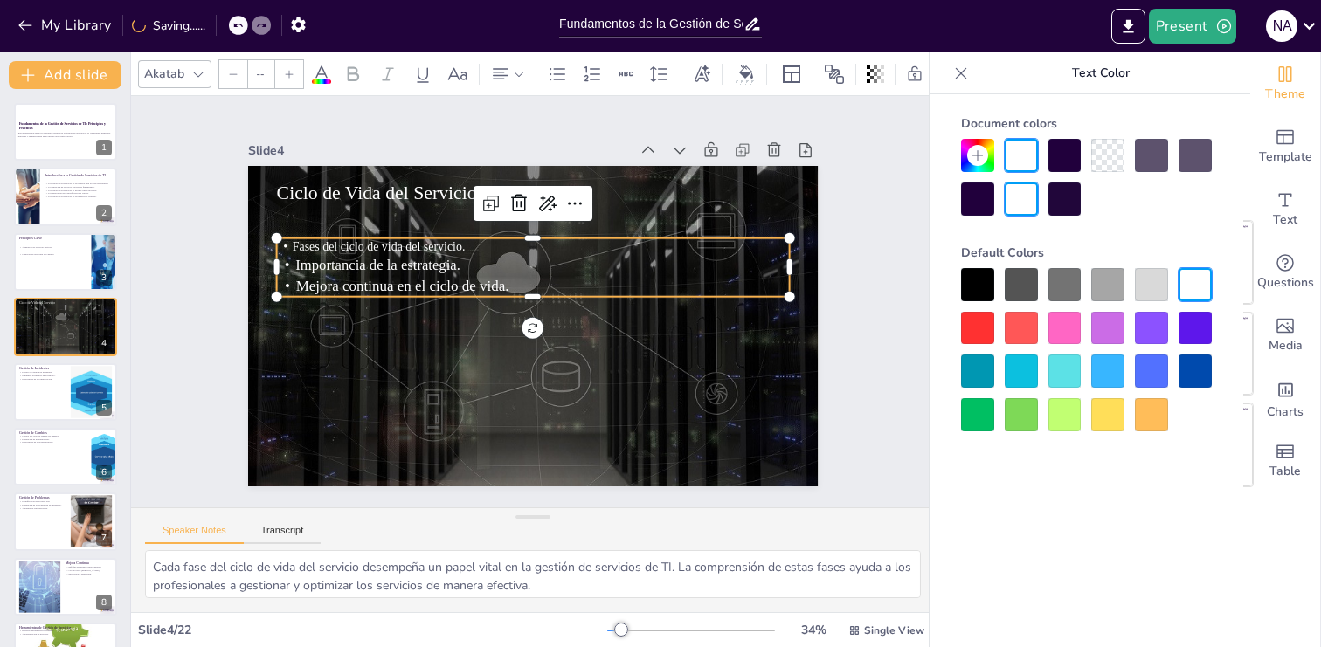
click at [290, 75] on icon at bounding box center [289, 74] width 10 height 10
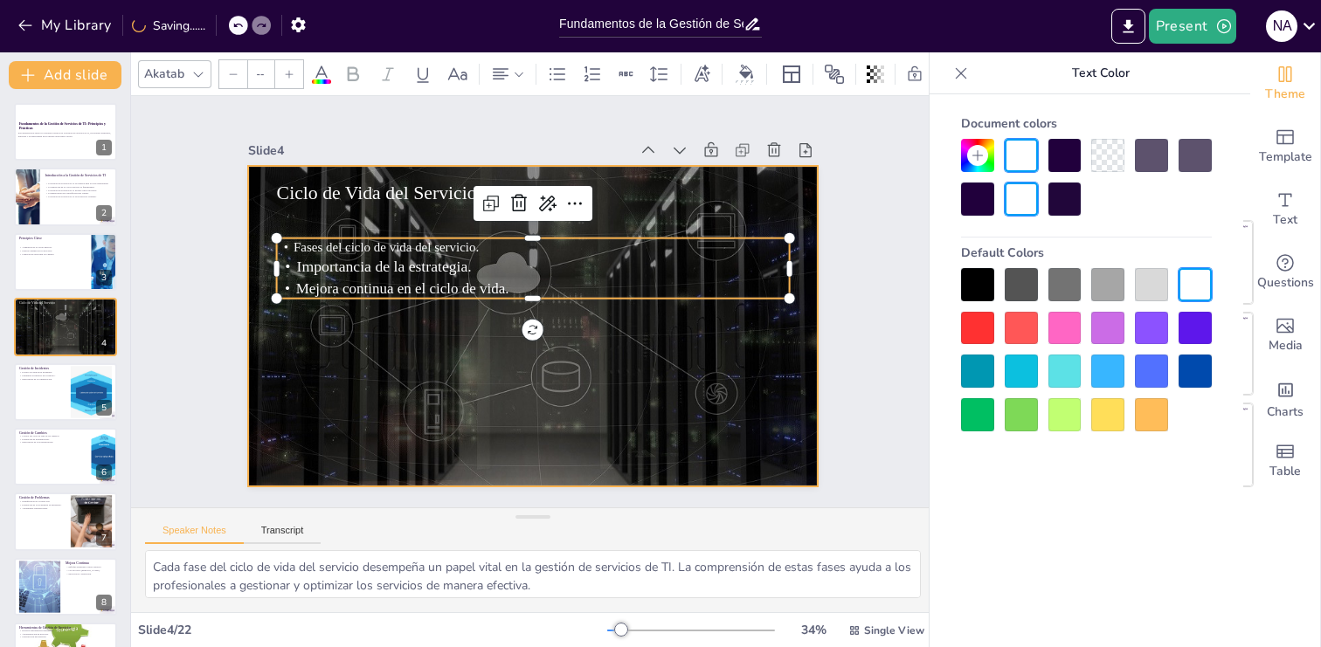
click at [388, 391] on div at bounding box center [521, 323] width 654 height 563
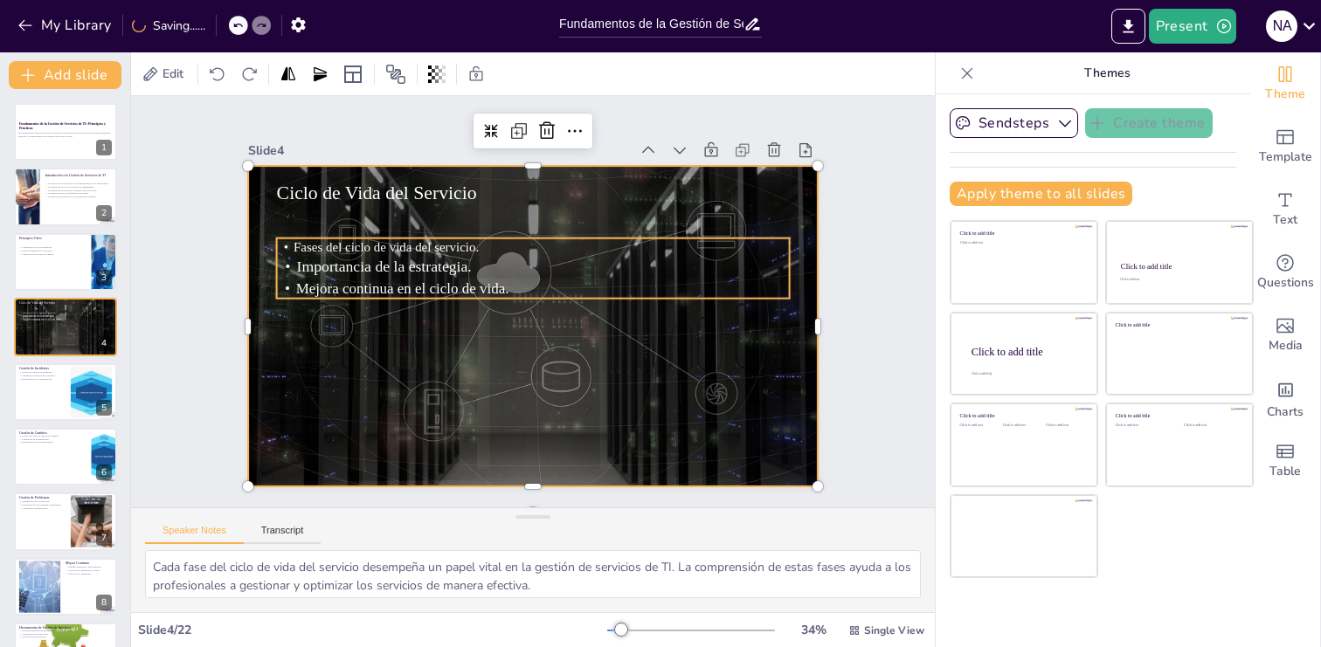
click at [523, 326] on span "Mejora continua en el ciclo de vida." at bounding box center [574, 427] width 102 height 202
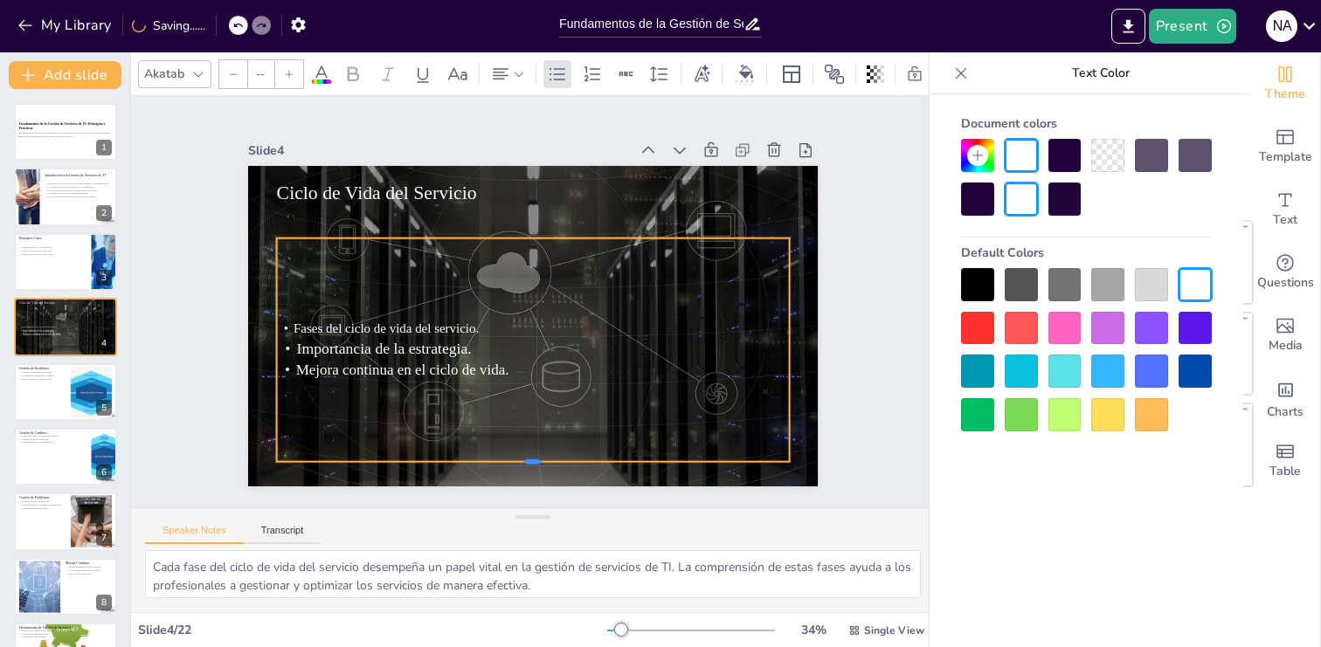
drag, startPoint x: 530, startPoint y: 301, endPoint x: 526, endPoint y: 465, distance: 163.4
click at [526, 465] on div at bounding box center [435, 437] width 424 height 313
click at [541, 439] on div "Fases del ciclo de vida del servicio. Importancia de la estrategia. Mejora cont…" at bounding box center [509, 344] width 557 height 451
click at [425, 281] on div "Fases del ciclo de vida del servicio. Importancia de la estrategia. Mejora cont…" at bounding box center [513, 345] width 560 height 413
click at [406, 338] on p "Importancia de la estrategia." at bounding box center [532, 349] width 513 height 22
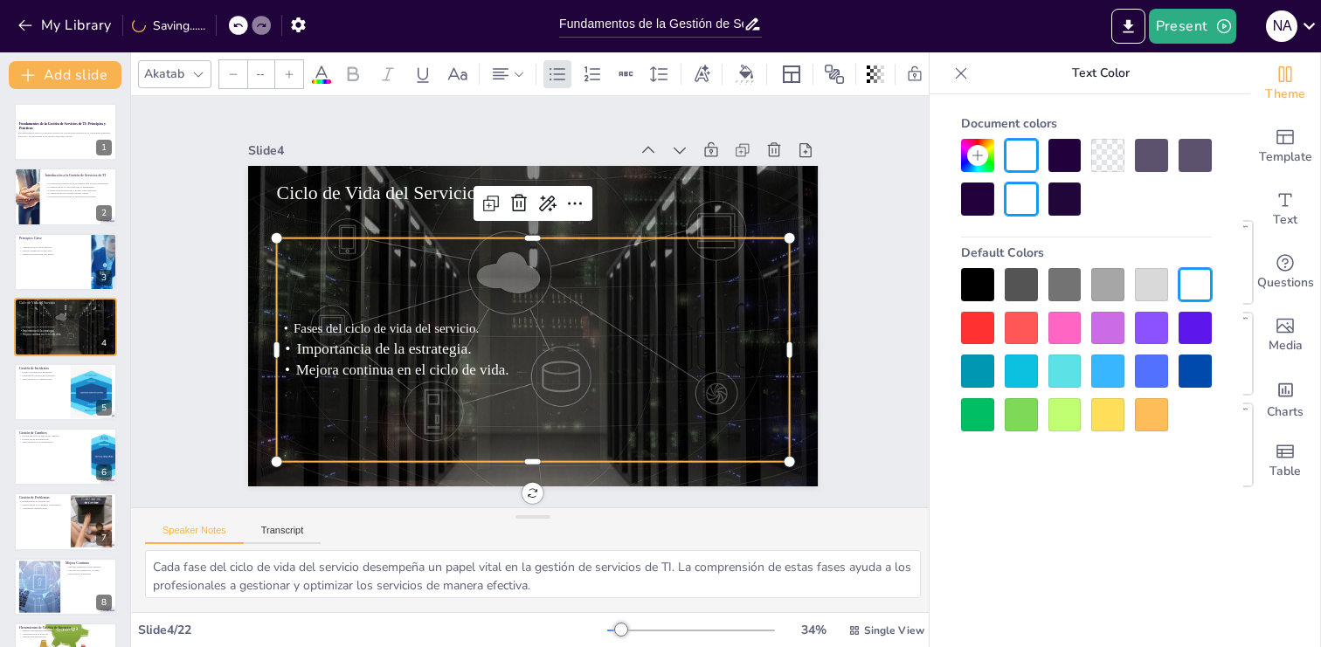
click at [425, 239] on div "Fases del ciclo de vida del servicio. Importancia de la estrategia. Mejora cont…" at bounding box center [528, 253] width 534 height 277
click at [64, 400] on div at bounding box center [65, 392] width 105 height 59
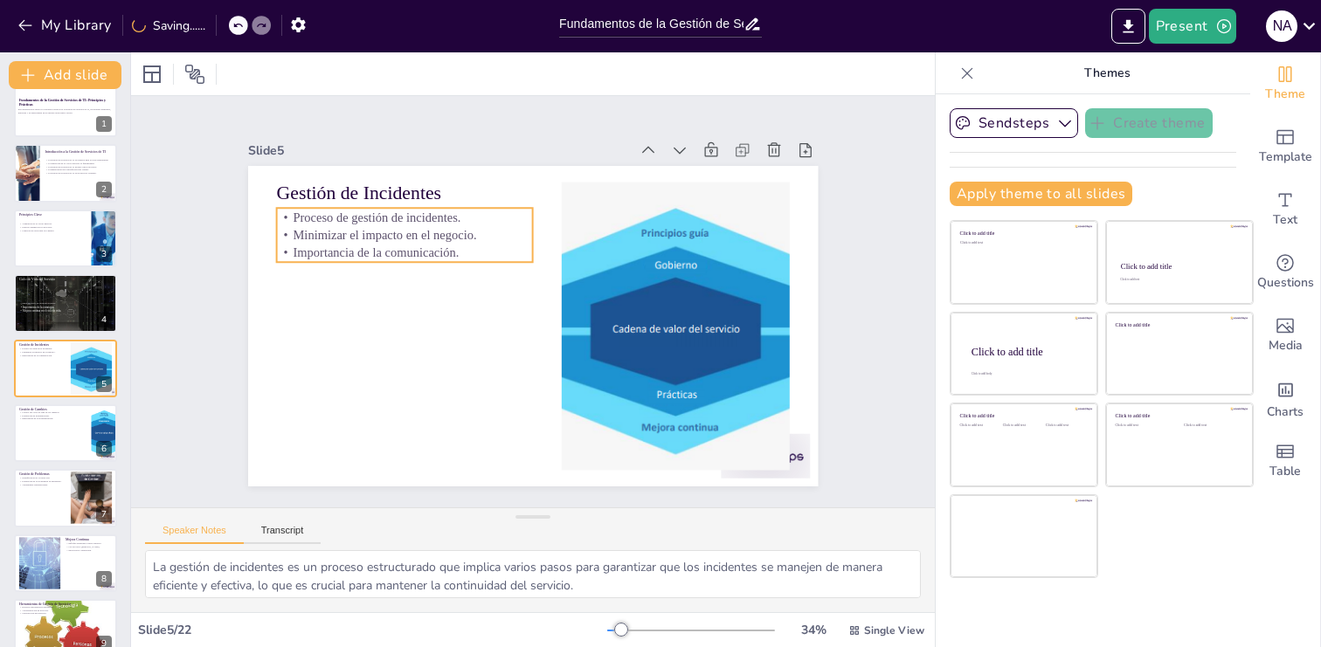
click at [389, 256] on p "Importancia de la comunicación." at bounding box center [436, 205] width 242 height 121
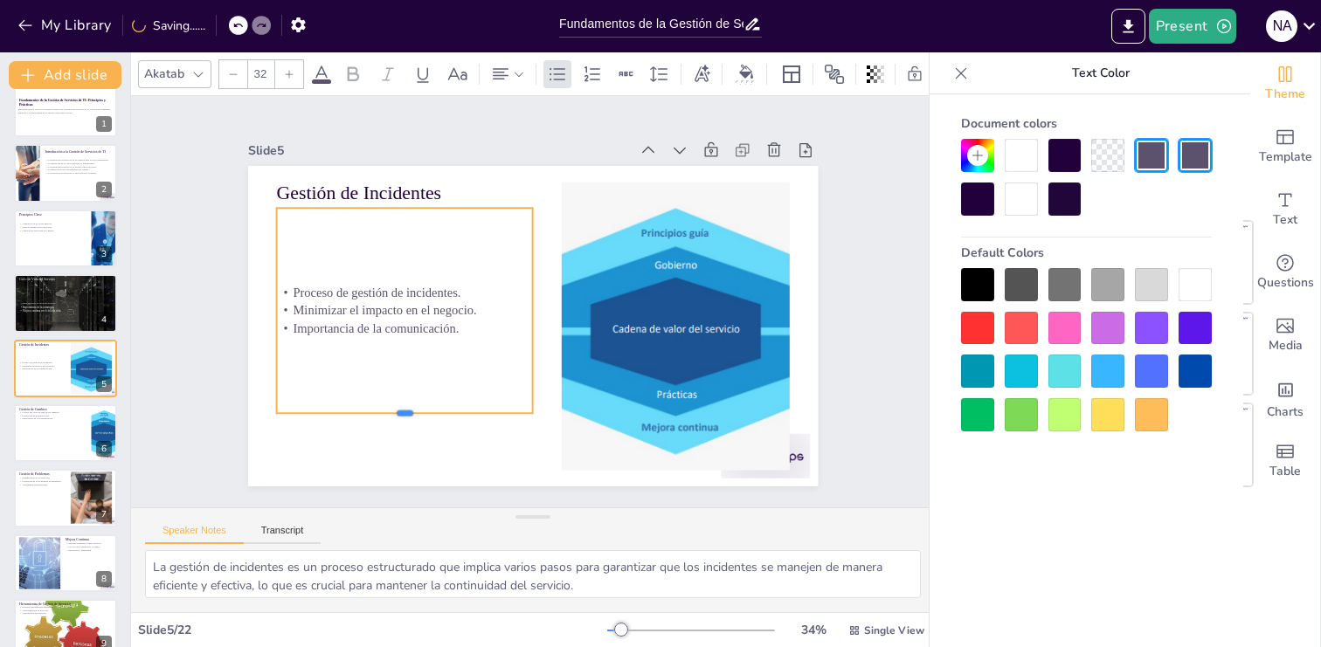
drag, startPoint x: 399, startPoint y: 264, endPoint x: 388, endPoint y: 424, distance: 160.3
click at [388, 416] on div at bounding box center [368, 357] width 240 height 117
click at [58, 437] on div at bounding box center [65, 433] width 105 height 59
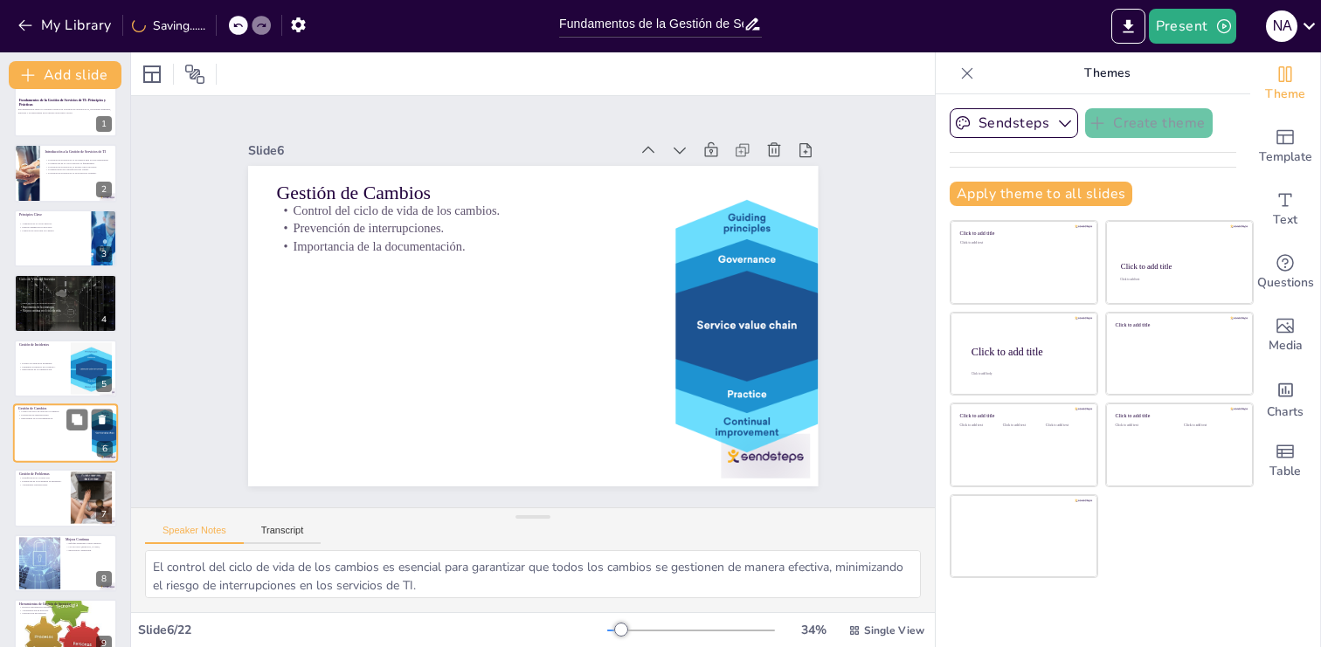
scroll to position [88, 0]
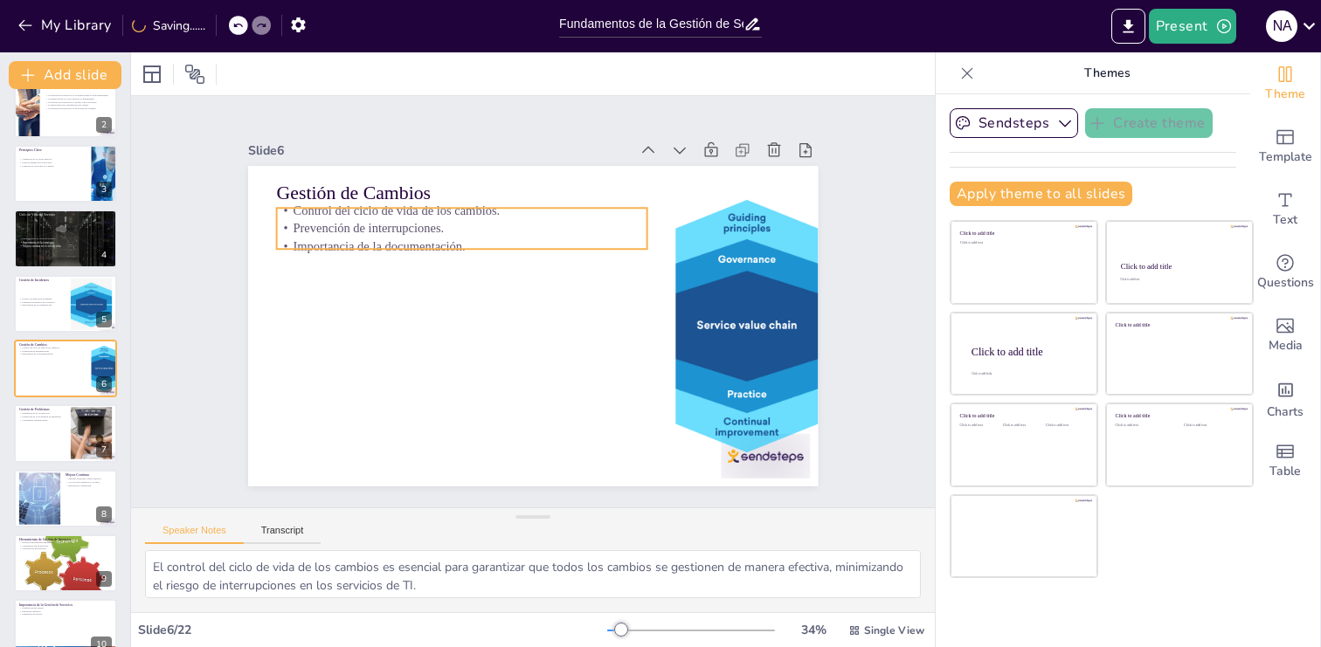
click at [378, 243] on p "Importancia de la documentación." at bounding box center [517, 212] width 287 height 261
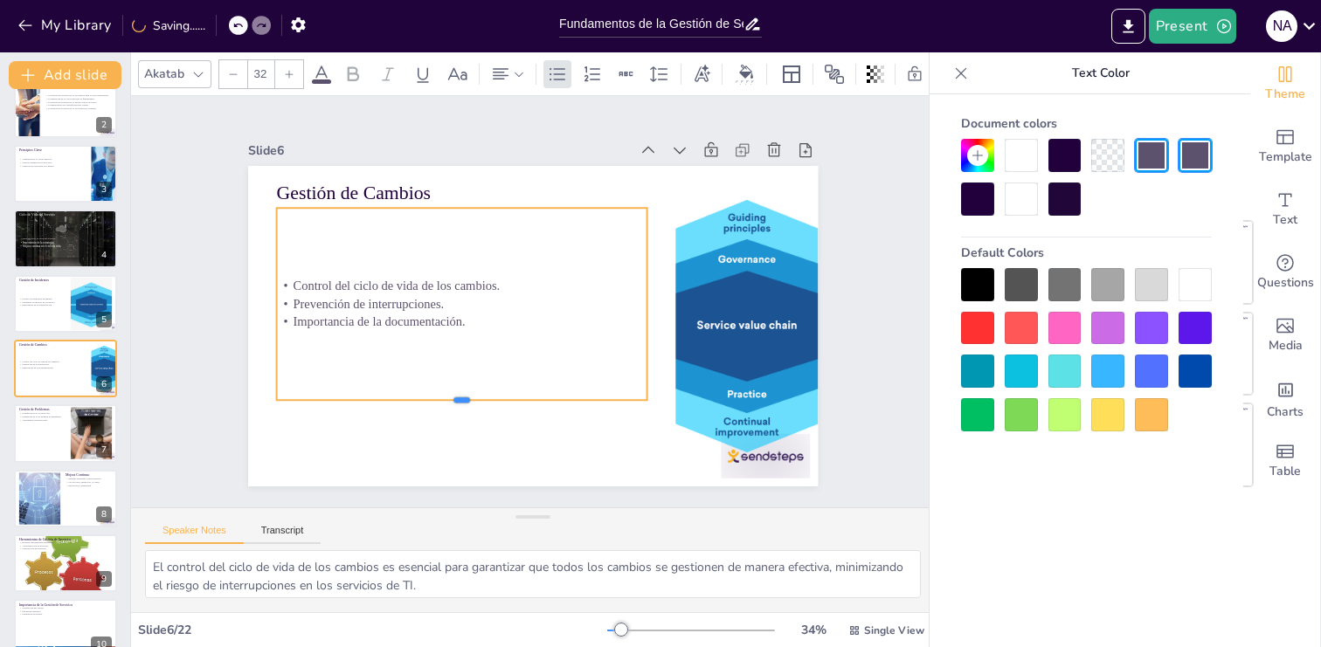
drag, startPoint x: 462, startPoint y: 252, endPoint x: 444, endPoint y: 401, distance: 150.5
click at [444, 401] on div at bounding box center [461, 407] width 370 height 14
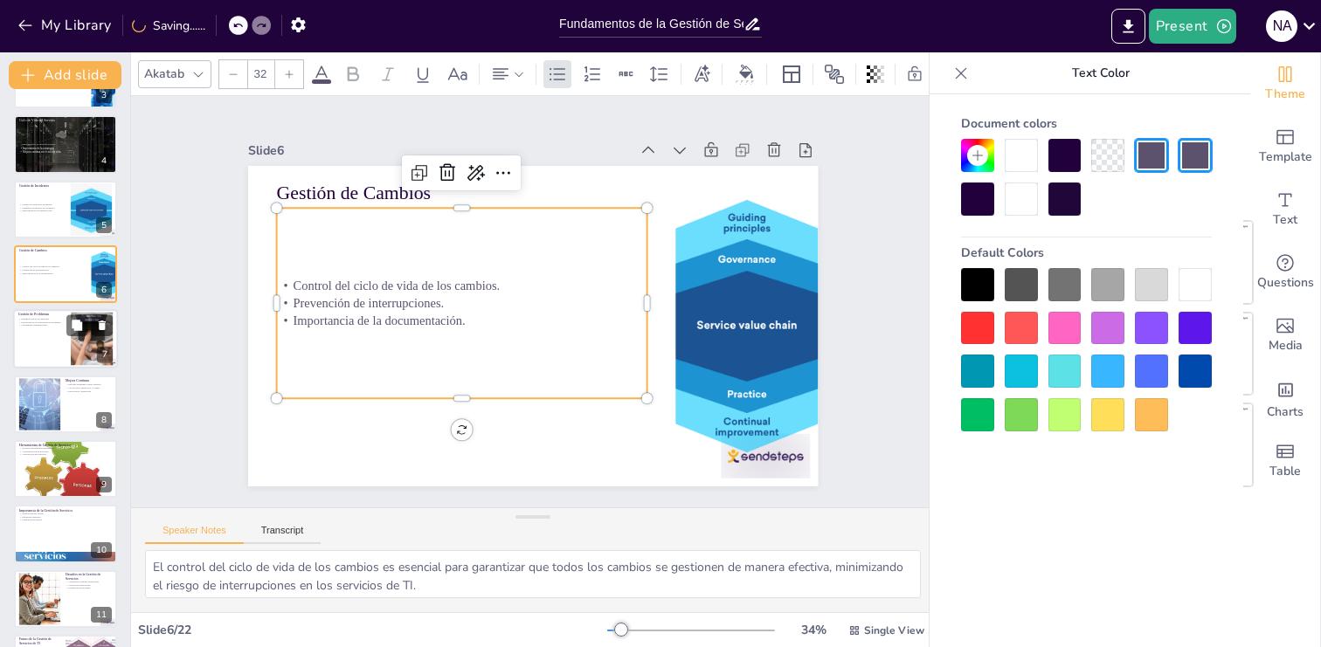
click at [45, 341] on div at bounding box center [65, 339] width 105 height 59
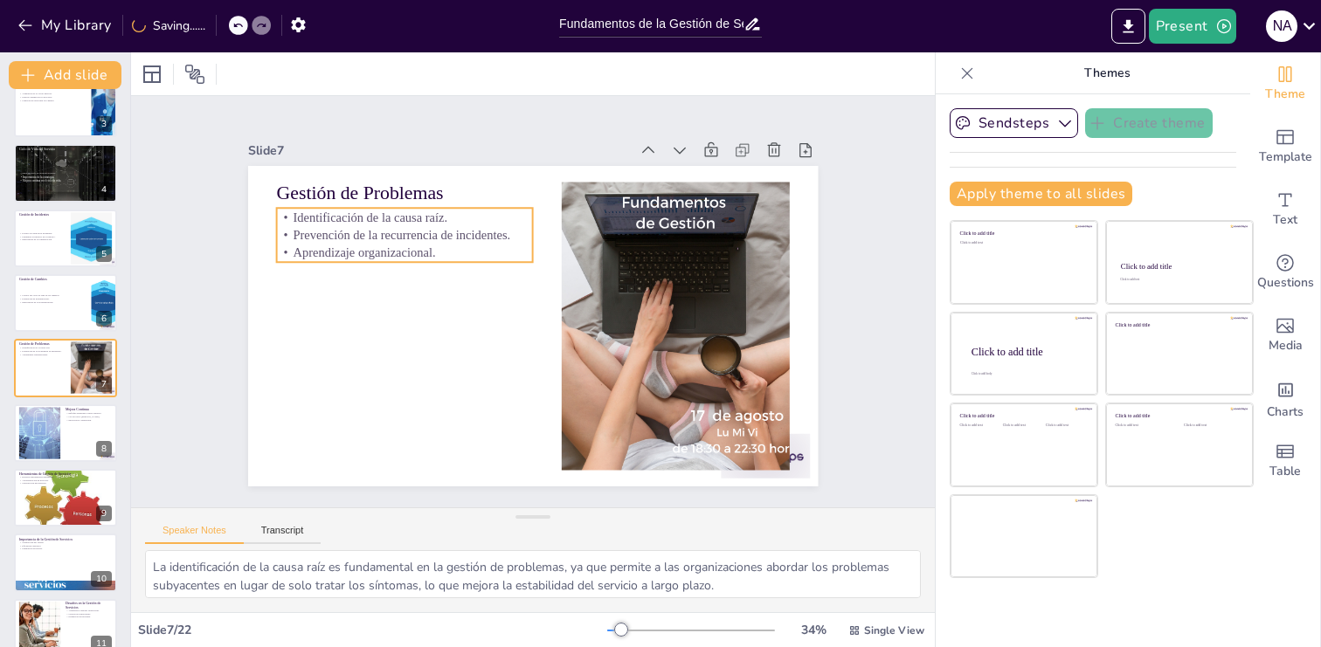
click at [440, 306] on div "Identificación de la causa raíz. Prevención de la recurrencia de incidentes. Ap…" at bounding box center [480, 436] width 80 height 260
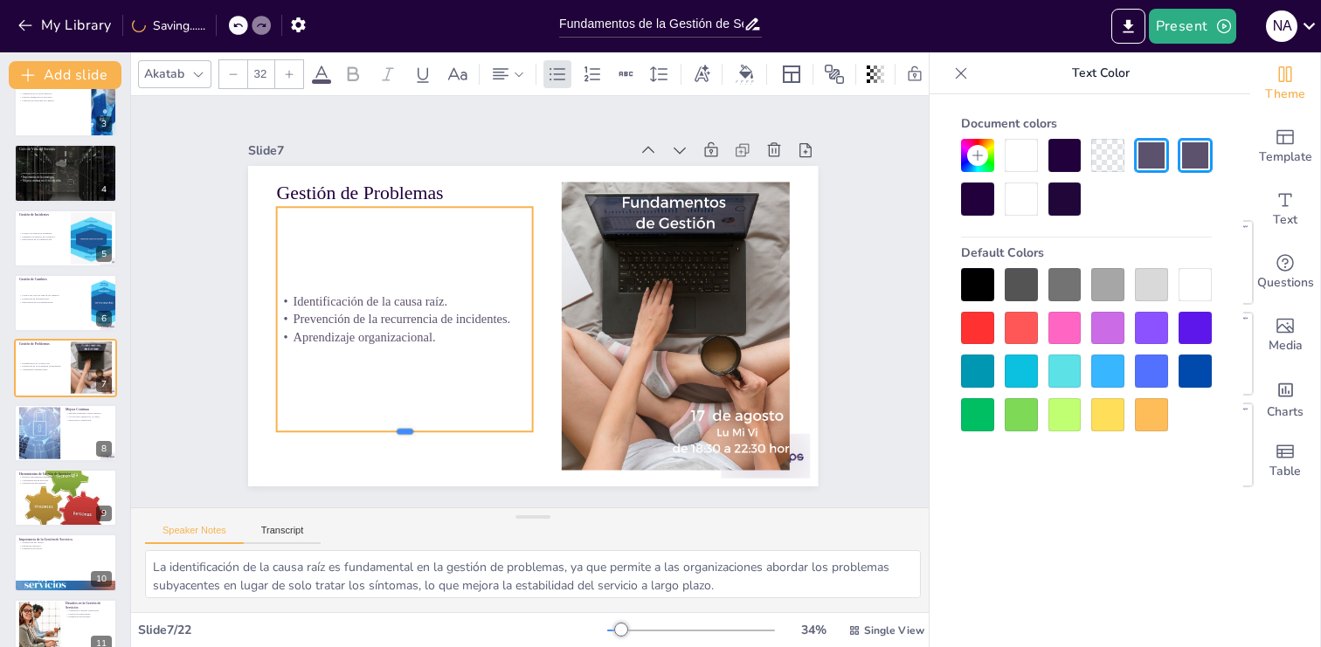
drag, startPoint x: 405, startPoint y: 263, endPoint x: 392, endPoint y: 433, distance: 170.8
click at [392, 419] on div at bounding box center [349, 337] width 216 height 163
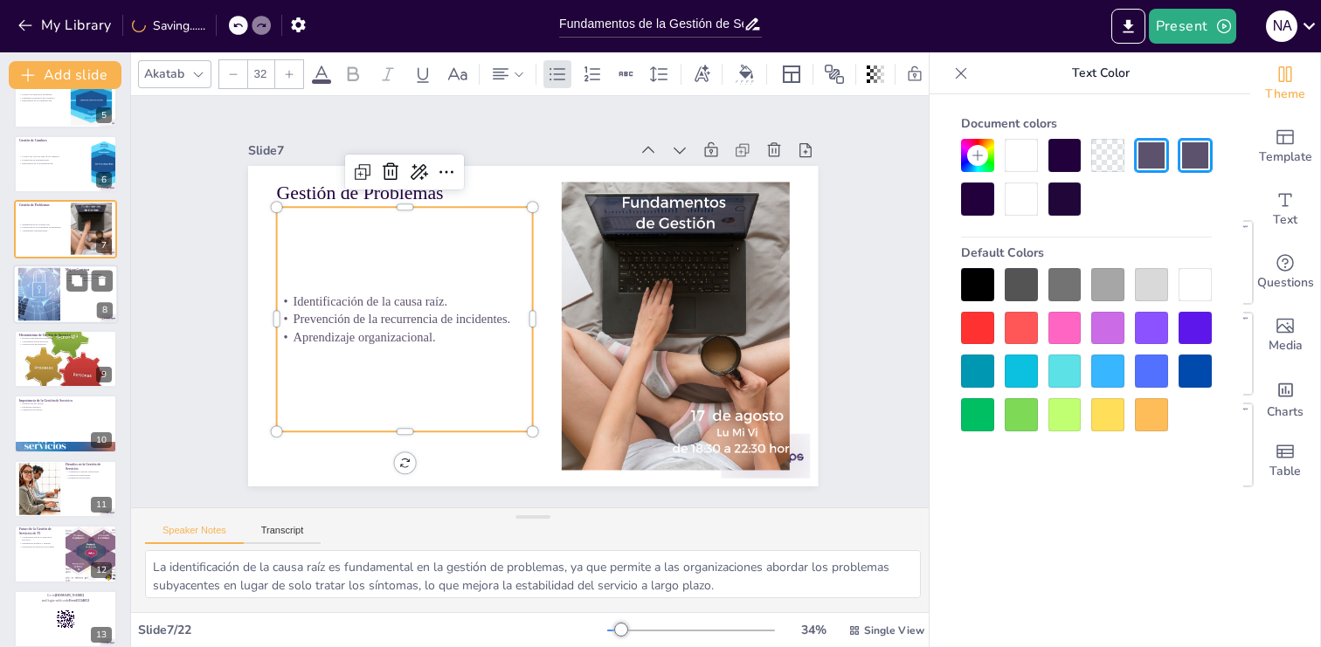
click at [77, 302] on div at bounding box center [65, 294] width 105 height 59
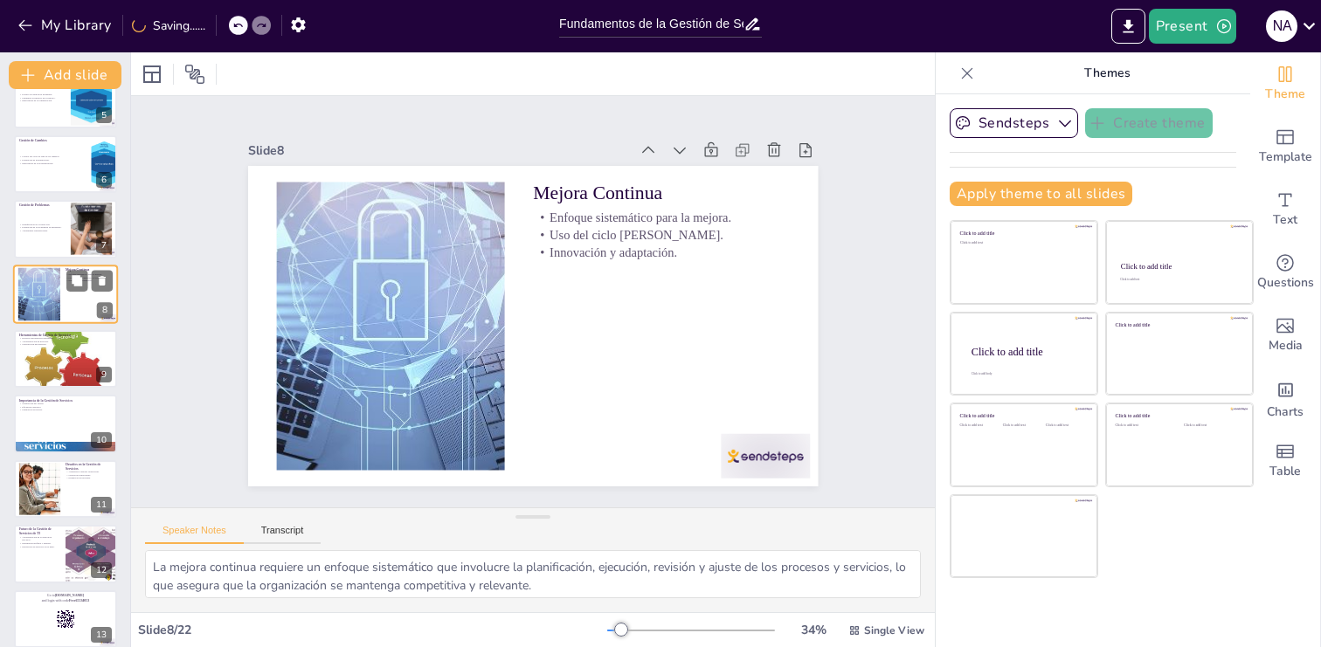
scroll to position [218, 0]
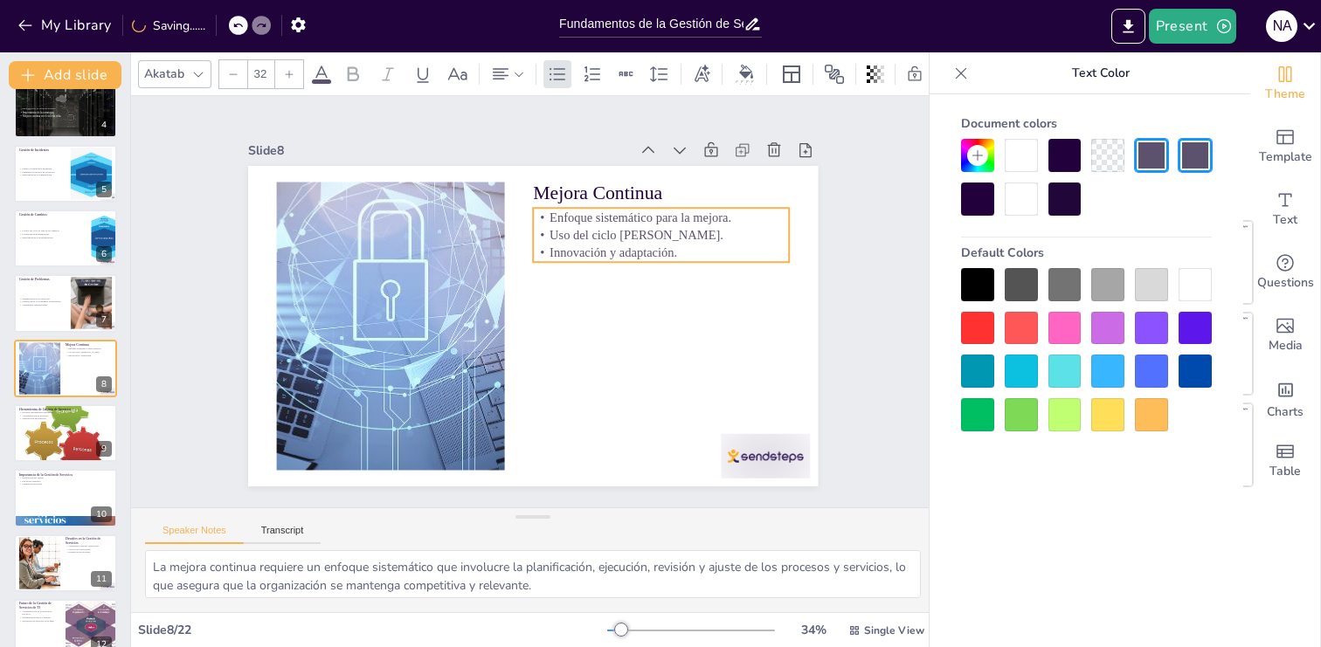
click at [590, 310] on p "Innovación y adaptación." at bounding box center [554, 437] width 71 height 254
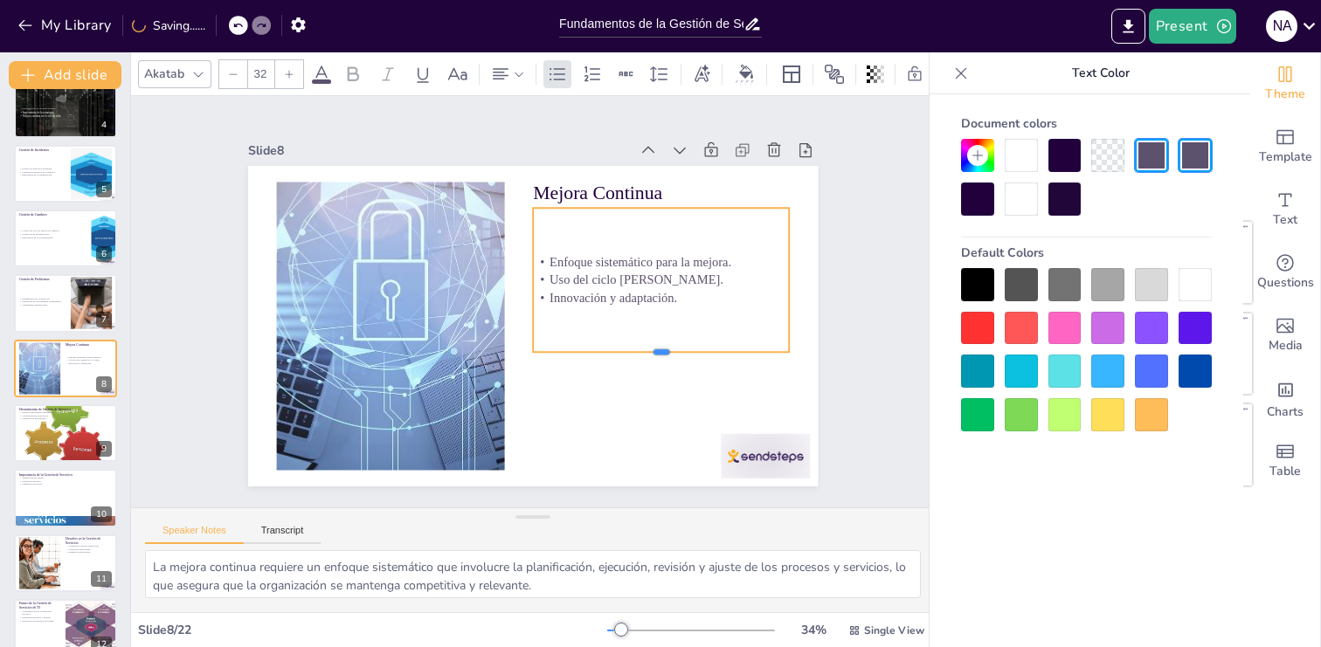
drag, startPoint x: 658, startPoint y: 263, endPoint x: 653, endPoint y: 355, distance: 91.9
click at [654, 355] on div at bounding box center [615, 415] width 229 height 141
click at [324, 462] on div at bounding box center [282, 427] width 83 height 100
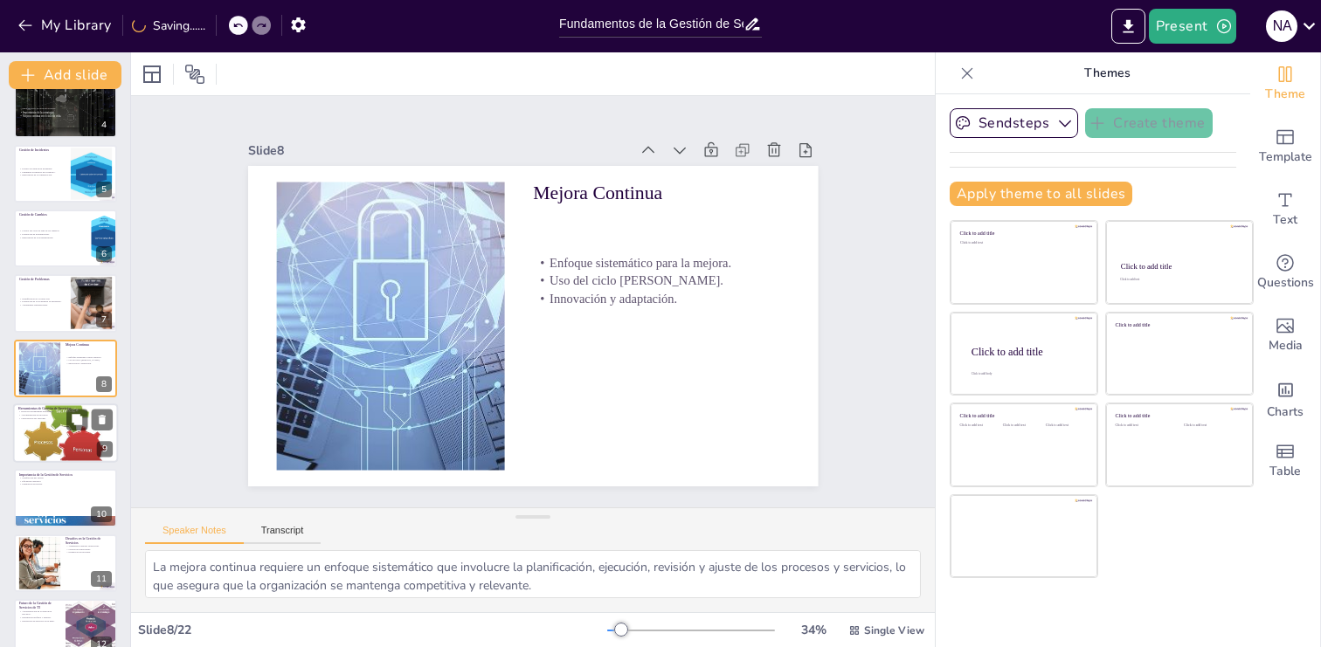
click at [61, 427] on div at bounding box center [65, 433] width 105 height 93
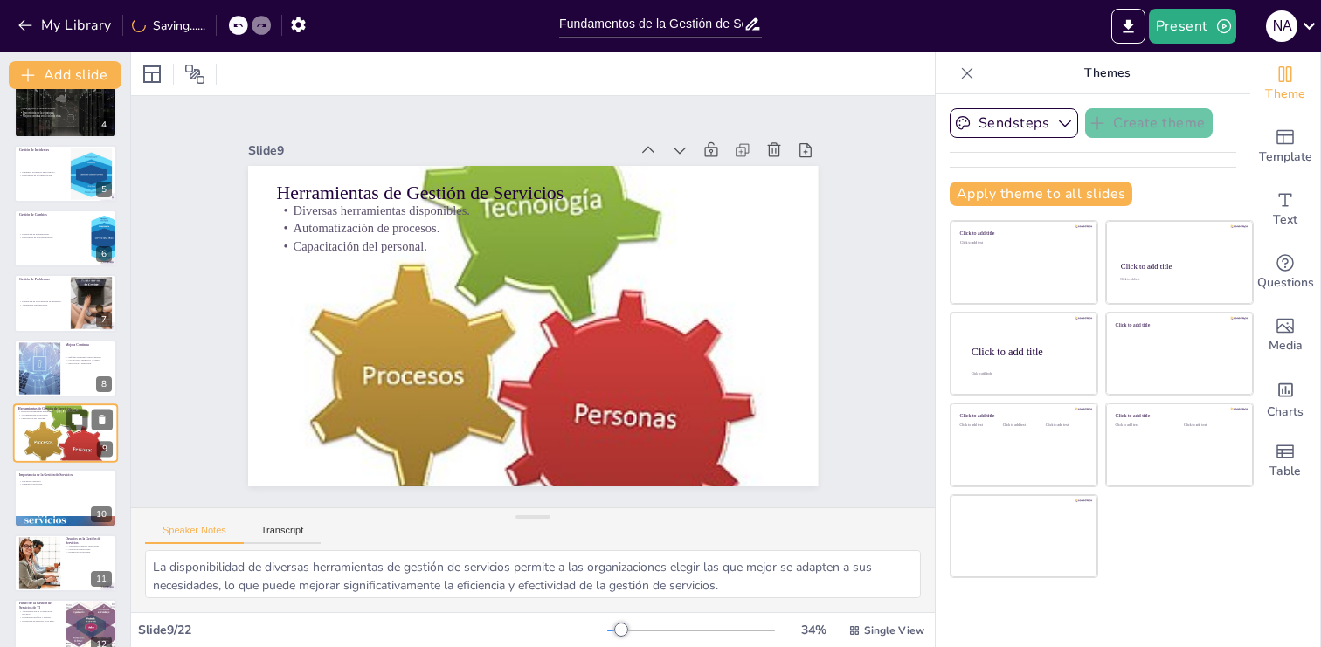
scroll to position [283, 0]
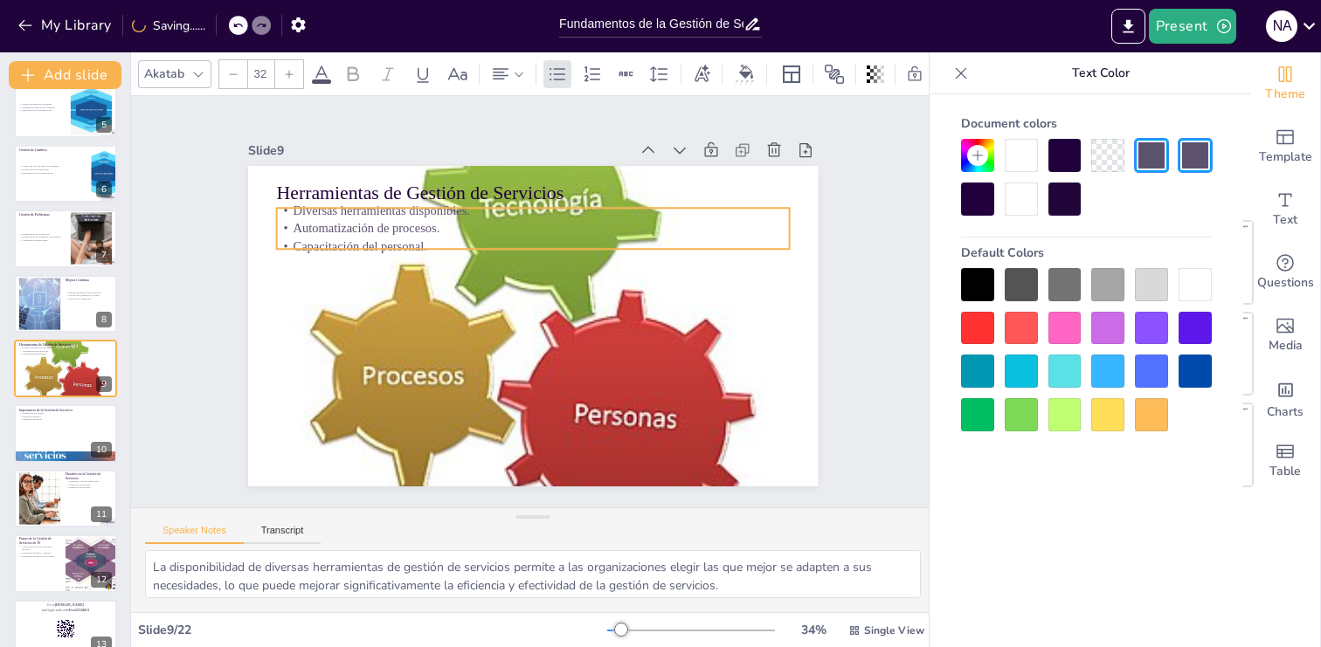
click at [488, 236] on p "Automatización de procesos." at bounding box center [600, 331] width 225 height 476
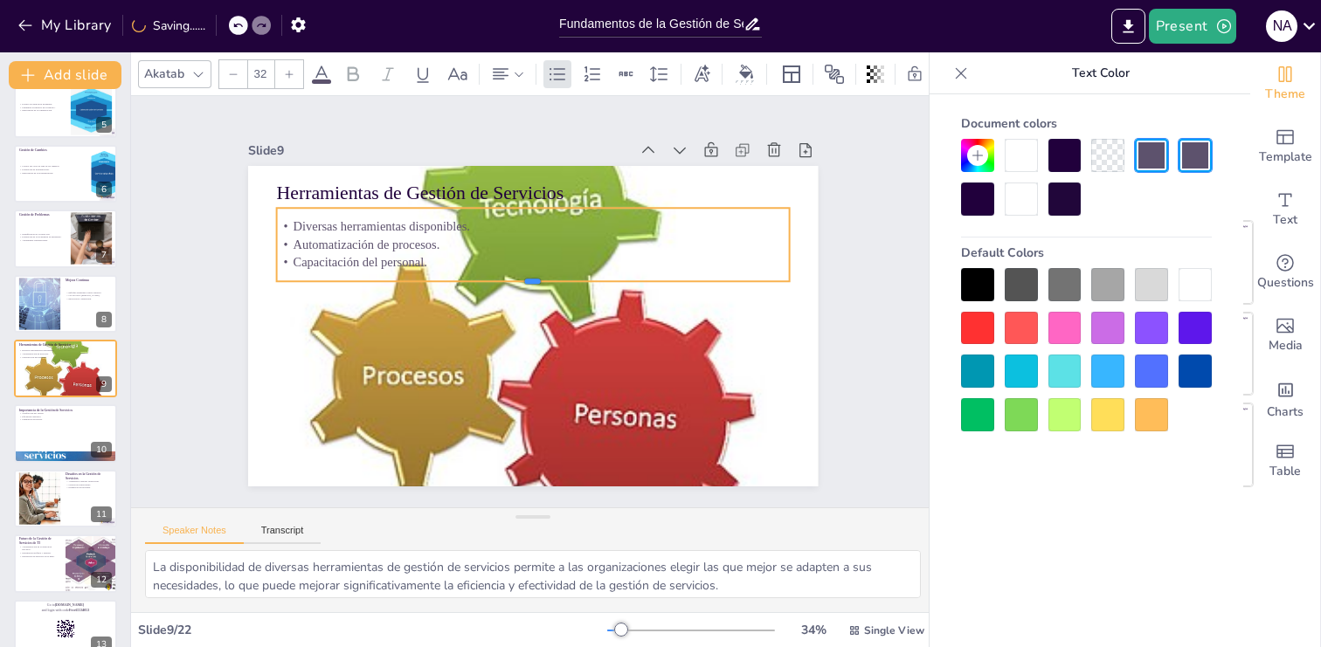
drag, startPoint x: 536, startPoint y: 252, endPoint x: 530, endPoint y: 284, distance: 32.9
click at [530, 284] on div at bounding box center [546, 307] width 222 height 474
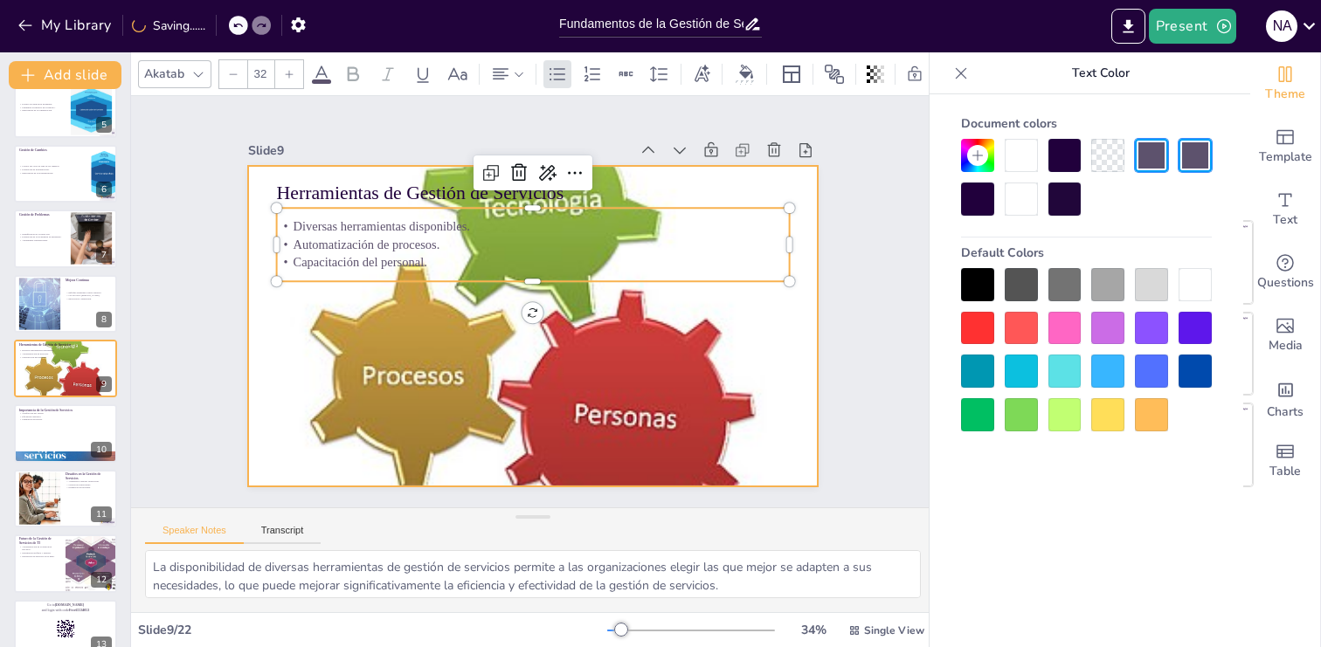
click at [630, 368] on div at bounding box center [513, 317] width 740 height 756
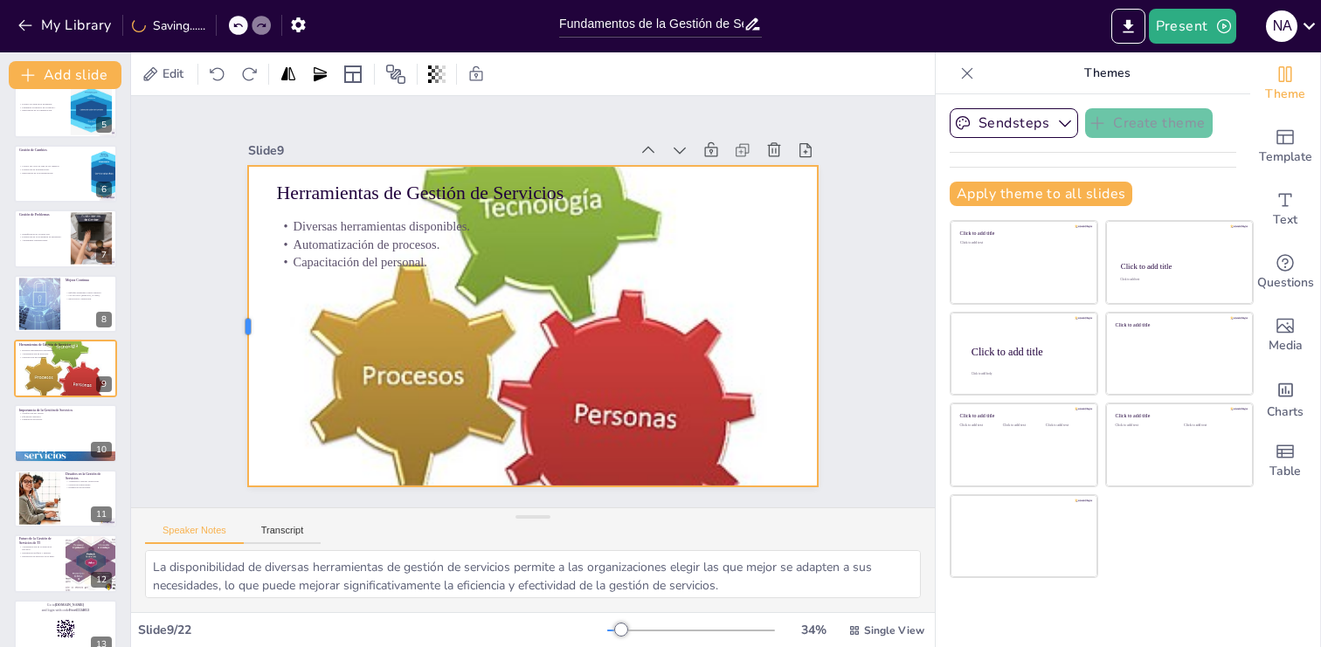
click at [747, 332] on div at bounding box center [803, 188] width 113 height 309
click at [43, 442] on div at bounding box center [65, 434] width 105 height 59
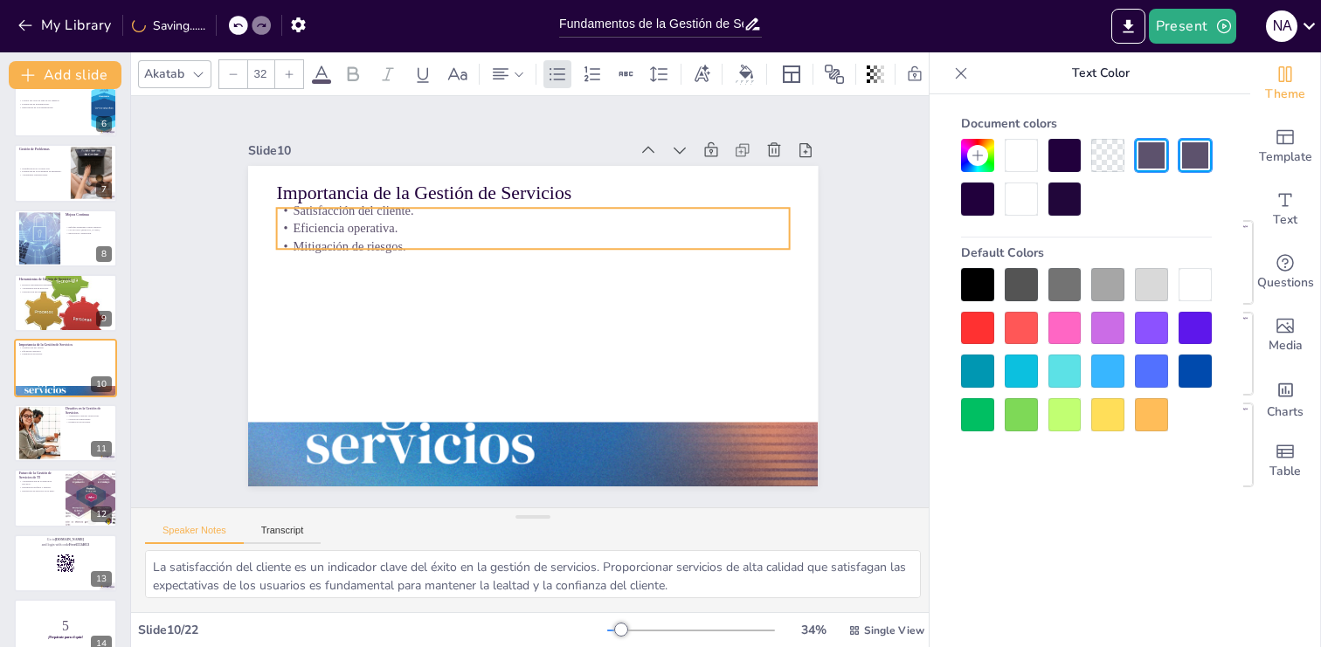
click at [552, 254] on p "Mitigación de riesgos." at bounding box center [588, 308] width 72 height 512
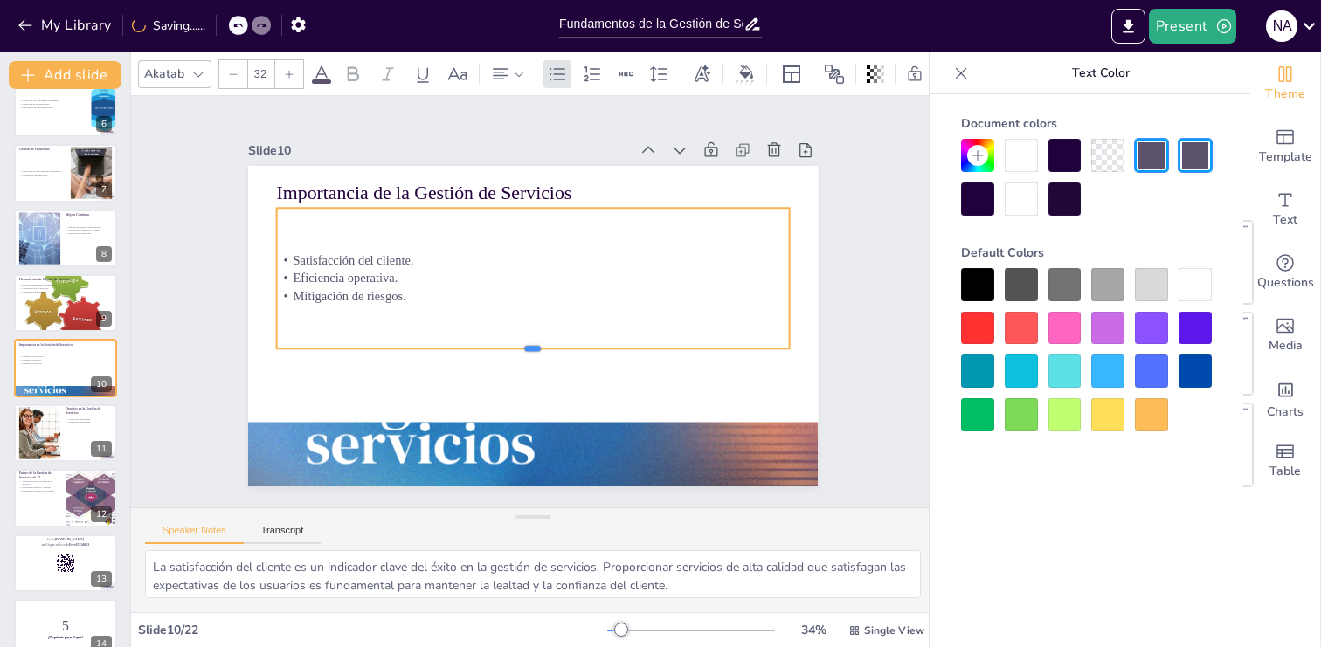
drag, startPoint x: 535, startPoint y: 252, endPoint x: 524, endPoint y: 351, distance: 100.2
click at [524, 351] on div at bounding box center [511, 351] width 474 height 222
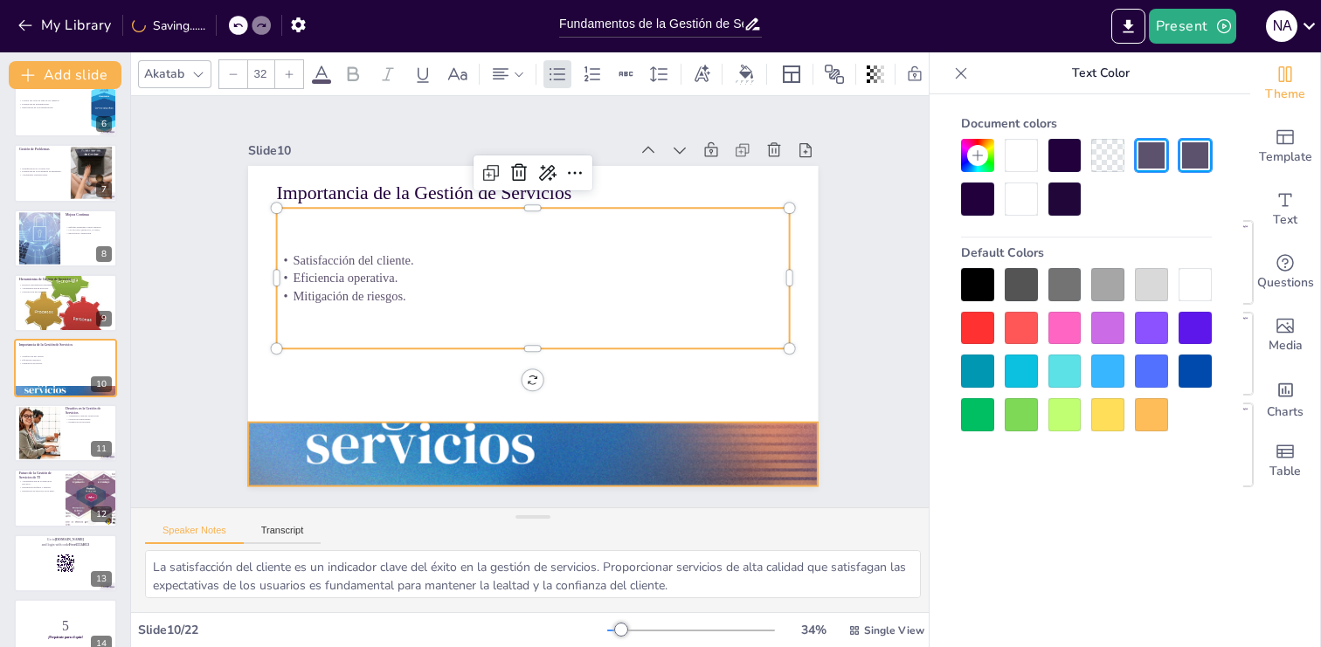
click at [538, 434] on div at bounding box center [517, 150] width 627 height 627
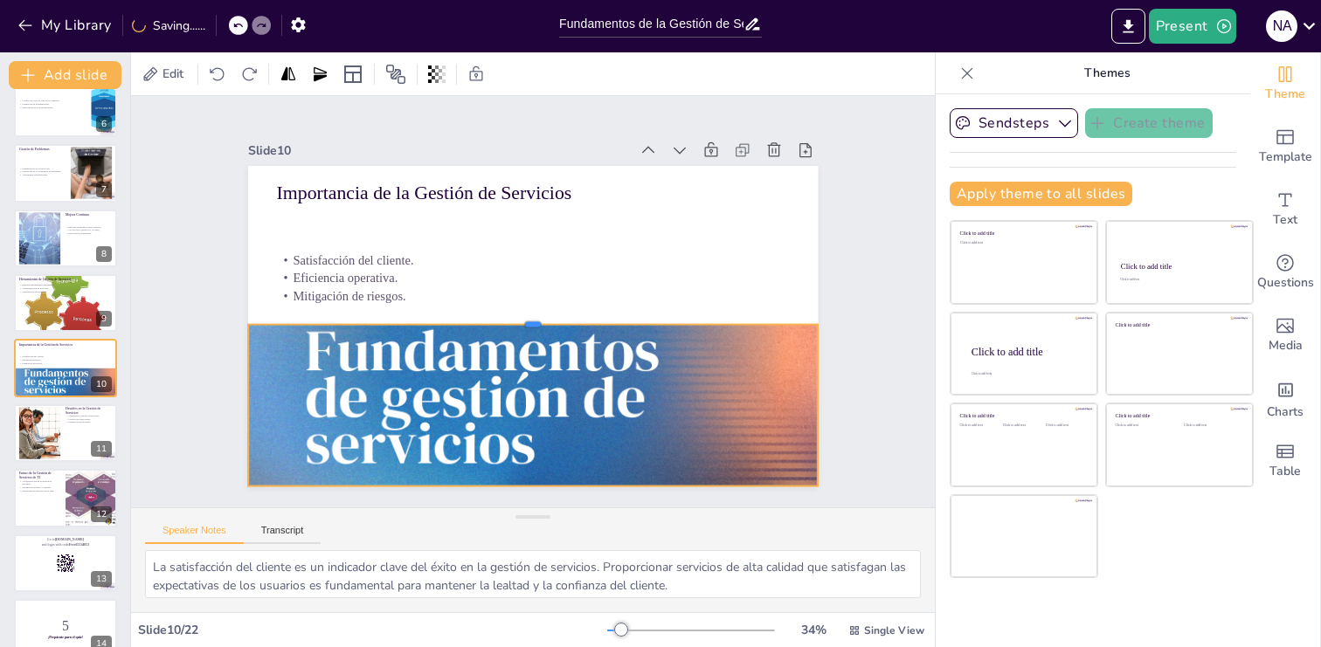
drag, startPoint x: 532, startPoint y: 420, endPoint x: 530, endPoint y: 324, distance: 96.2
click at [530, 323] on div at bounding box center [523, 315] width 469 height 347
click at [46, 436] on div at bounding box center [39, 432] width 80 height 53
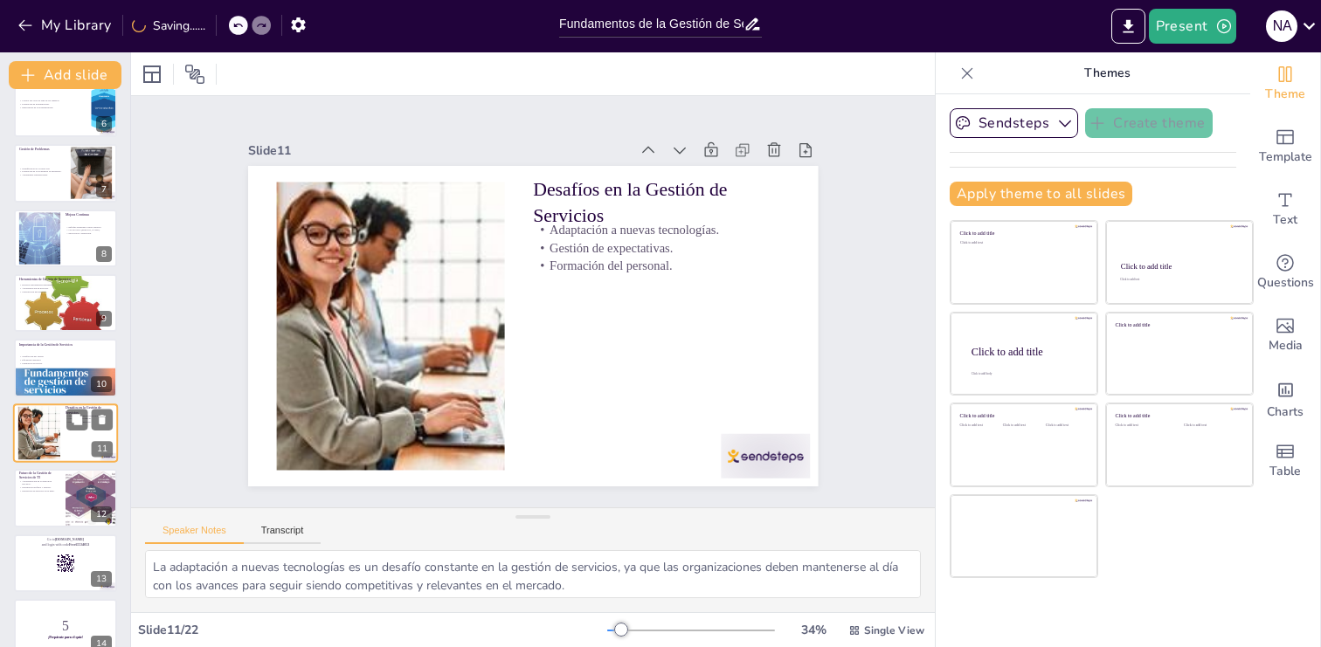
scroll to position [413, 0]
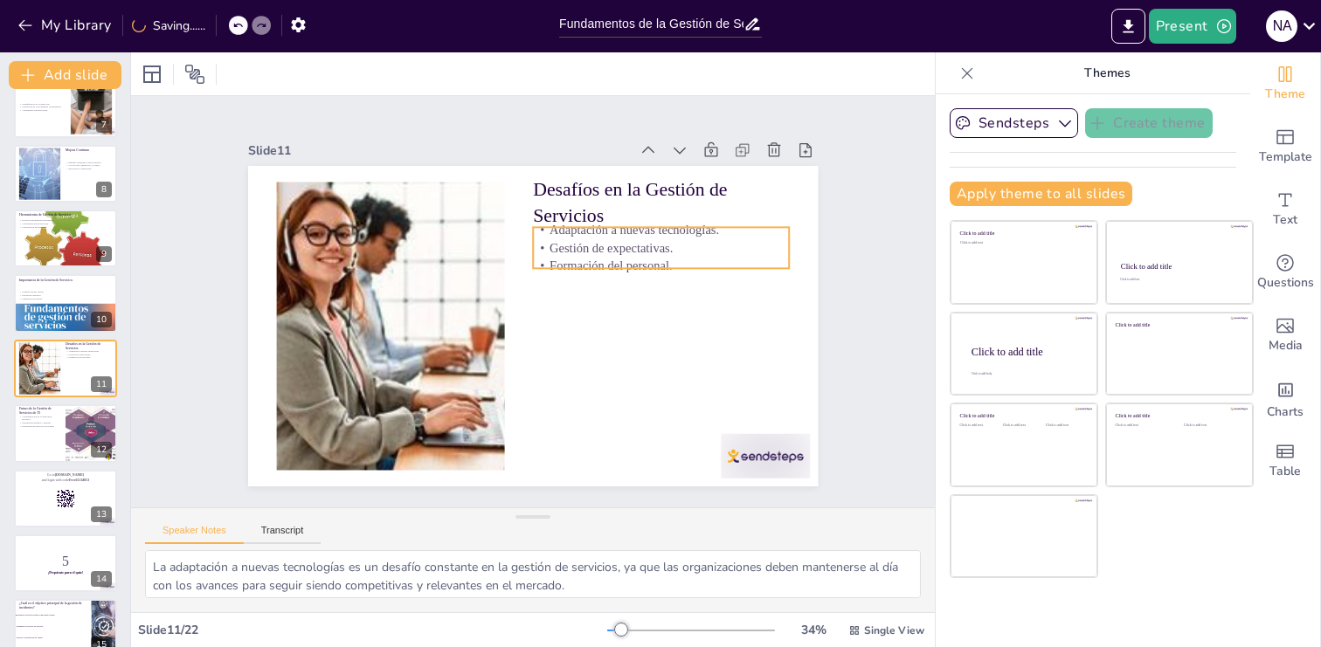
click at [614, 254] on p "Gestión de expectativas." at bounding box center [668, 333] width 218 height 165
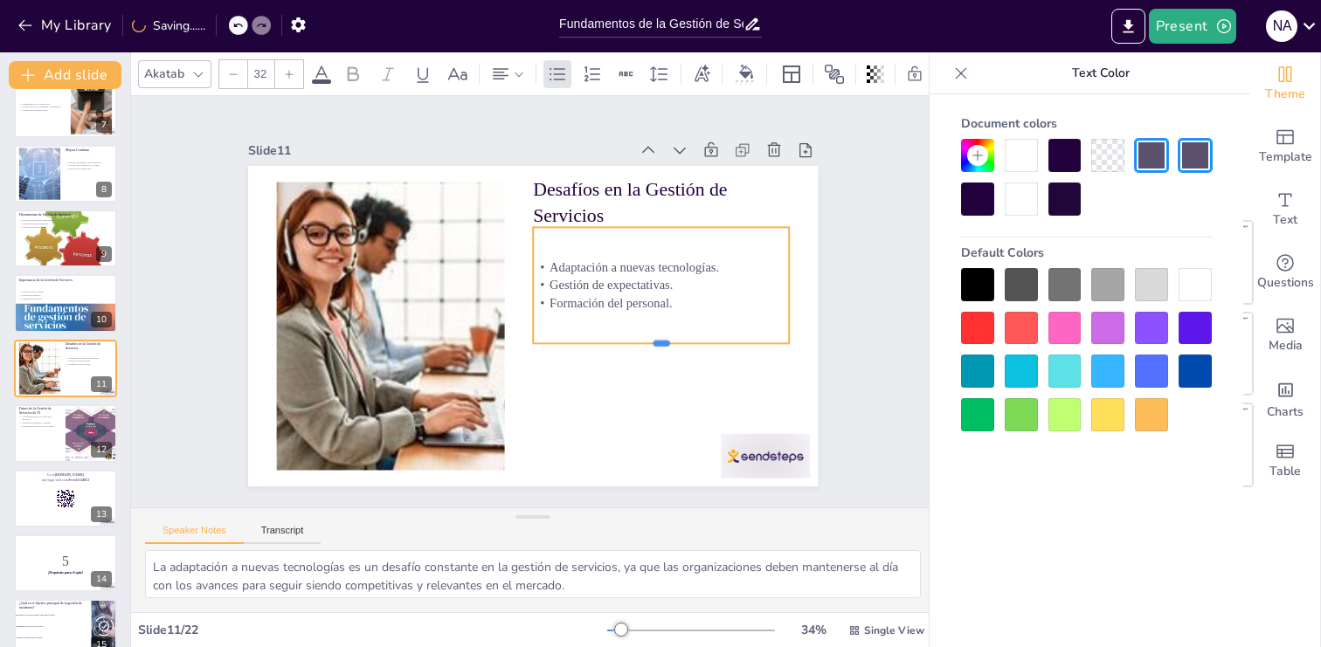
drag, startPoint x: 661, startPoint y: 270, endPoint x: 661, endPoint y: 345, distance: 75.1
click at [650, 345] on div at bounding box center [569, 434] width 162 height 216
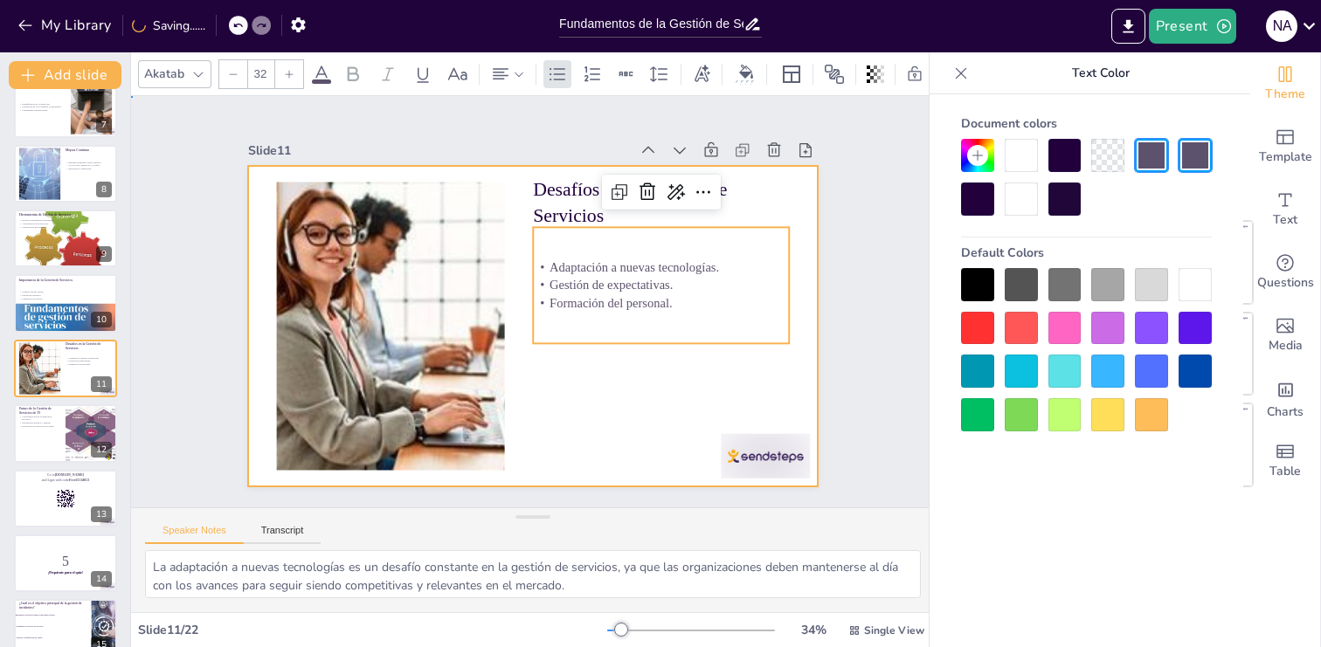
click at [607, 439] on div at bounding box center [533, 326] width 570 height 321
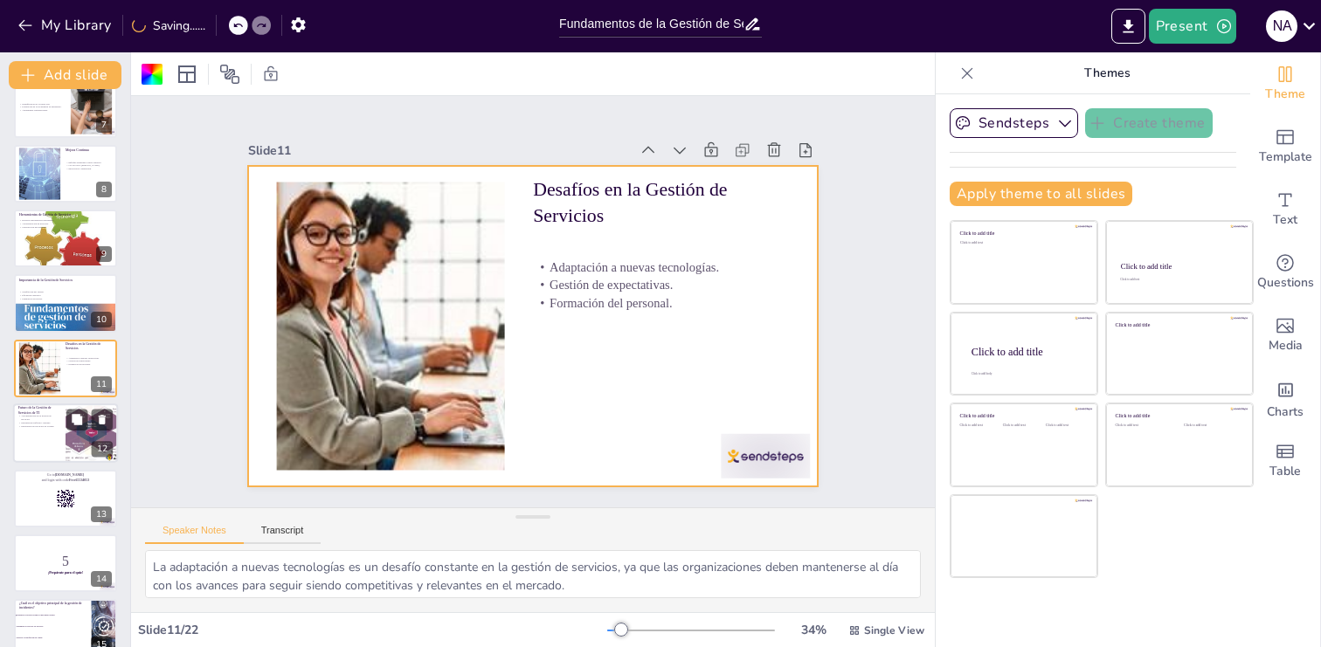
click at [50, 443] on div at bounding box center [65, 433] width 105 height 59
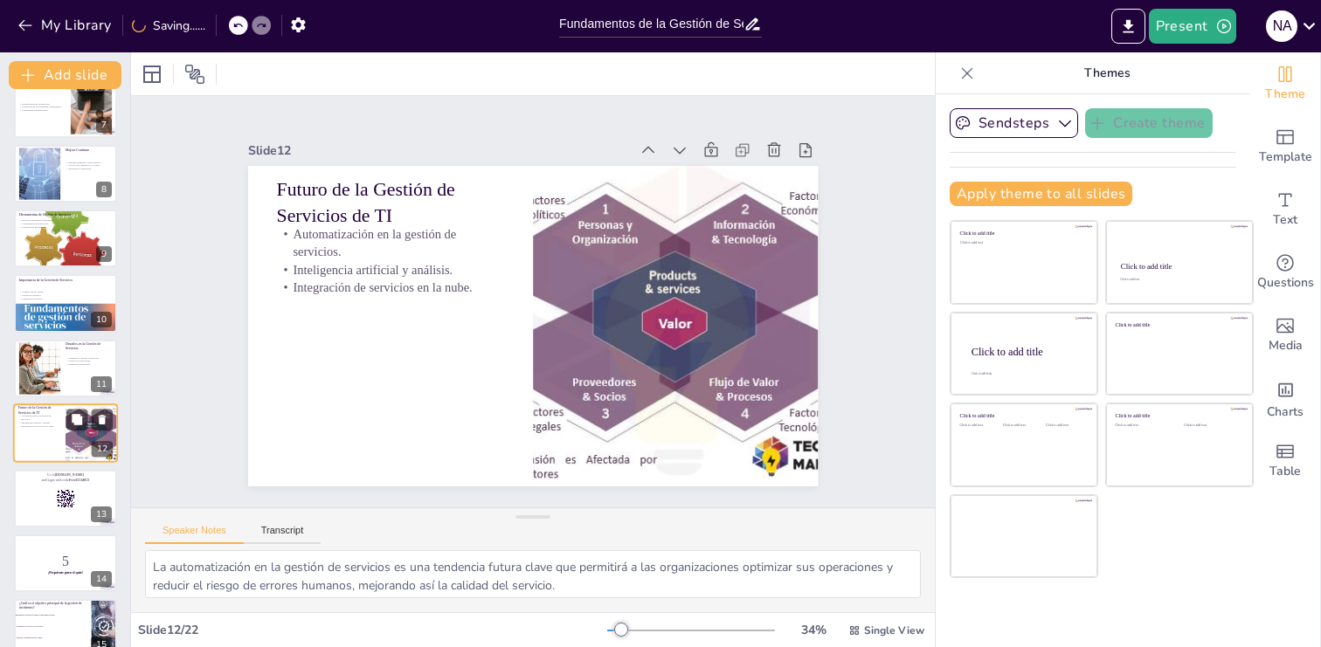
scroll to position [479, 0]
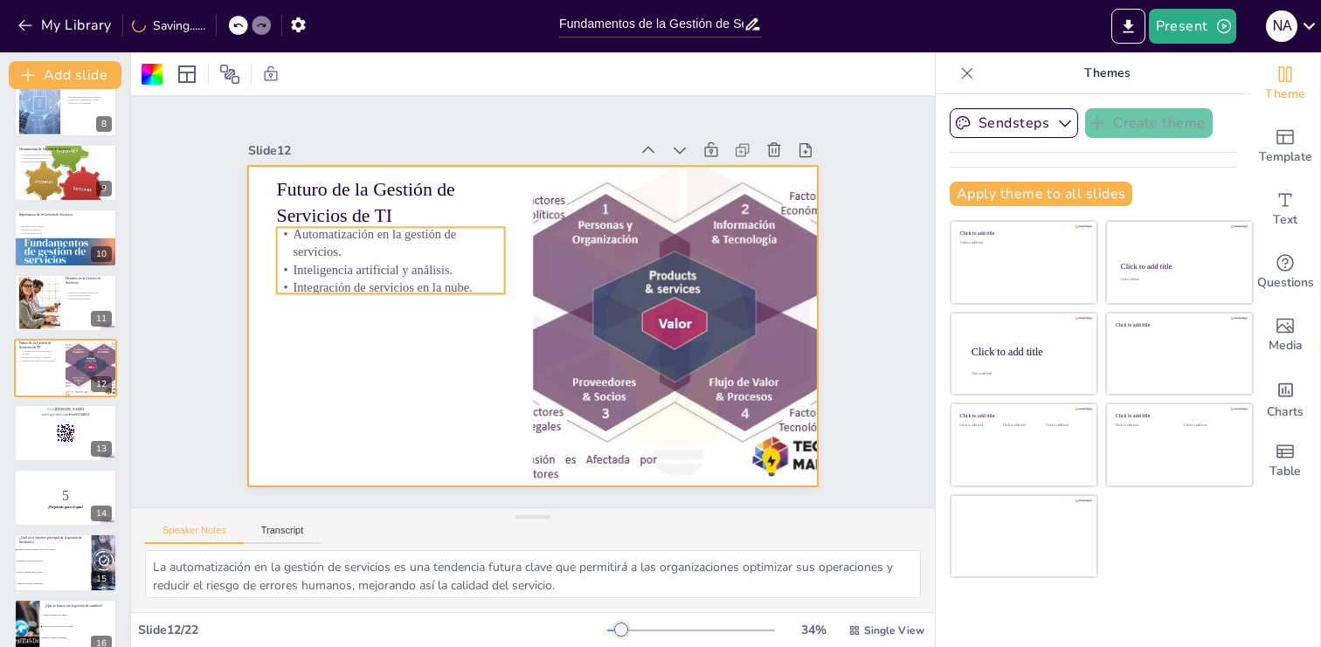
click at [378, 265] on p "Inteligencia artificial y análisis." at bounding box center [461, 174] width 166 height 181
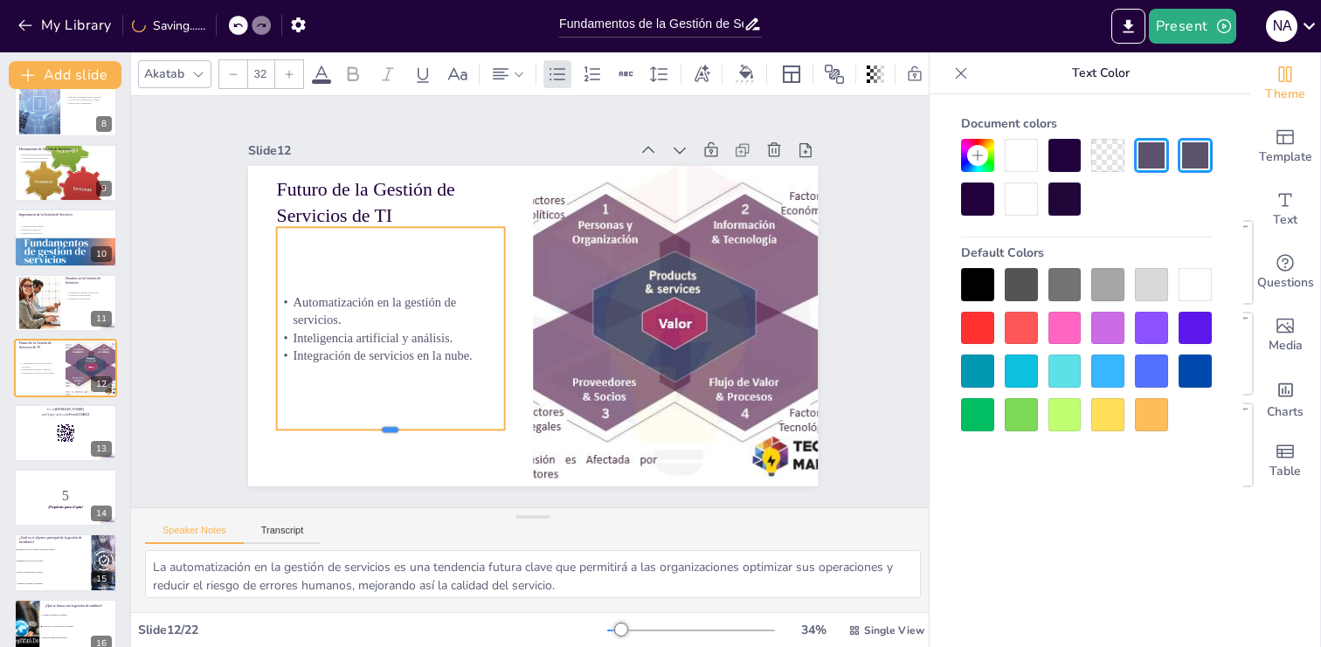
drag, startPoint x: 391, startPoint y: 297, endPoint x: 393, endPoint y: 434, distance: 137.2
click at [393, 364] on div at bounding box center [339, 266] width 145 height 193
click at [957, 71] on icon at bounding box center [960, 73] width 17 height 17
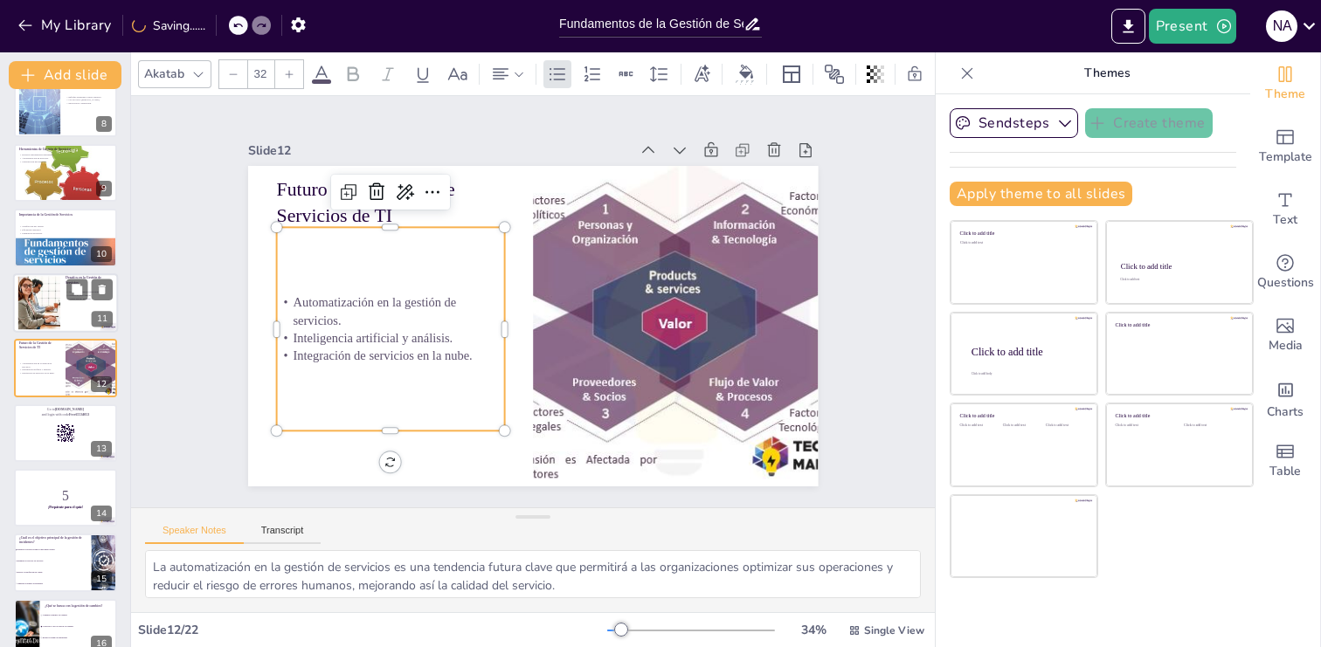
scroll to position [0, 0]
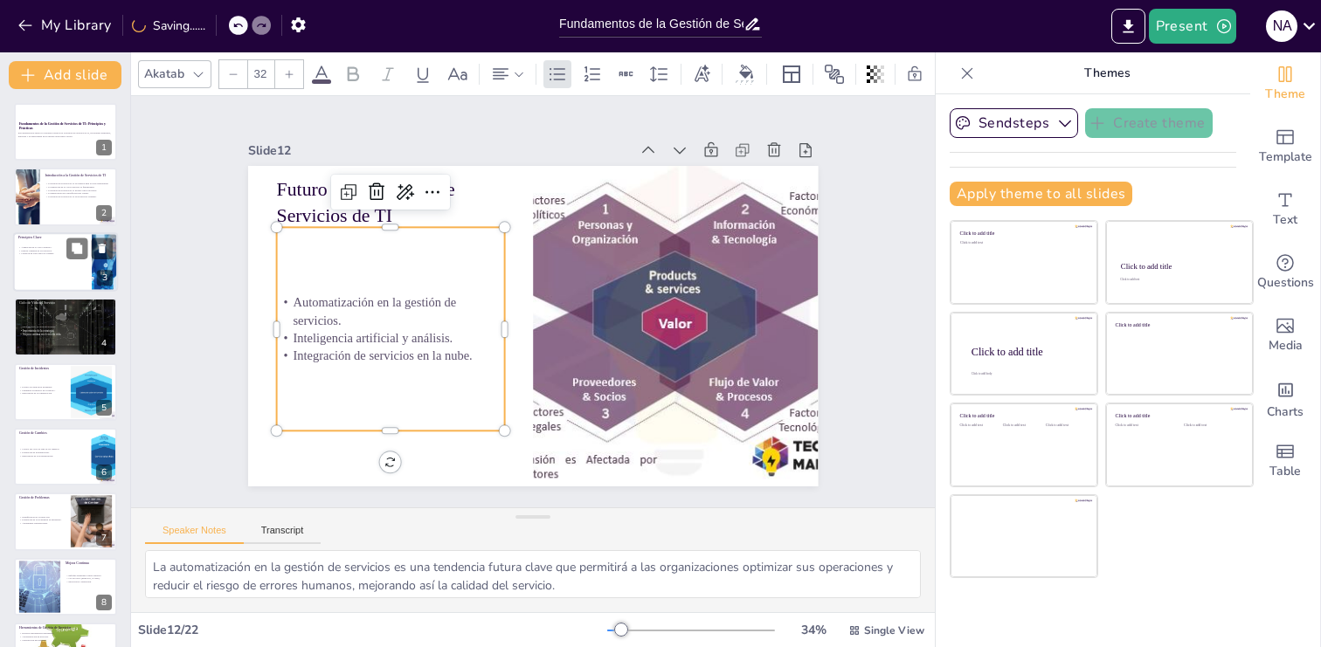
click at [46, 284] on div at bounding box center [65, 261] width 105 height 59
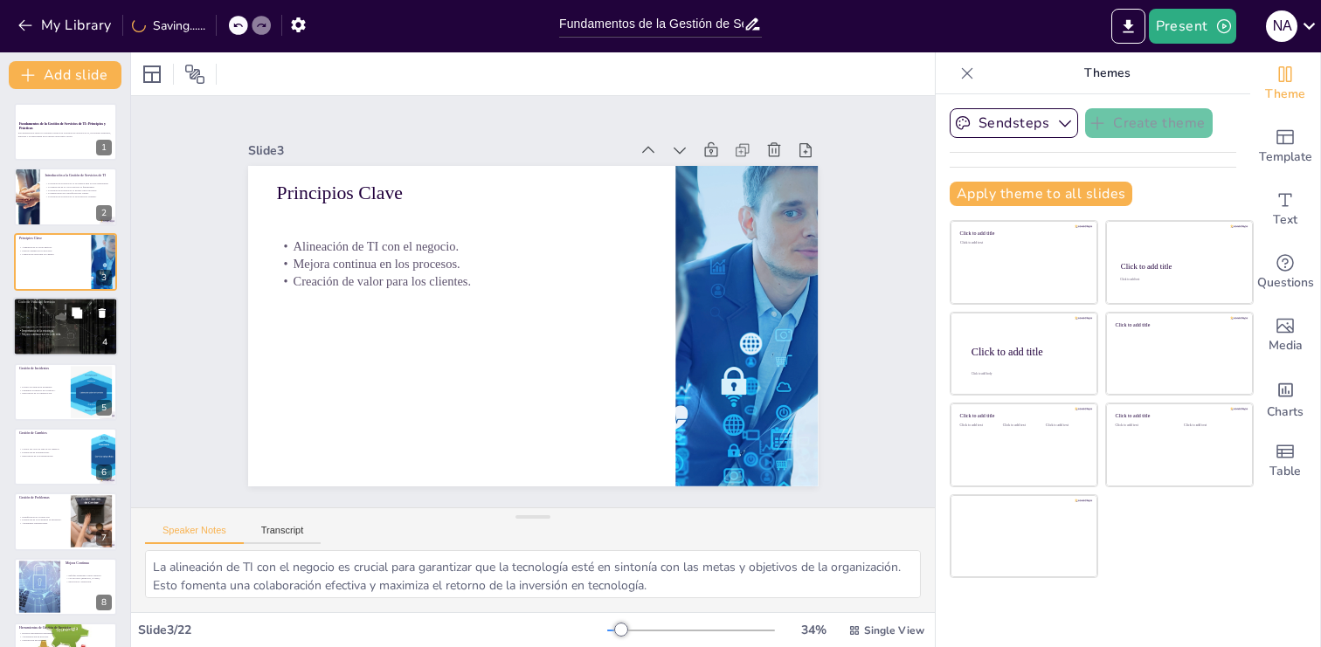
click at [41, 353] on div at bounding box center [65, 326] width 105 height 59
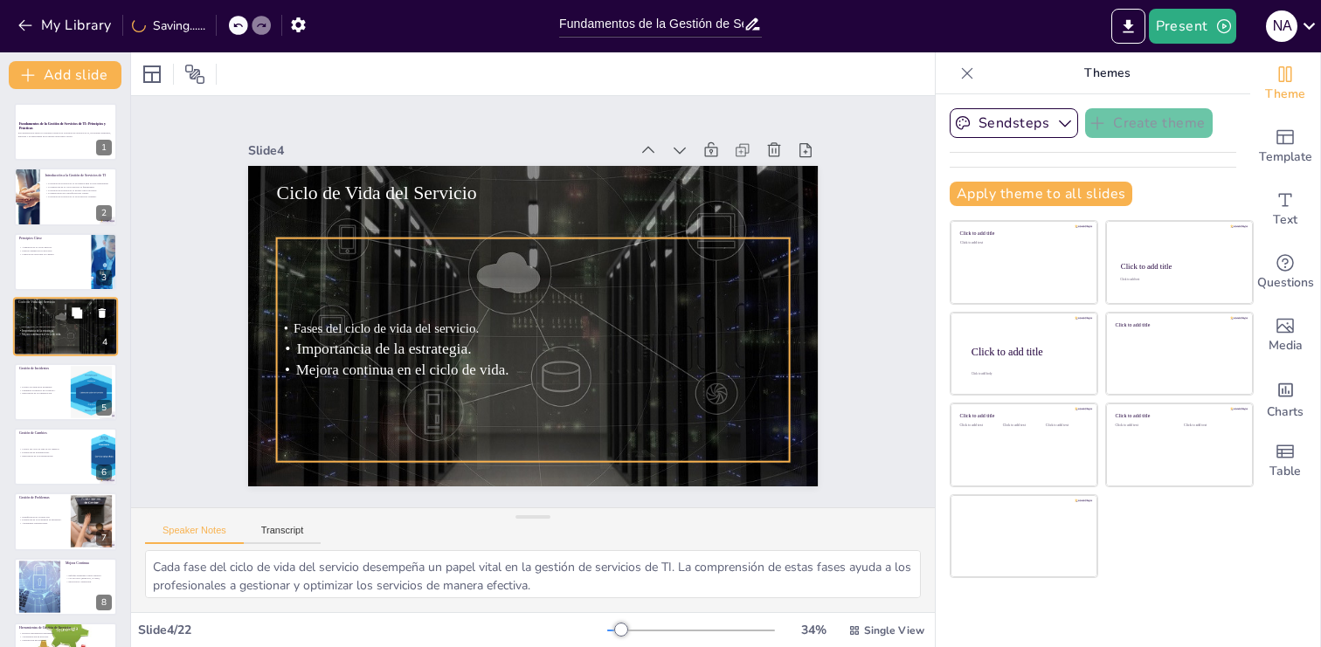
click at [45, 340] on div "Fases del ciclo de vida del servicio. Importancia de la estrategia. Mejora cont…" at bounding box center [65, 331] width 94 height 41
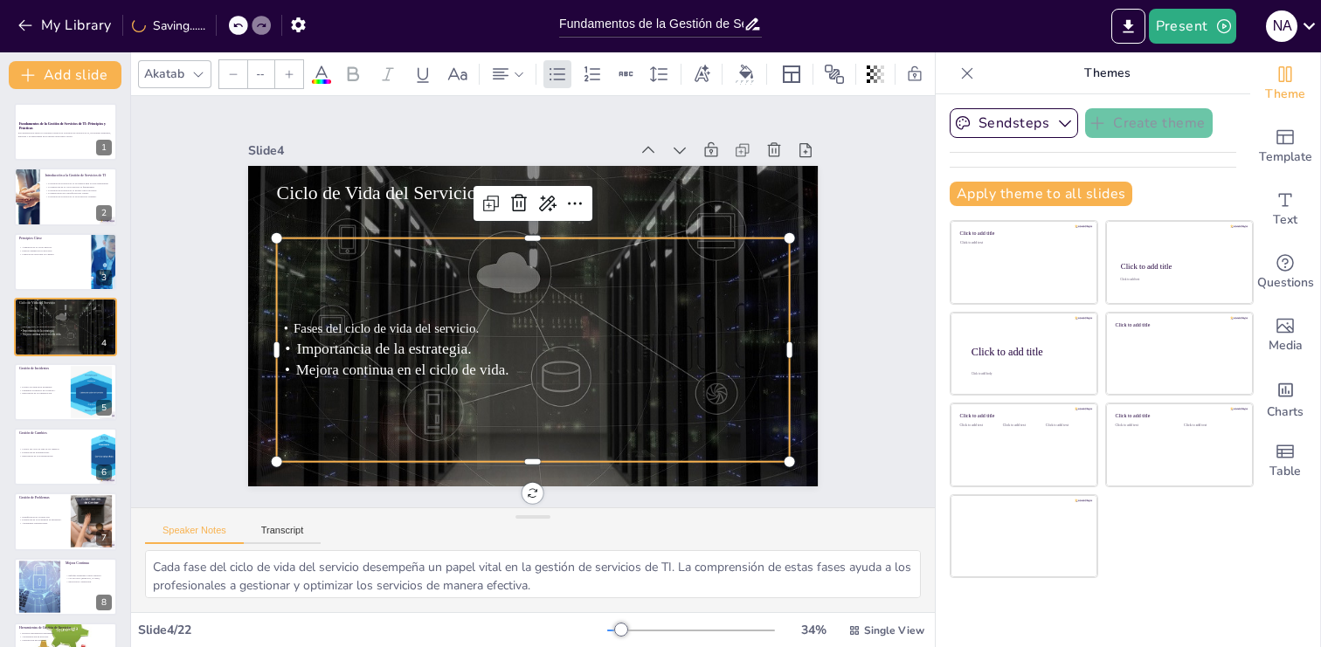
click at [499, 247] on span "Fases del ciclo de vida del servicio." at bounding box center [506, 154] width 15 height 185
click at [544, 248] on span "Fases del ciclo de vida del servicio." at bounding box center [611, 174] width 135 height 148
click at [408, 305] on span "Fases del ciclo de vida del servicio." at bounding box center [392, 252] width 168 height 106
click at [408, 285] on span "Fases del ciclo de vida del servicio." at bounding box center [414, 211] width 135 height 148
click at [510, 245] on span "Fases del ciclo de vida del servicio." at bounding box center [536, 152] width 52 height 184
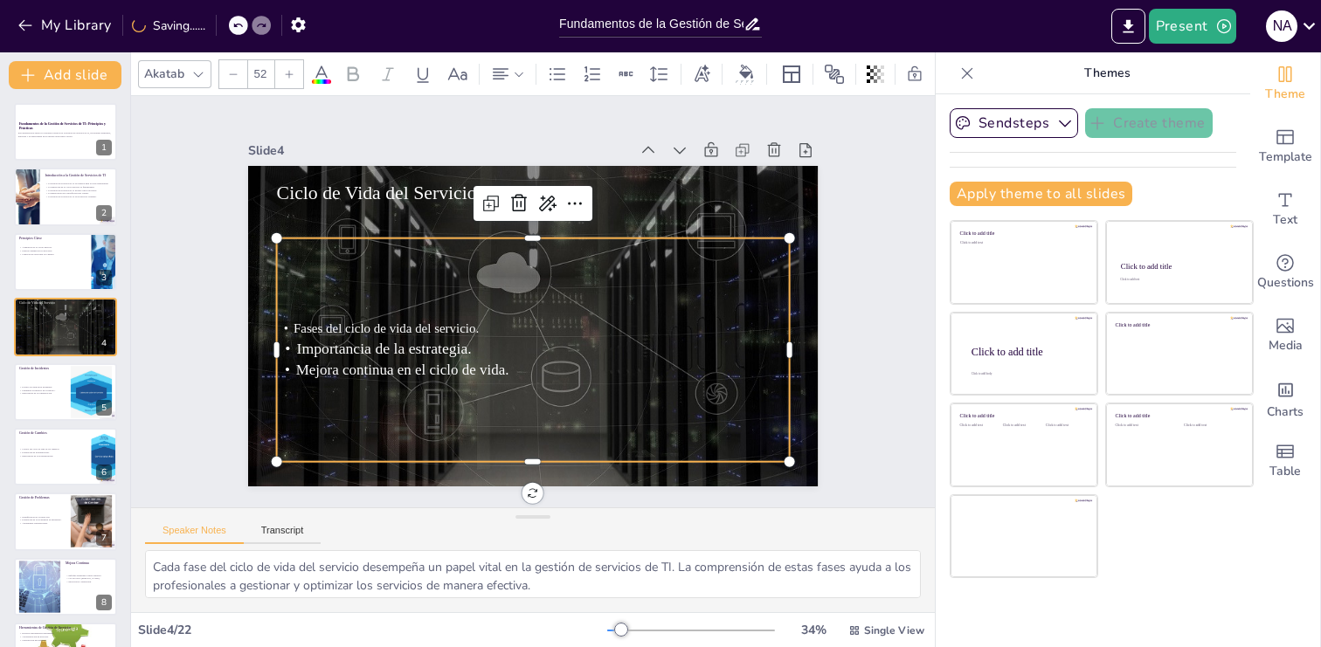
click at [533, 231] on span "Importancia de la estrategia." at bounding box center [597, 160] width 129 height 142
click at [353, 294] on span "Importancia de la estrategia." at bounding box center [398, 223] width 129 height 142
click at [353, 310] on span "Importancia de la estrategia." at bounding box center [384, 252] width 151 height 116
click at [234, 79] on icon at bounding box center [233, 74] width 10 height 10
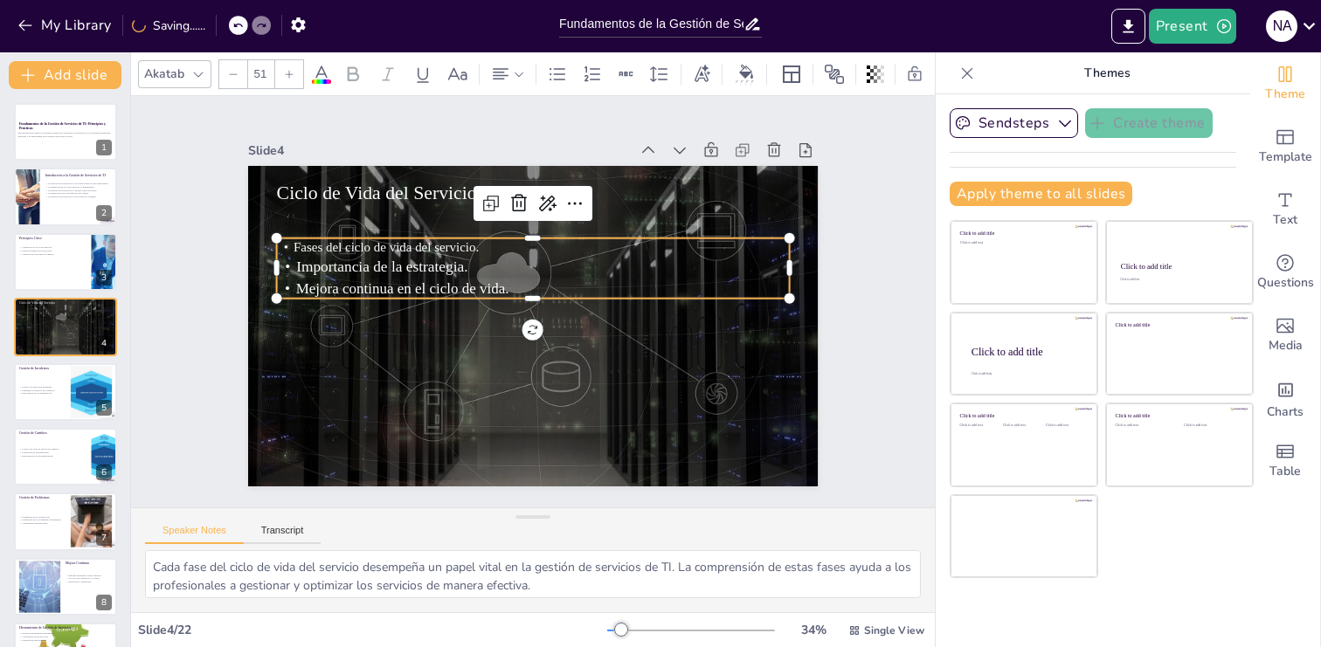
click at [234, 79] on icon at bounding box center [233, 74] width 10 height 10
click at [383, 338] on div at bounding box center [526, 371] width 512 height 67
click at [542, 234] on div at bounding box center [602, 316] width 121 height 505
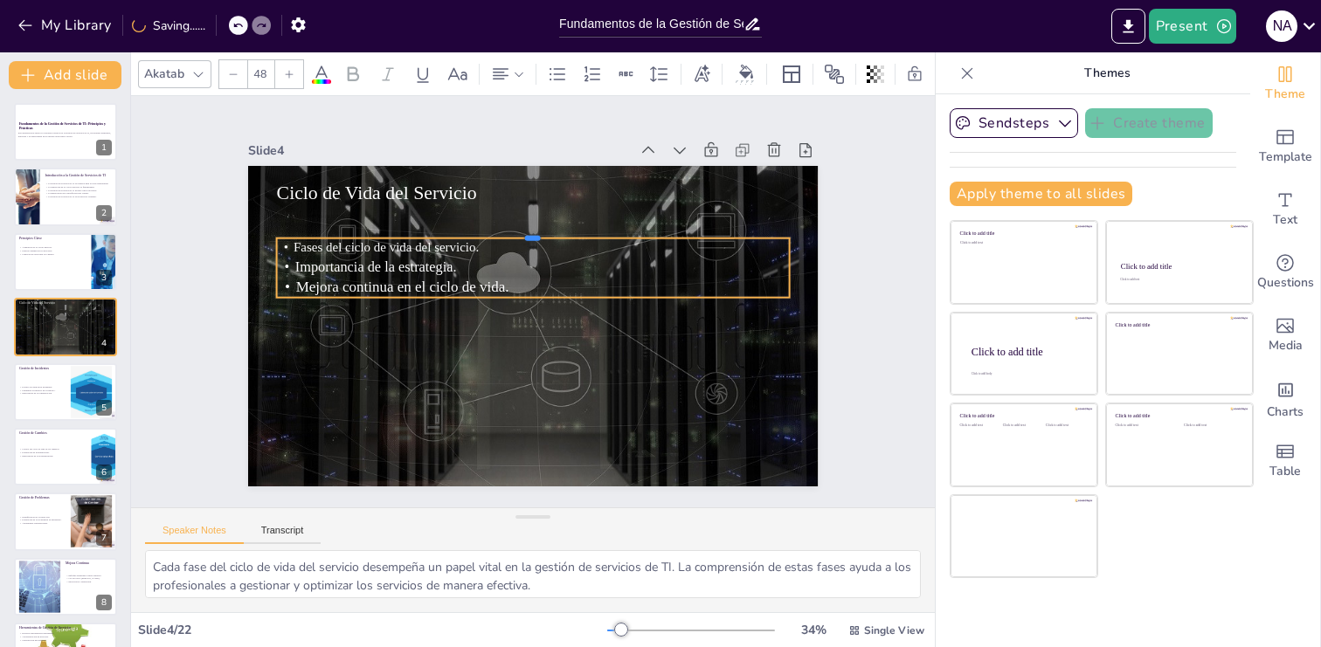
click at [409, 234] on div at bounding box center [586, 254] width 354 height 391
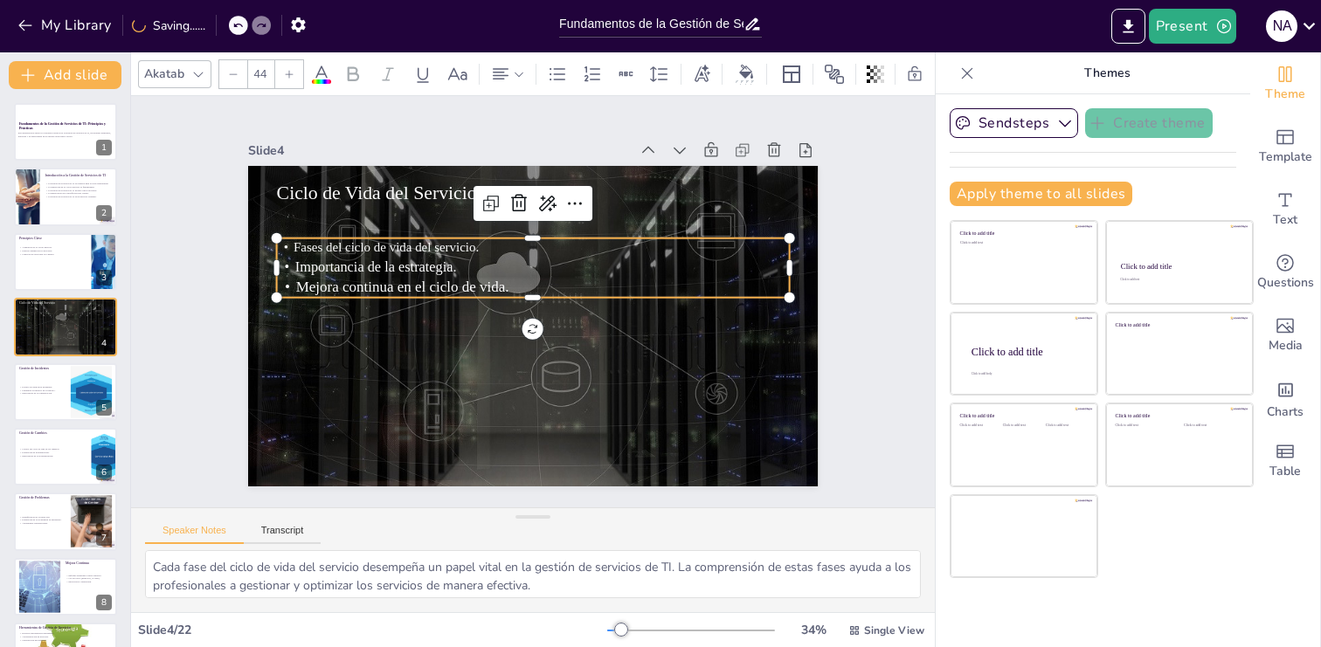
click at [386, 230] on span "Fases del ciclo de vida del servicio." at bounding box center [460, 162] width 148 height 135
click at [343, 267] on span "Fases del ciclo de vida del servicio." at bounding box center [377, 311] width 176 height 89
click at [573, 359] on span "Fases del ciclo de vida del servicio." at bounding box center [665, 385] width 184 height 52
click at [287, 75] on icon at bounding box center [289, 74] width 10 height 10
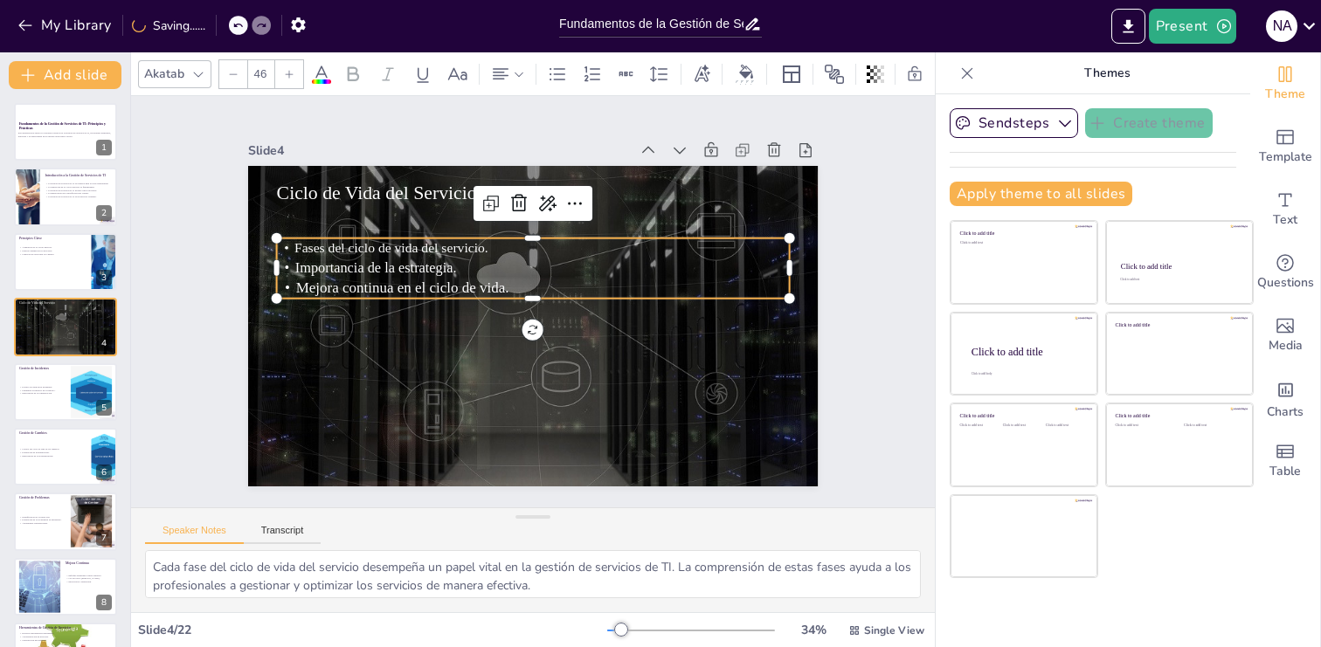
click at [287, 75] on icon at bounding box center [289, 74] width 10 height 10
click at [398, 280] on span "Mejora continua en el ciclo de vida." at bounding box center [467, 188] width 139 height 183
click at [364, 292] on span "Mejora continua en el ciclo de vida." at bounding box center [409, 343] width 202 height 102
click at [398, 280] on span "Mejora continua en el ciclo de vida." at bounding box center [467, 188] width 139 height 183
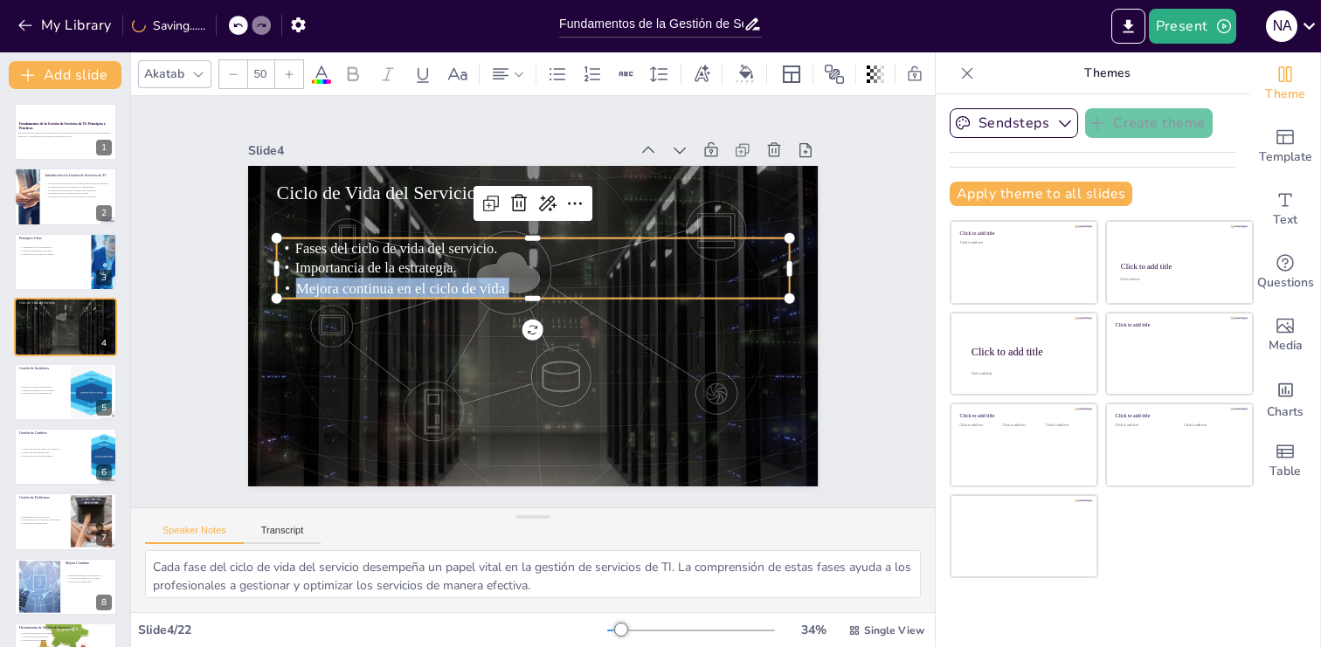
click at [557, 290] on span "Mejora continua en el ciclo de vida." at bounding box center [661, 273] width 208 height 81
click at [232, 75] on icon at bounding box center [233, 74] width 10 height 10
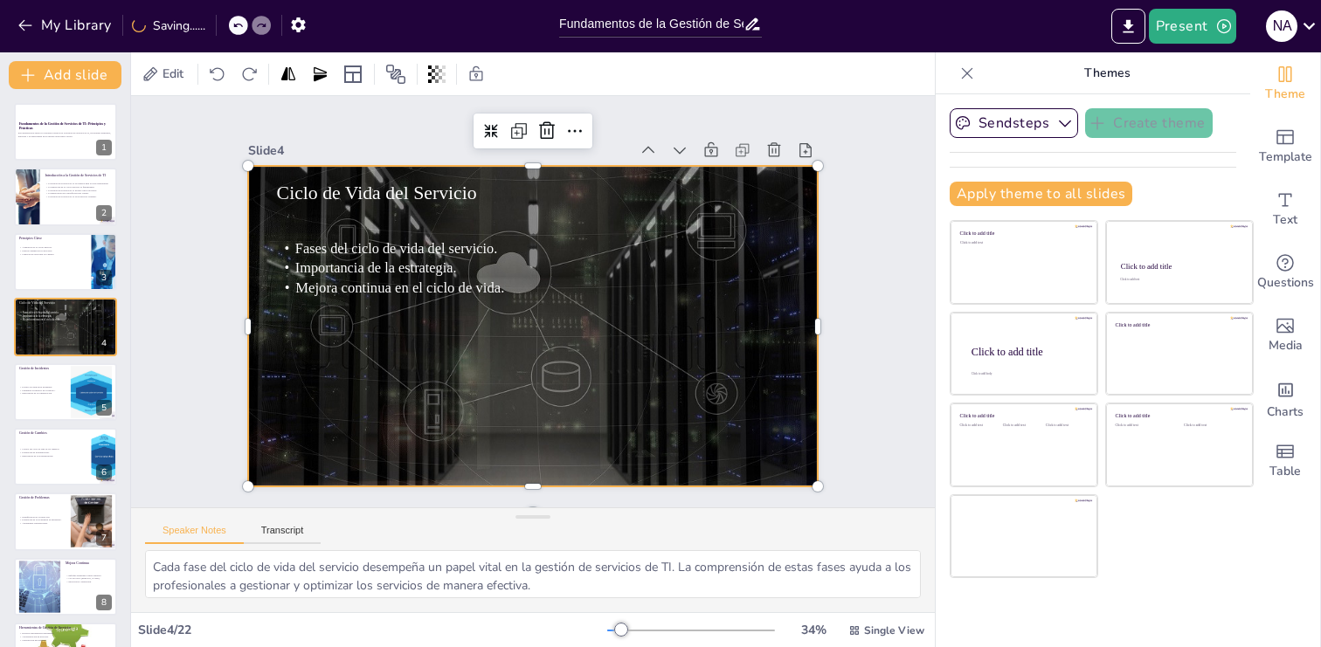
click at [434, 340] on div at bounding box center [509, 299] width 378 height 600
click at [481, 403] on div at bounding box center [516, 320] width 639 height 620
click at [343, 361] on div at bounding box center [555, 294] width 481 height 641
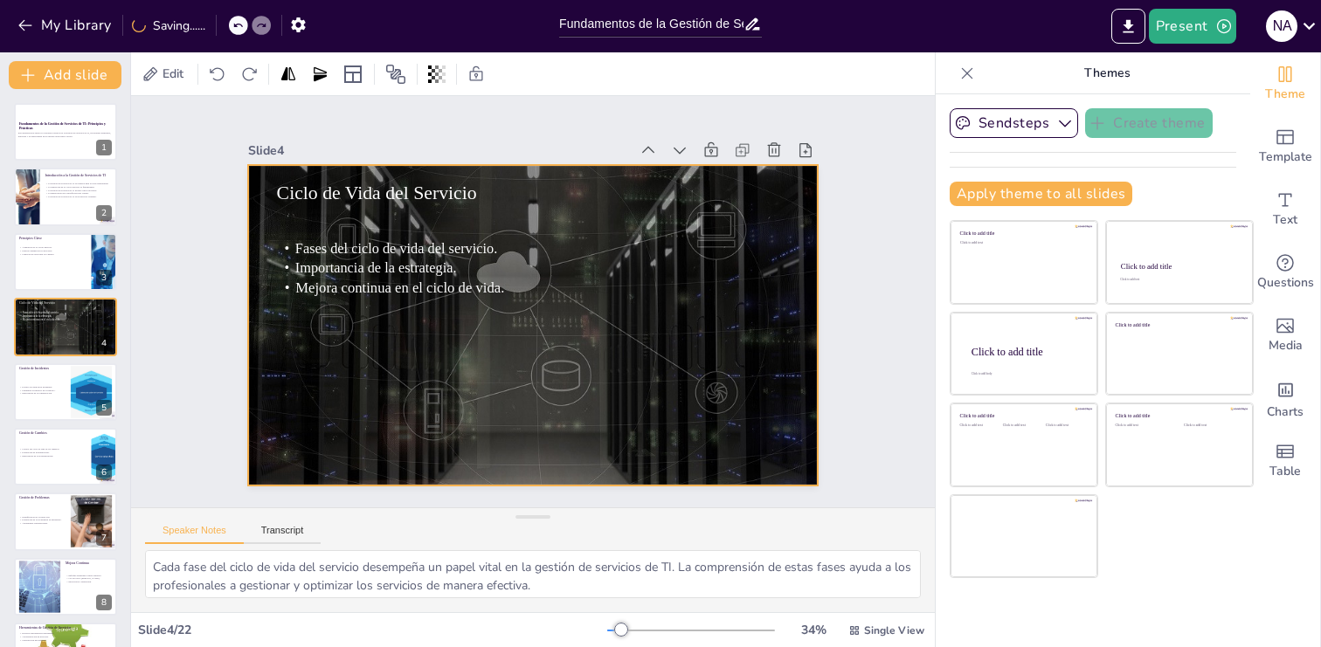
click at [476, 397] on div at bounding box center [515, 317] width 620 height 639
click at [479, 456] on div at bounding box center [510, 307] width 432 height 625
click at [672, 351] on div at bounding box center [512, 290] width 563 height 654
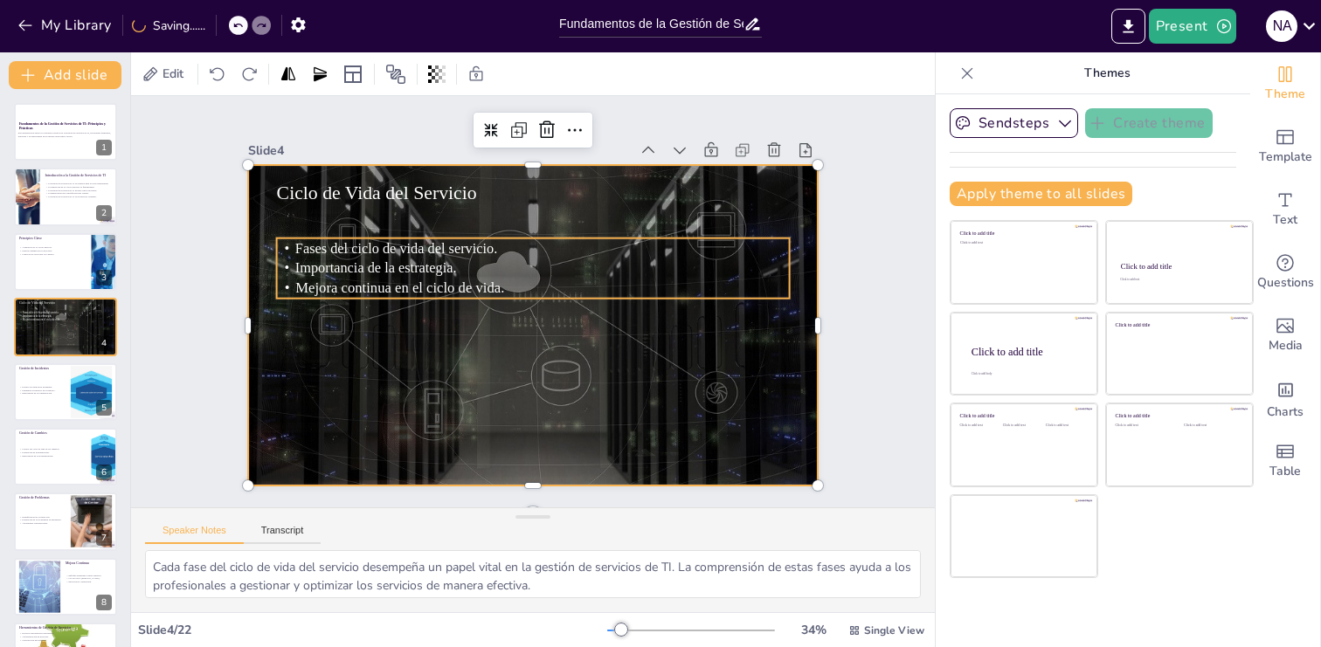
click at [751, 234] on div at bounding box center [510, 294] width 481 height 641
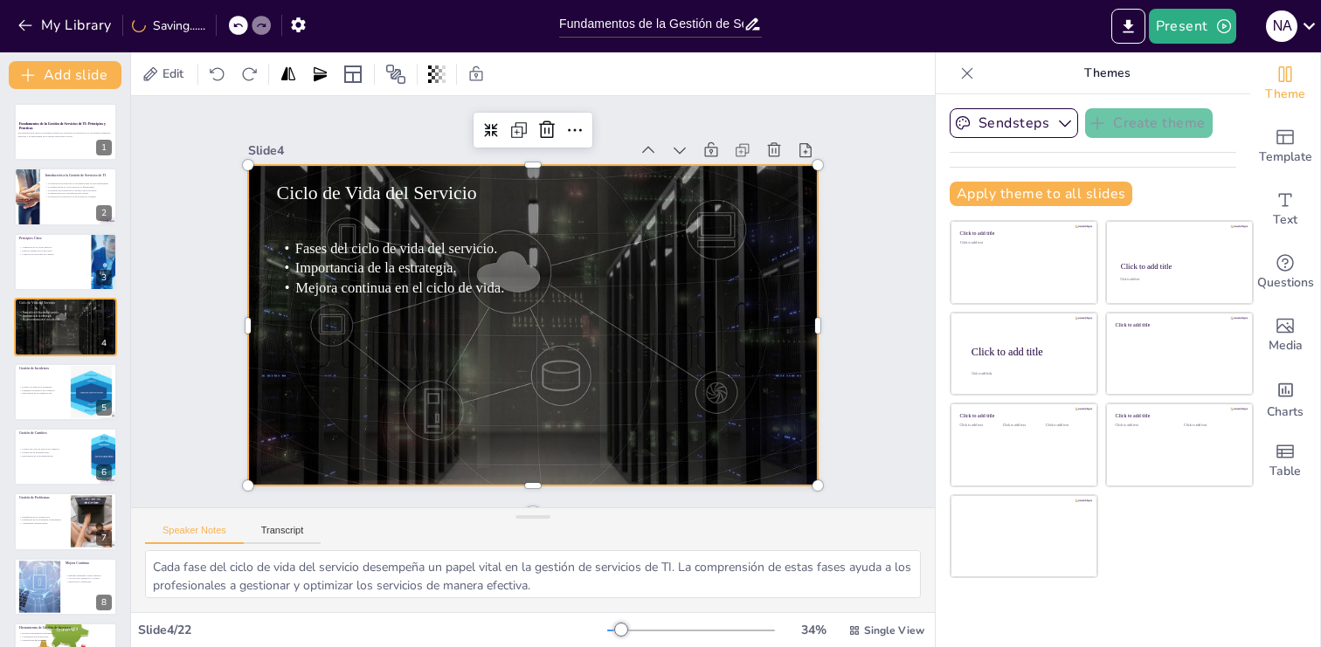
click at [709, 390] on div at bounding box center [521, 322] width 654 height 563
click at [623, 464] on div at bounding box center [522, 323] width 651 height 525
click at [1192, 34] on button "Present" at bounding box center [1192, 26] width 87 height 35
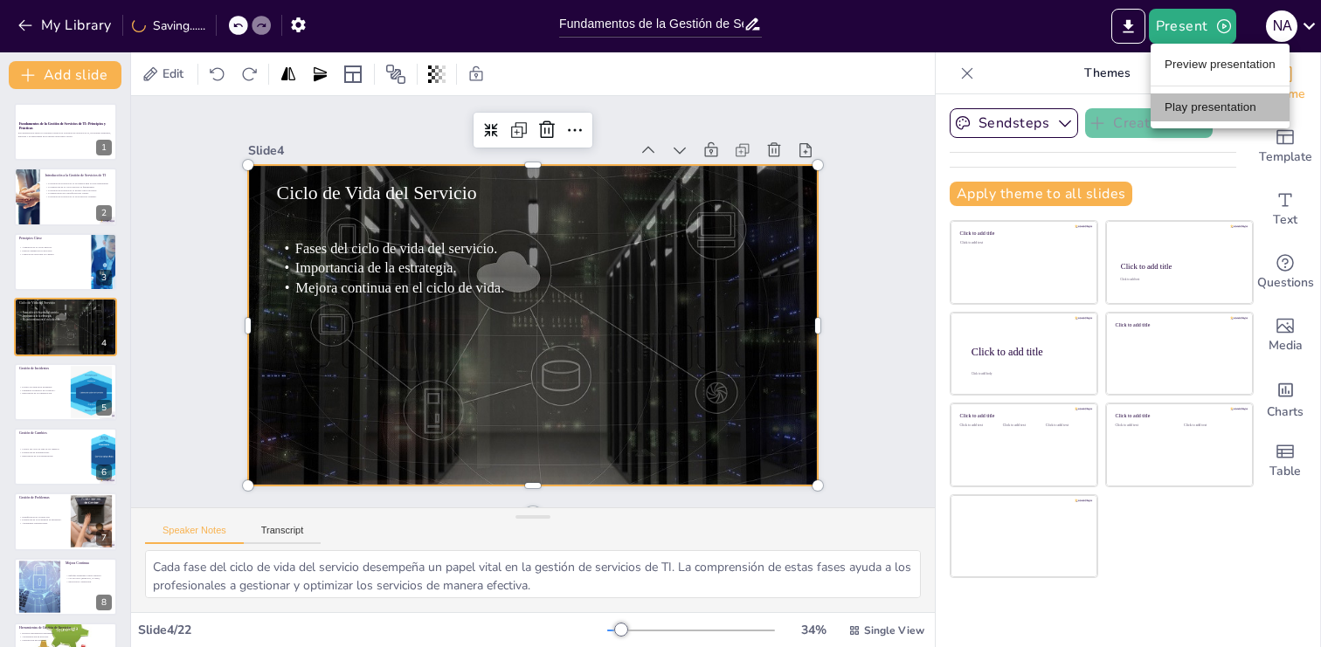
click at [1194, 108] on li "Play presentation" at bounding box center [1220, 107] width 139 height 28
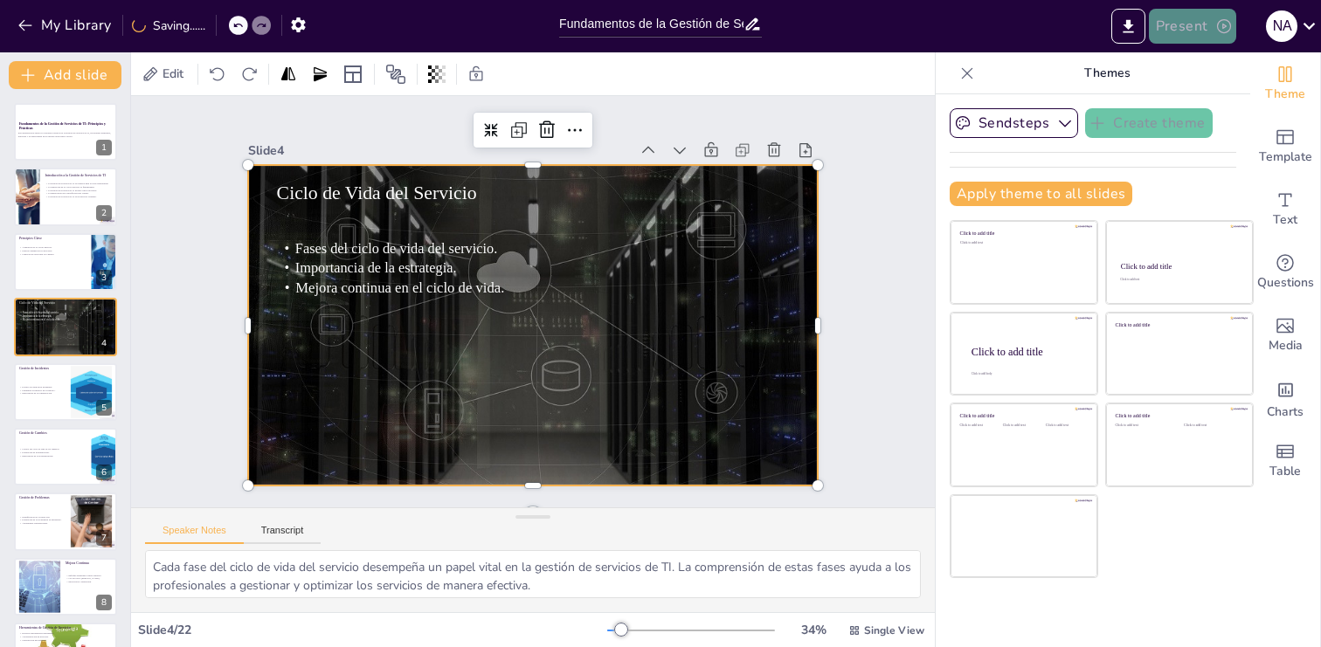
click at [1214, 32] on button "Present" at bounding box center [1192, 26] width 87 height 35
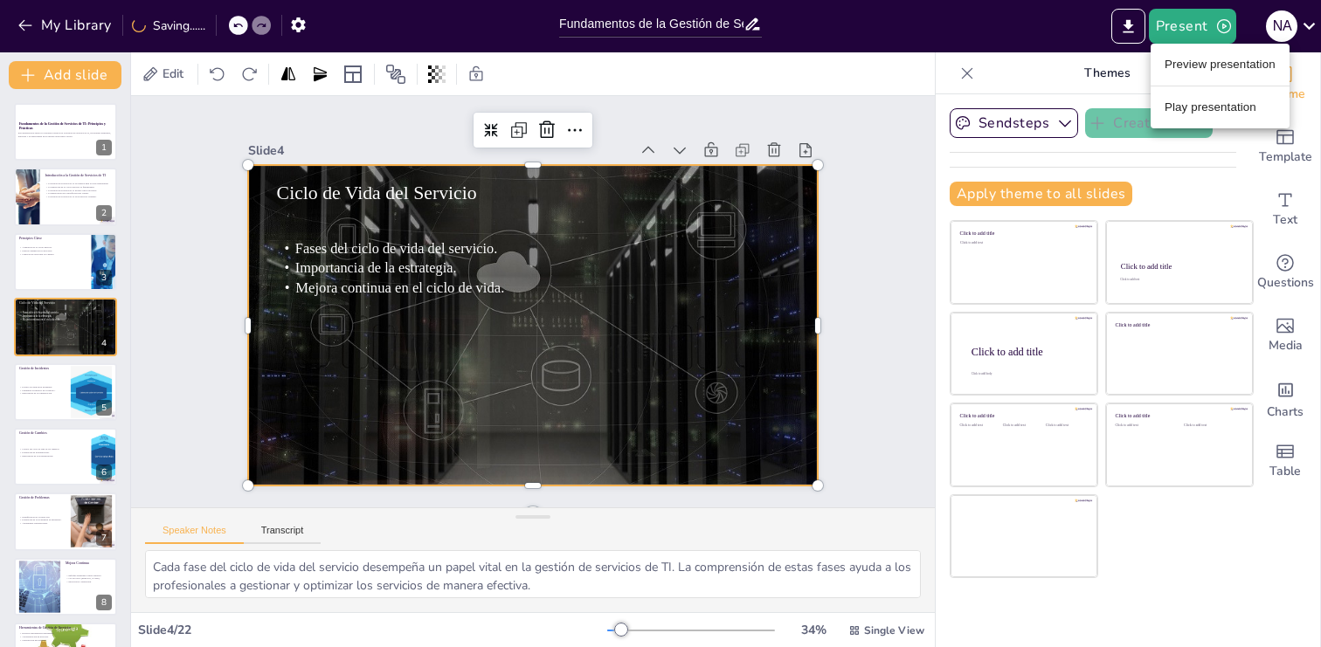
click at [1198, 109] on li "Play presentation" at bounding box center [1220, 107] width 139 height 28
